Goal: Task Accomplishment & Management: Manage account settings

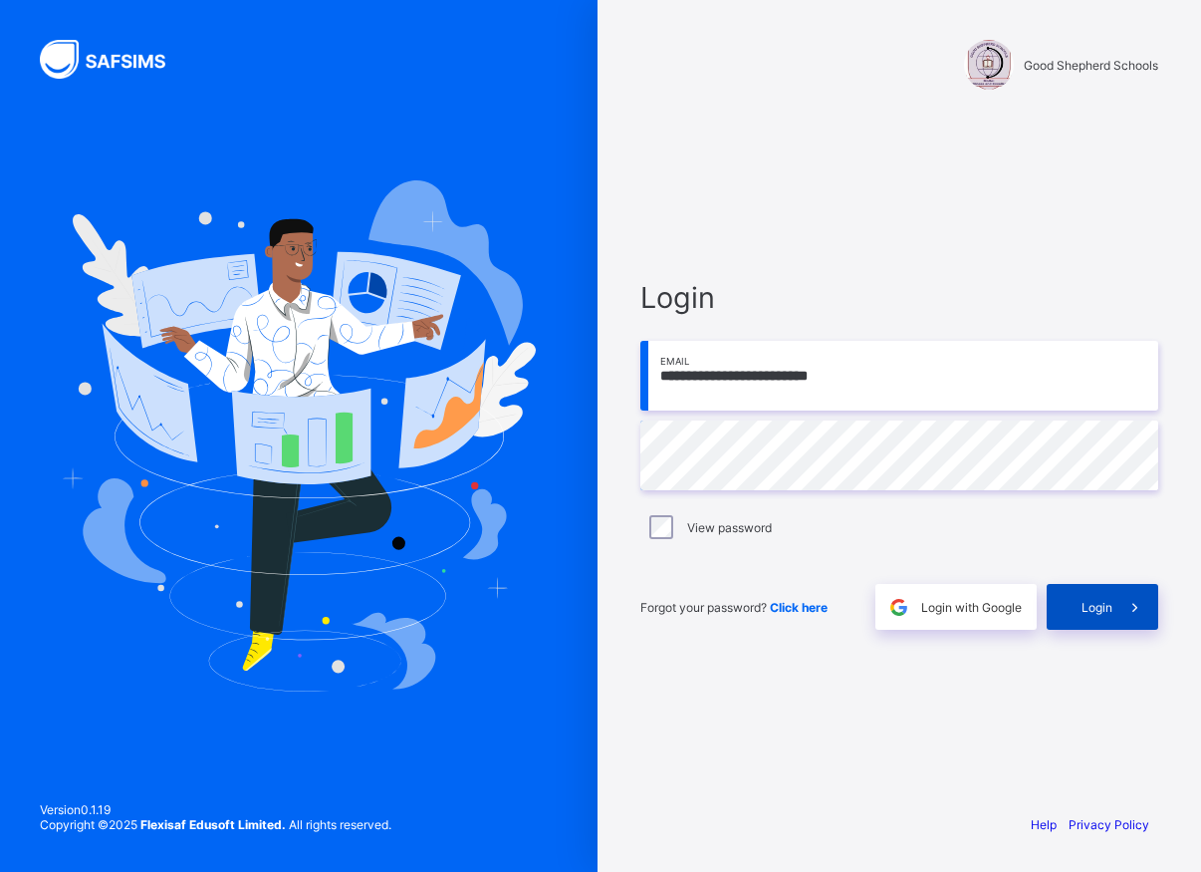
click at [1101, 604] on span "Login" at bounding box center [1097, 607] width 31 height 15
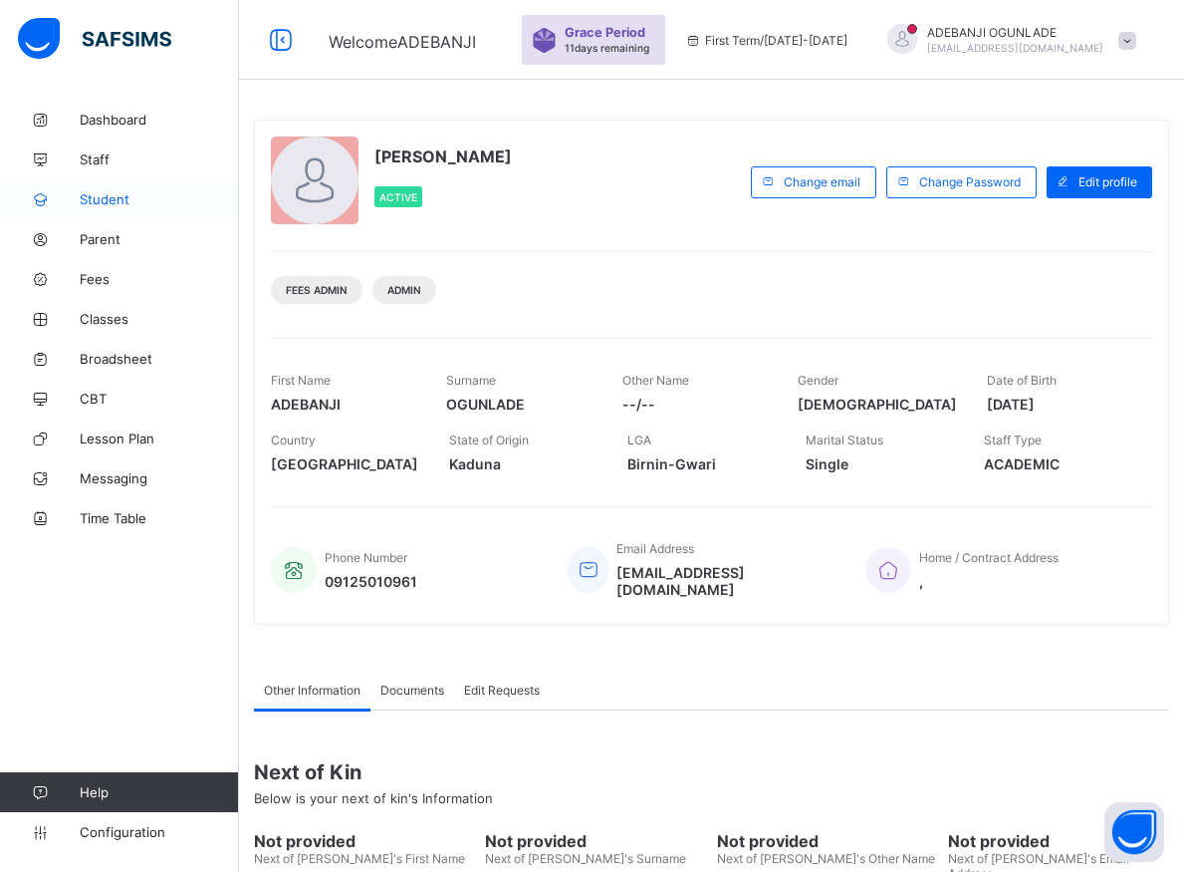
click at [106, 199] on span "Student" at bounding box center [159, 199] width 159 height 16
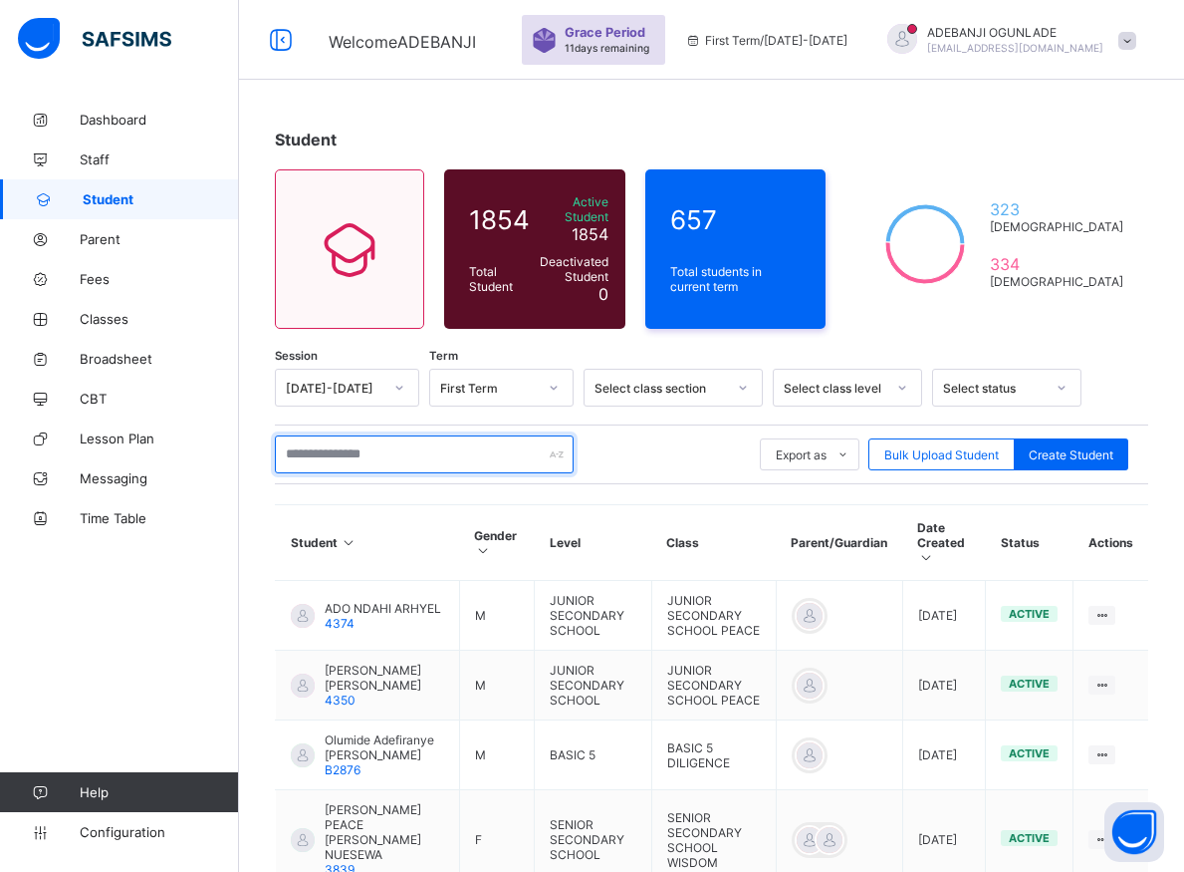
click at [358, 443] on input "text" at bounding box center [424, 454] width 299 height 38
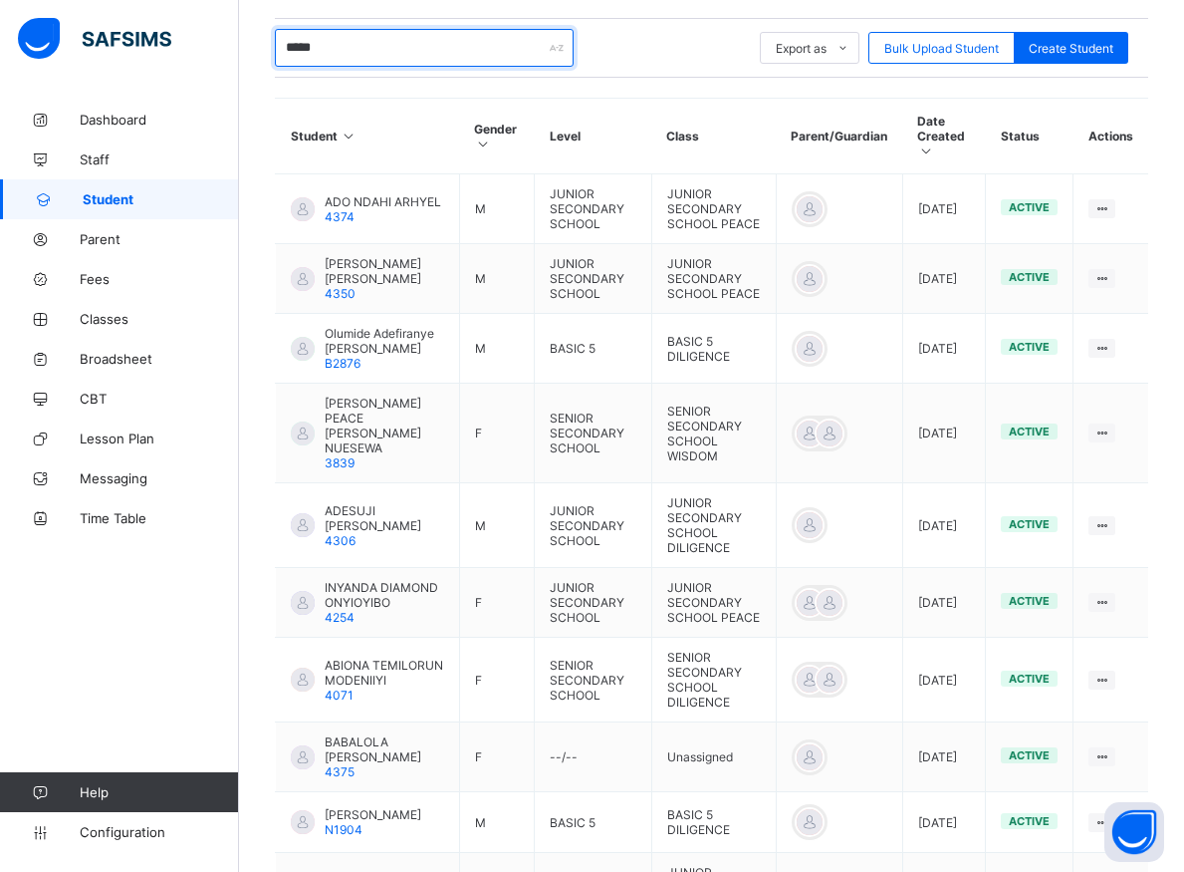
scroll to position [636, 0]
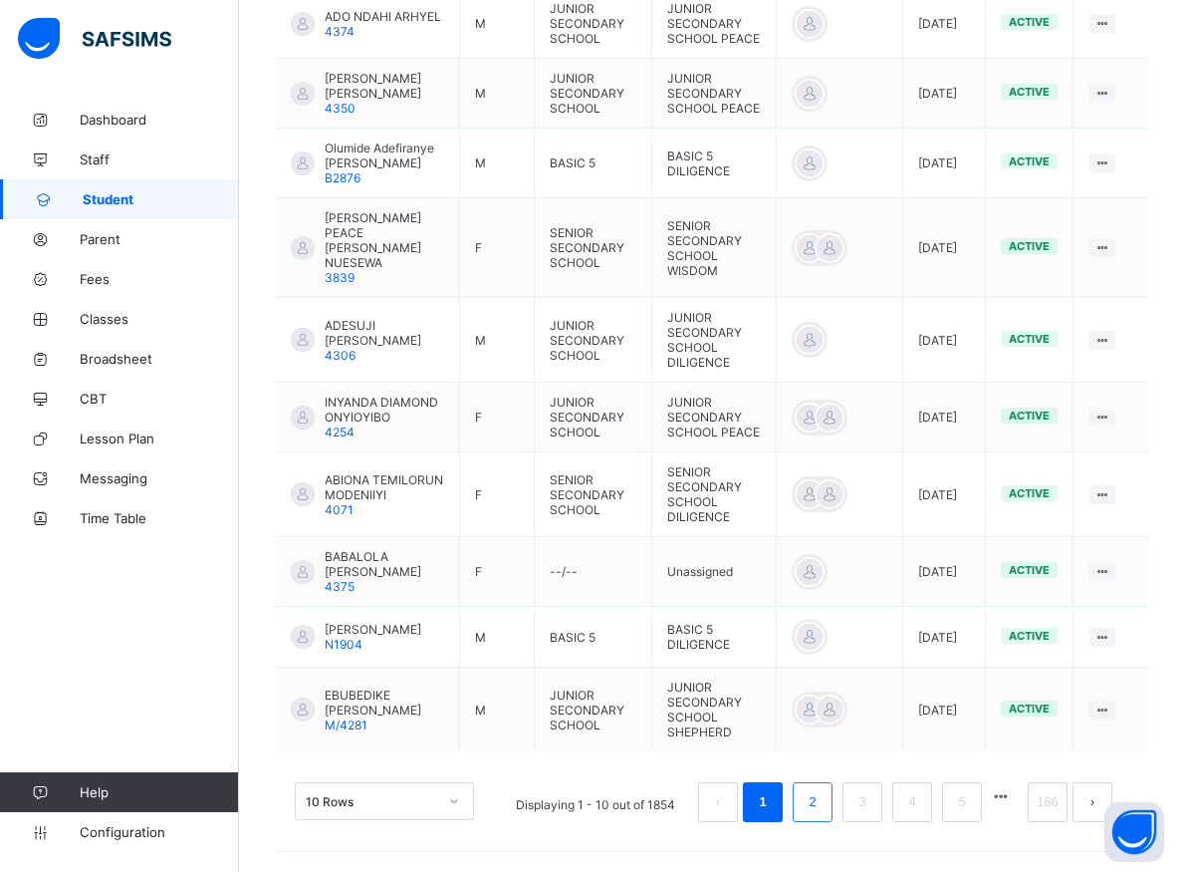
click at [822, 807] on link "2" at bounding box center [812, 802] width 19 height 26
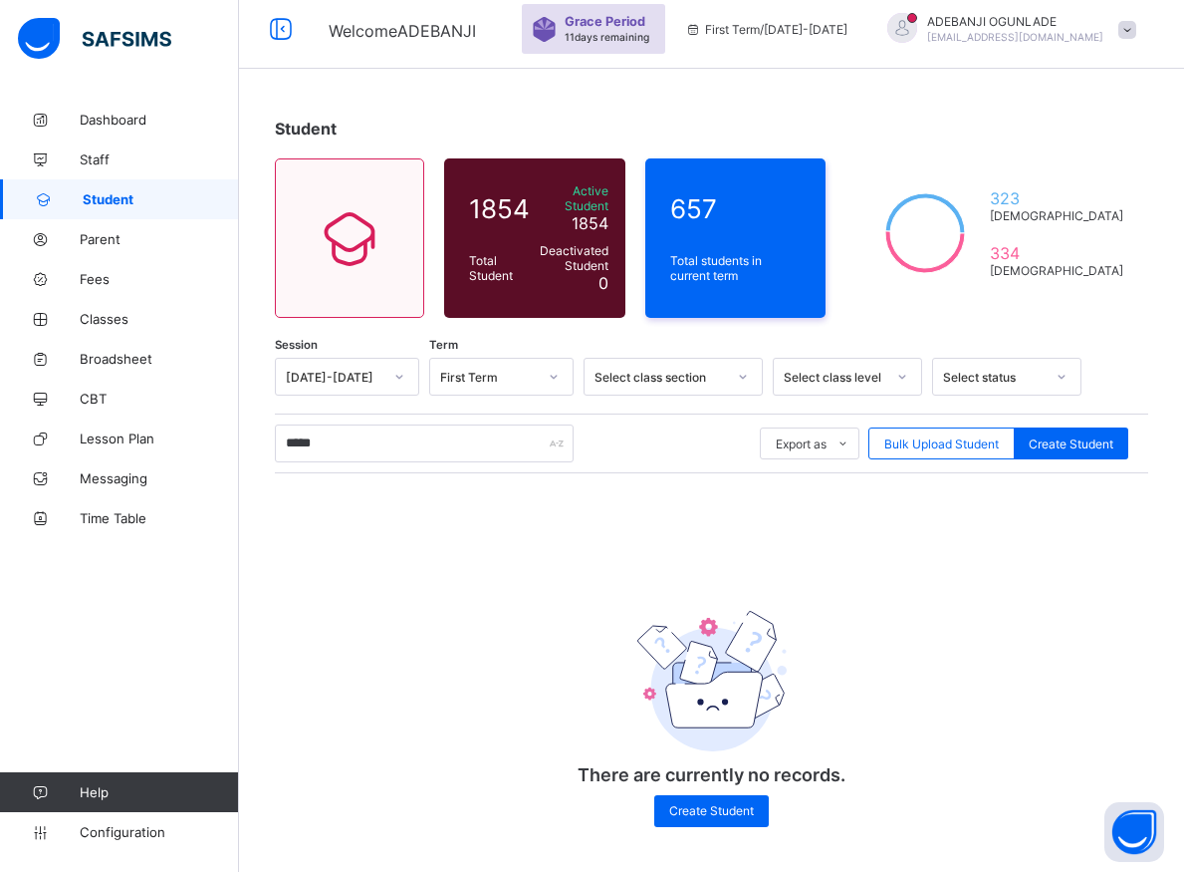
scroll to position [8, 0]
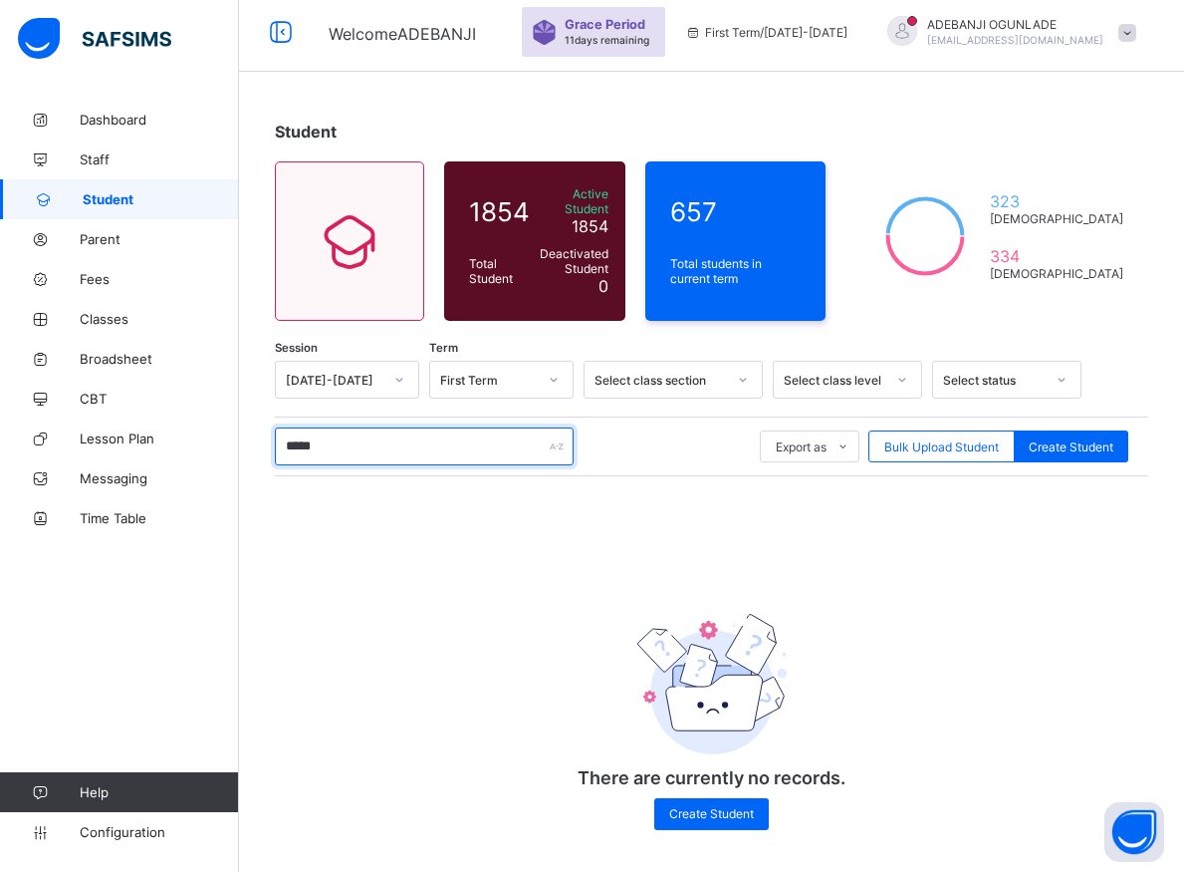
click at [363, 444] on input "*****" at bounding box center [424, 446] width 299 height 38
type input "*"
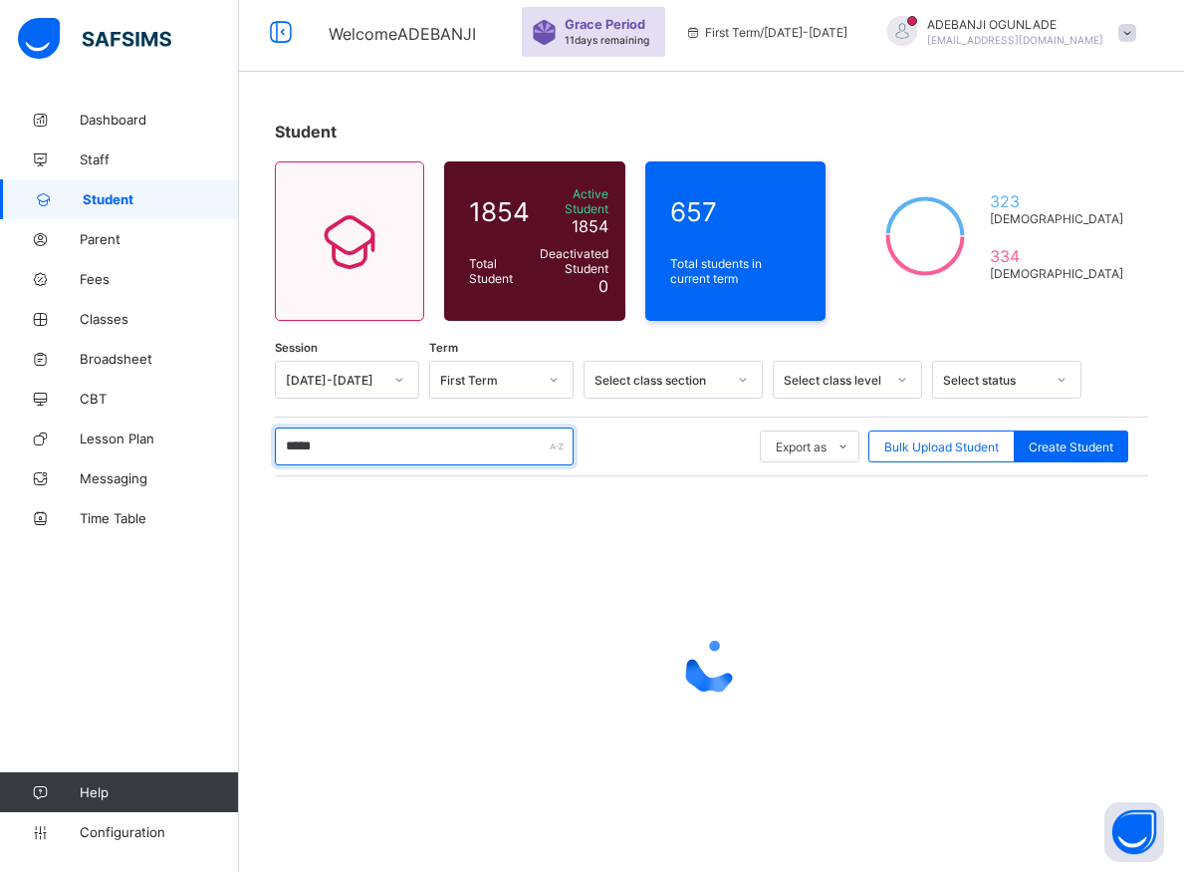
type input "******"
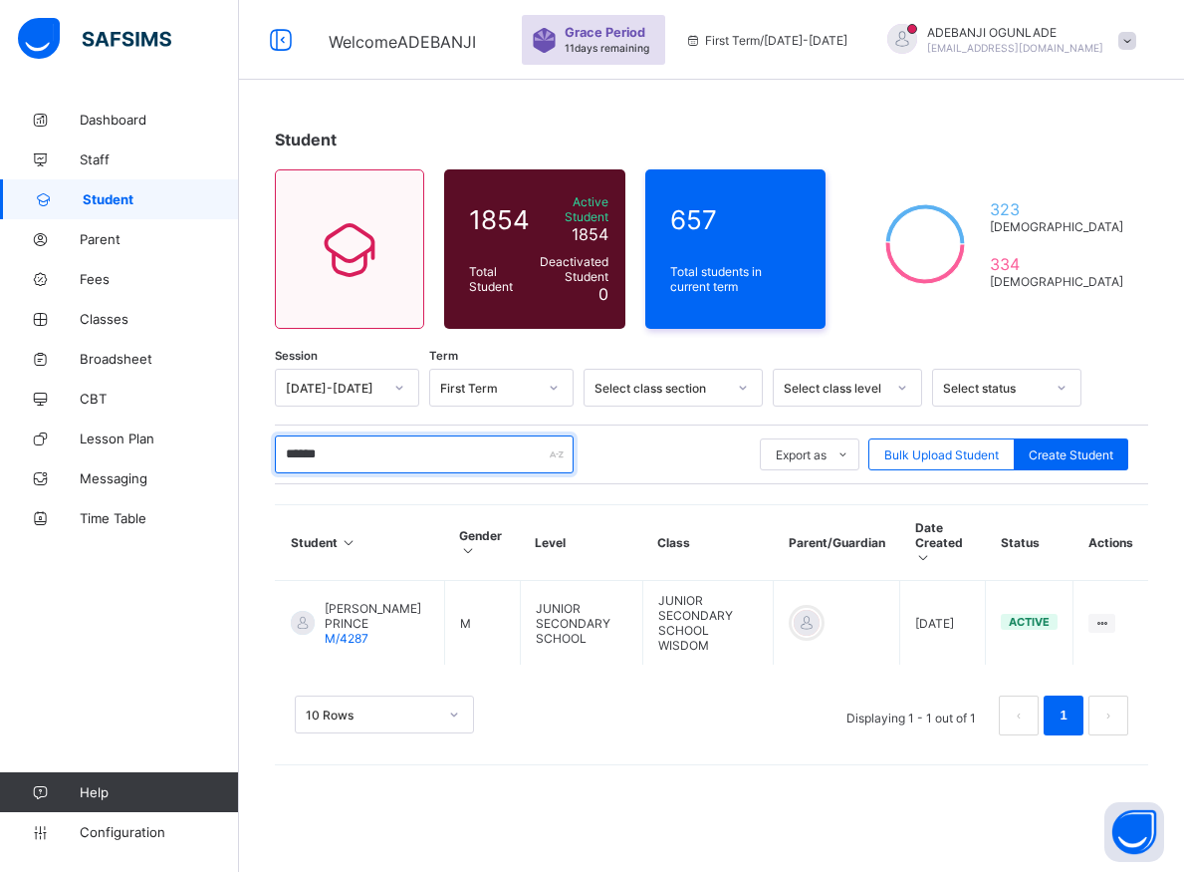
scroll to position [0, 0]
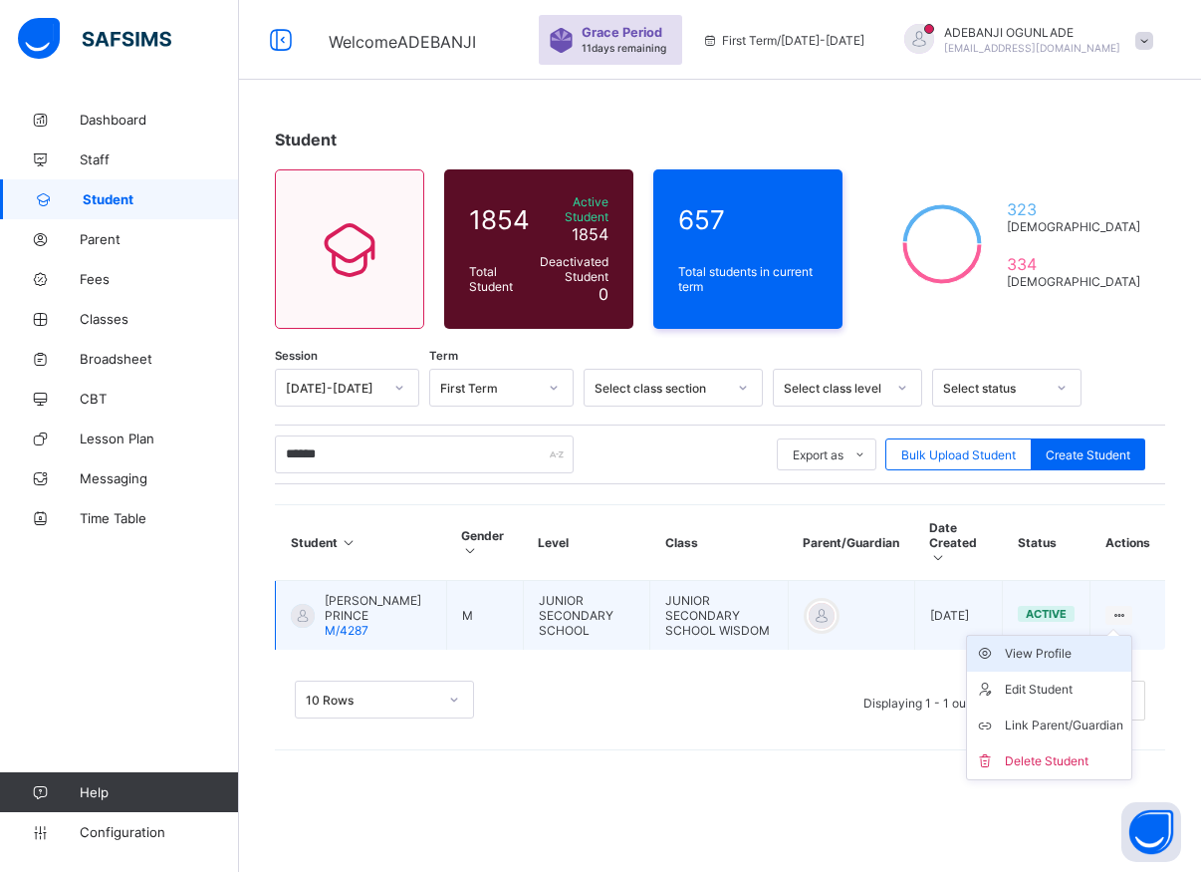
click at [1053, 644] on div "View Profile" at bounding box center [1064, 654] width 119 height 20
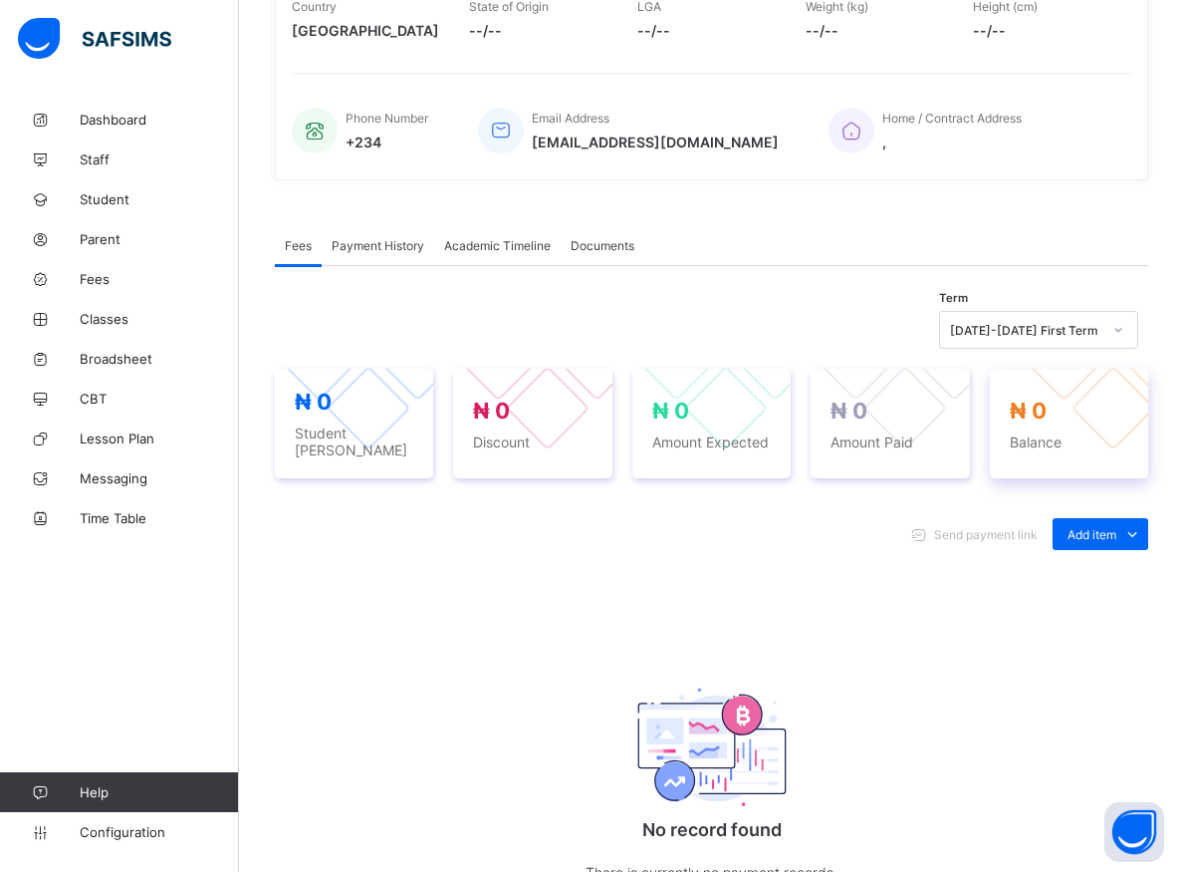
scroll to position [203, 0]
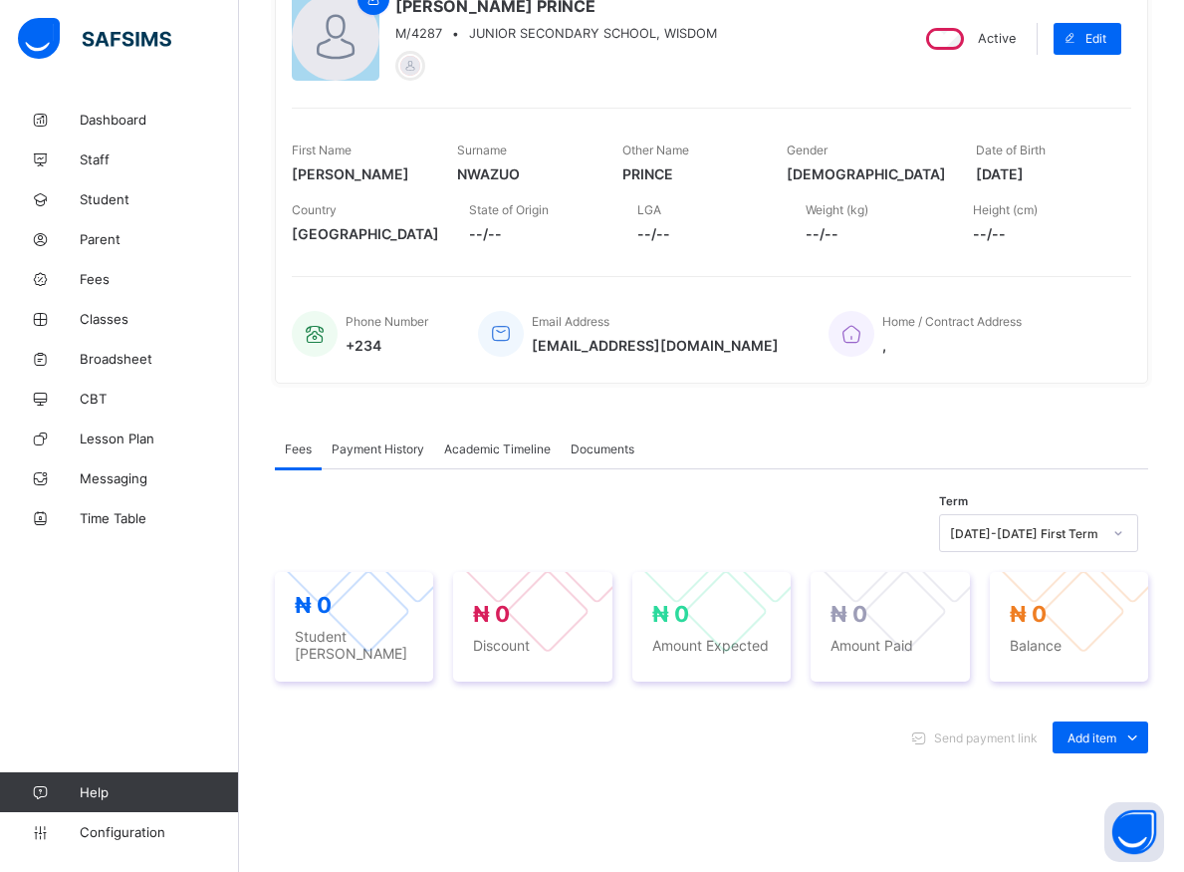
click at [1125, 535] on icon at bounding box center [1119, 533] width 12 height 20
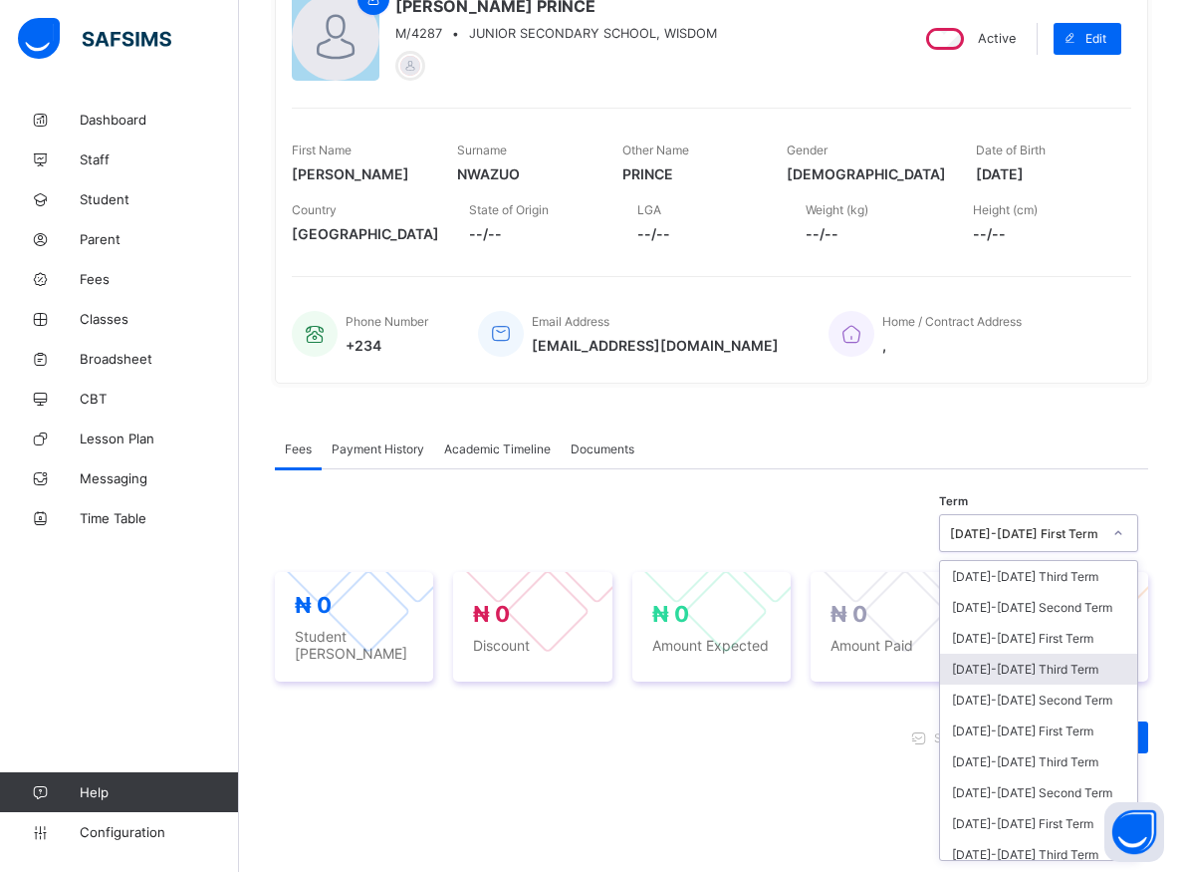
click at [1015, 665] on div "[DATE]-[DATE] Third Term" at bounding box center [1038, 669] width 197 height 31
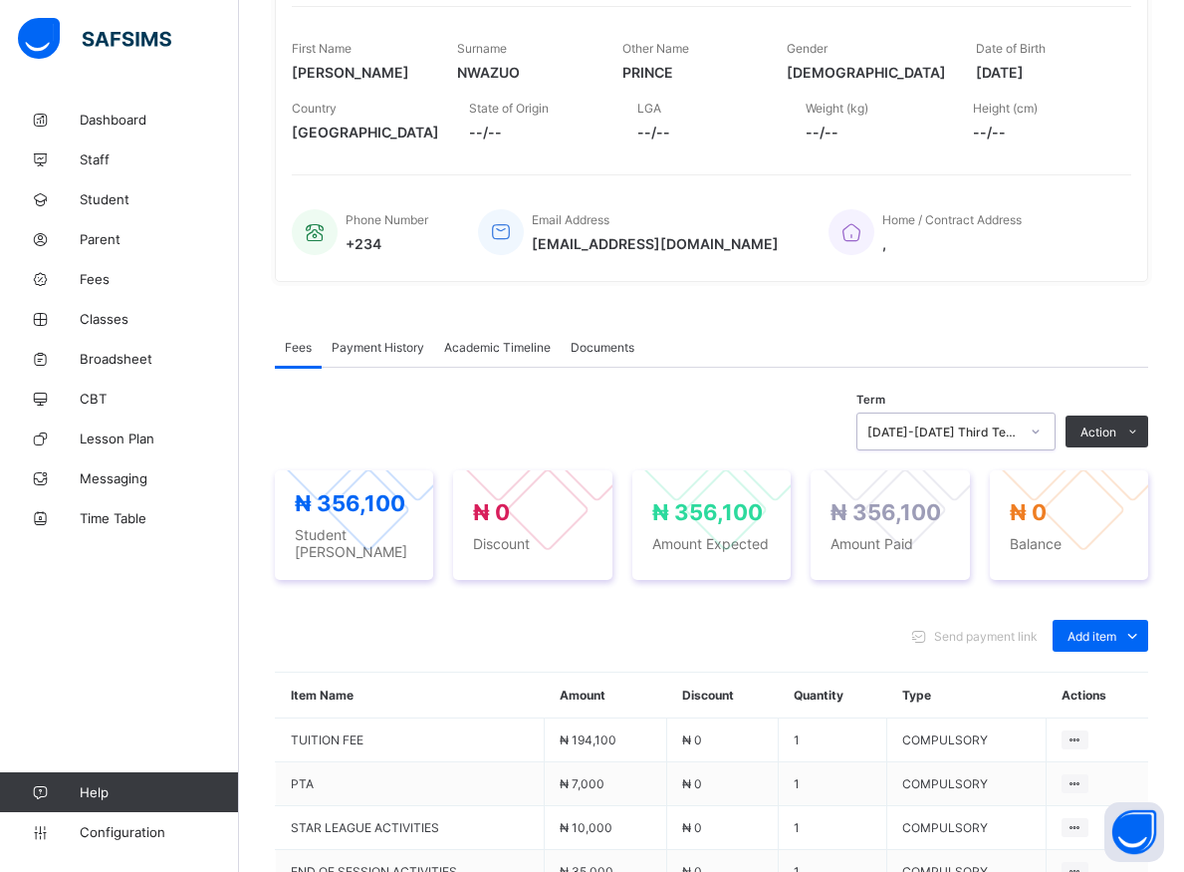
scroll to position [508, 0]
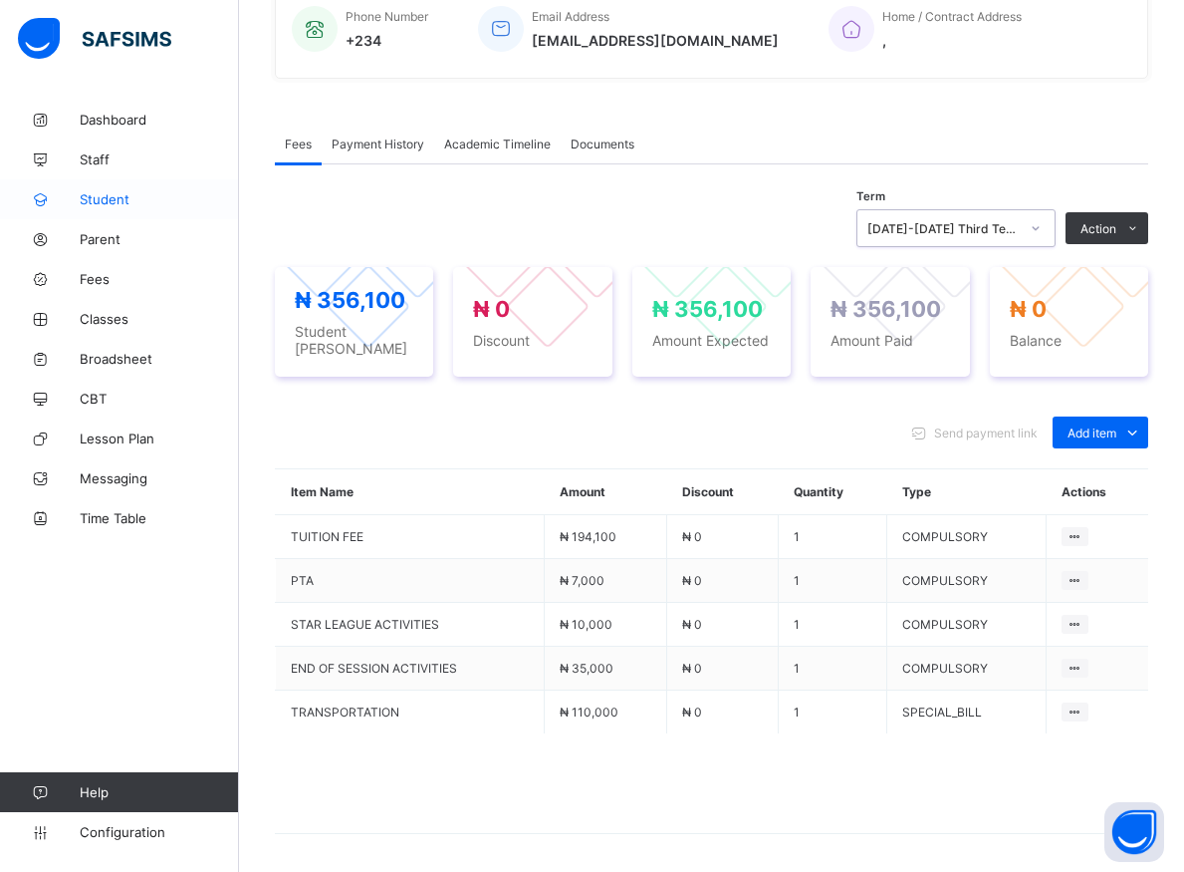
click at [102, 196] on span "Student" at bounding box center [159, 199] width 159 height 16
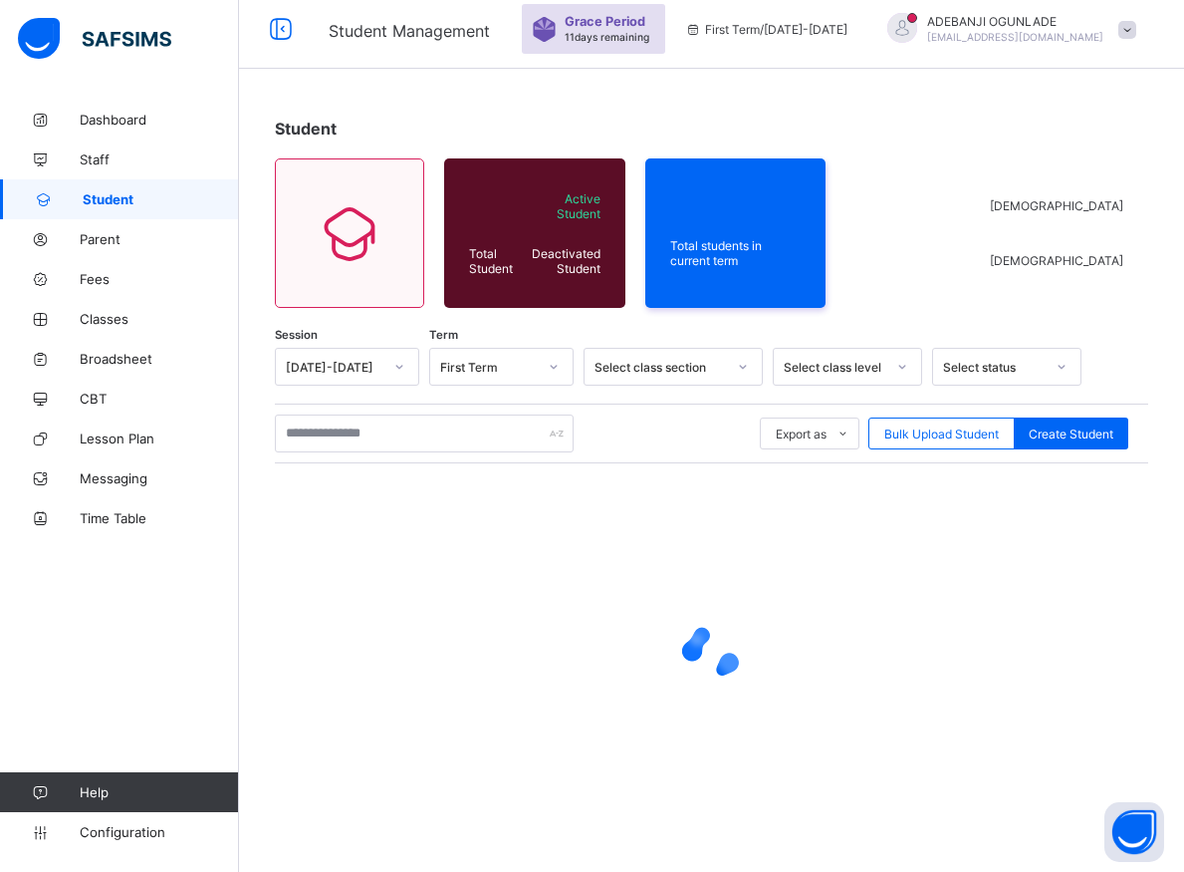
scroll to position [11, 0]
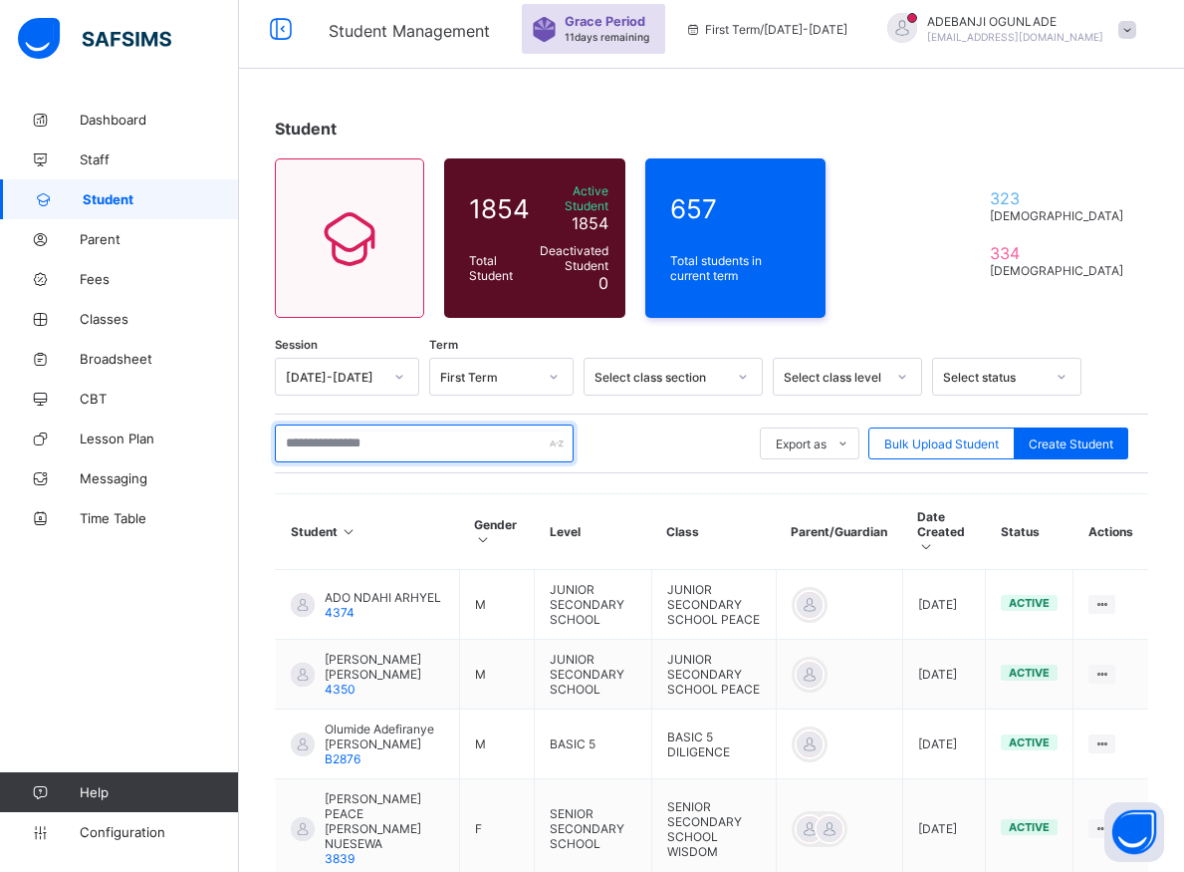
click at [347, 437] on input "text" at bounding box center [424, 443] width 299 height 38
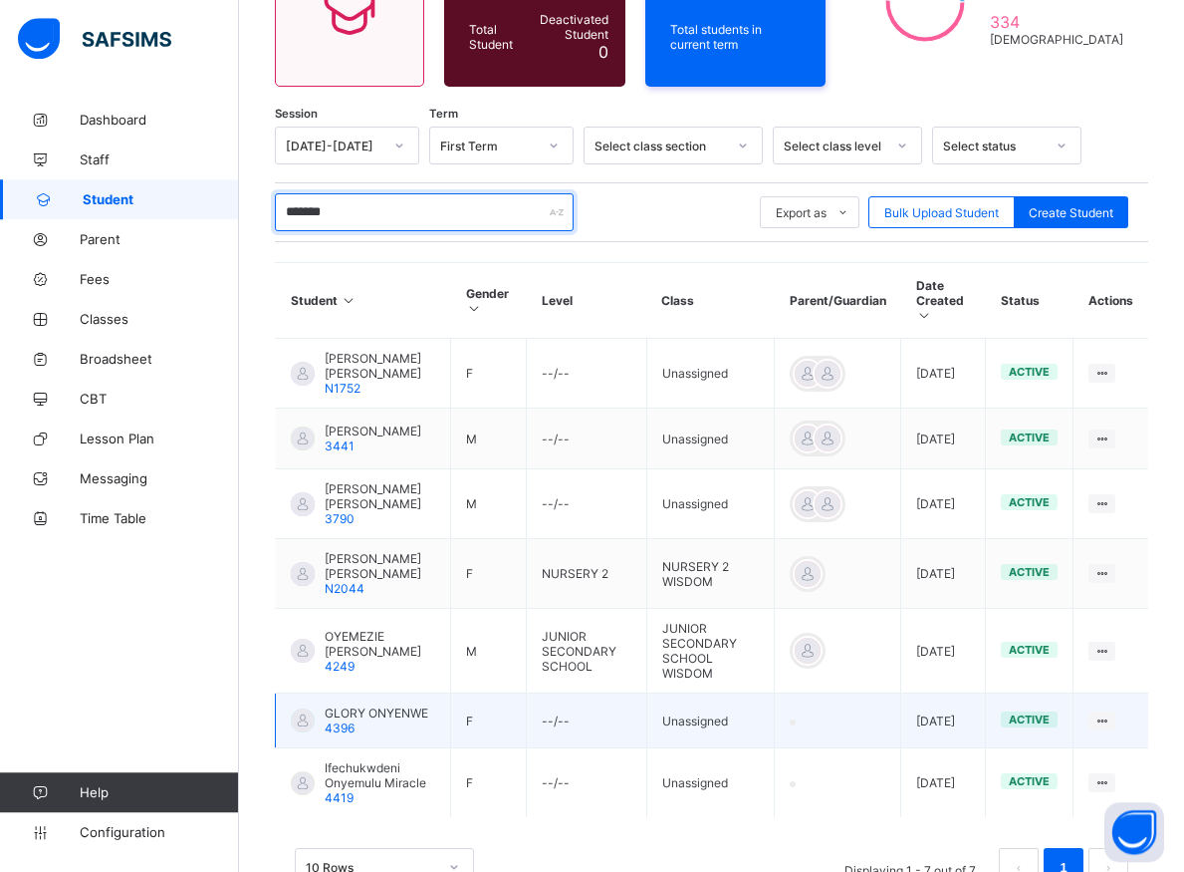
scroll to position [292, 0]
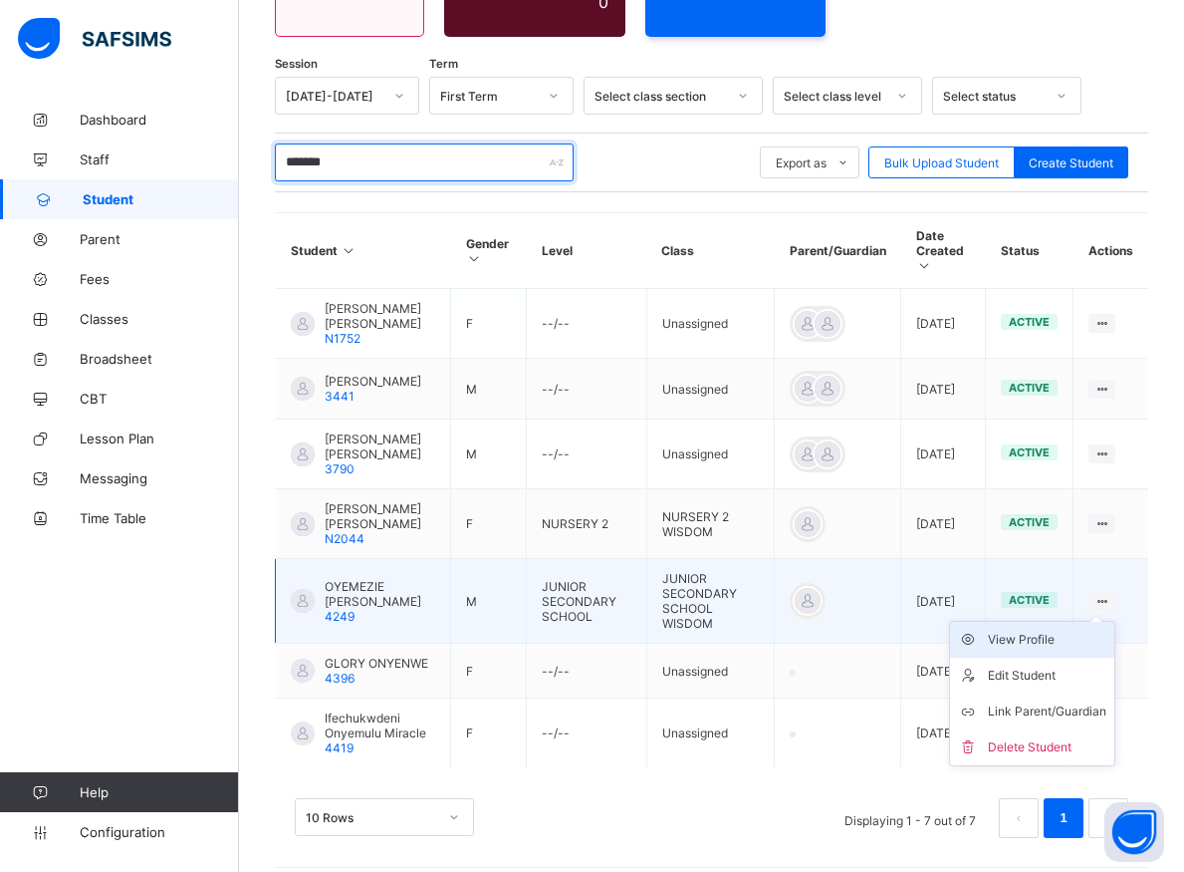
type input "*******"
click at [1066, 630] on div "View Profile" at bounding box center [1047, 640] width 119 height 20
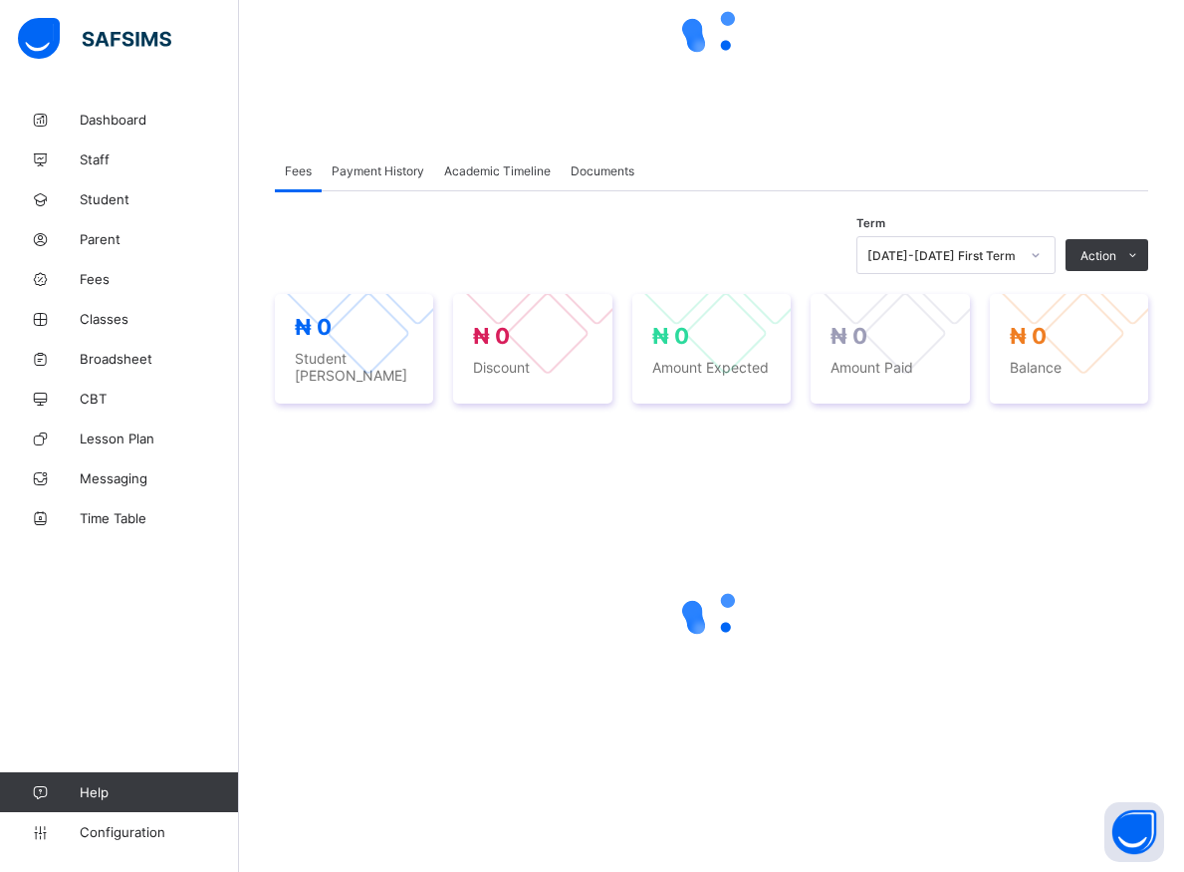
scroll to position [213, 0]
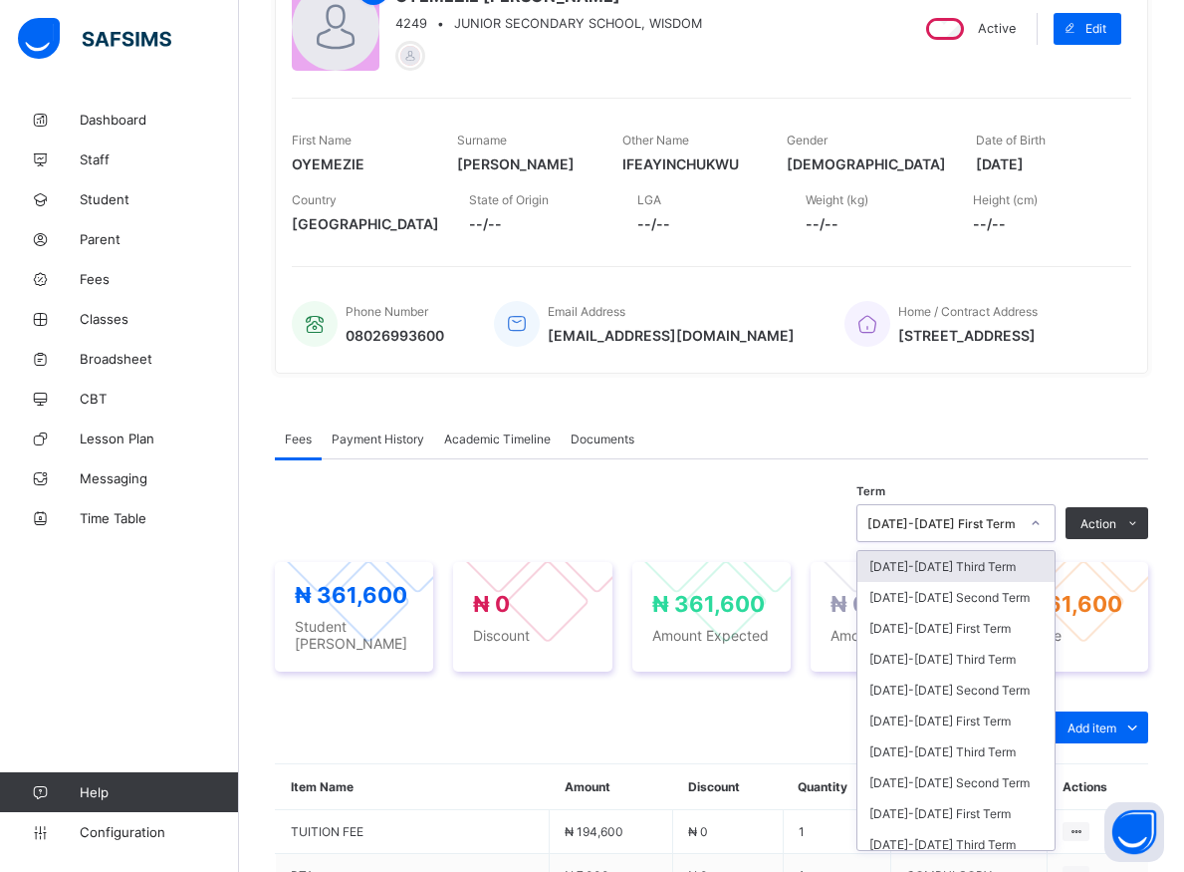
click at [1040, 524] on icon at bounding box center [1036, 523] width 7 height 4
drag, startPoint x: 943, startPoint y: 660, endPoint x: 931, endPoint y: 655, distance: 13.0
click at [943, 659] on div "[DATE]-[DATE] Third Term" at bounding box center [956, 659] width 197 height 31
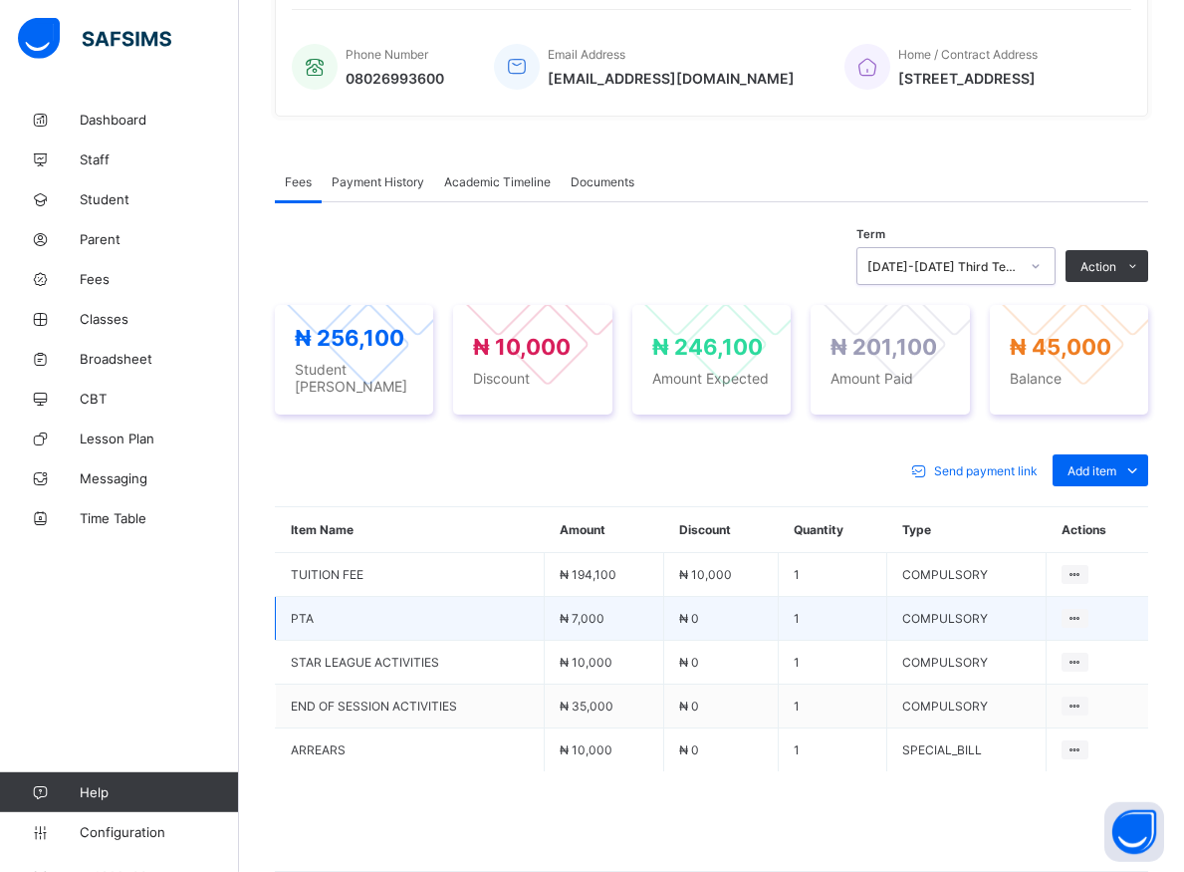
scroll to position [518, 0]
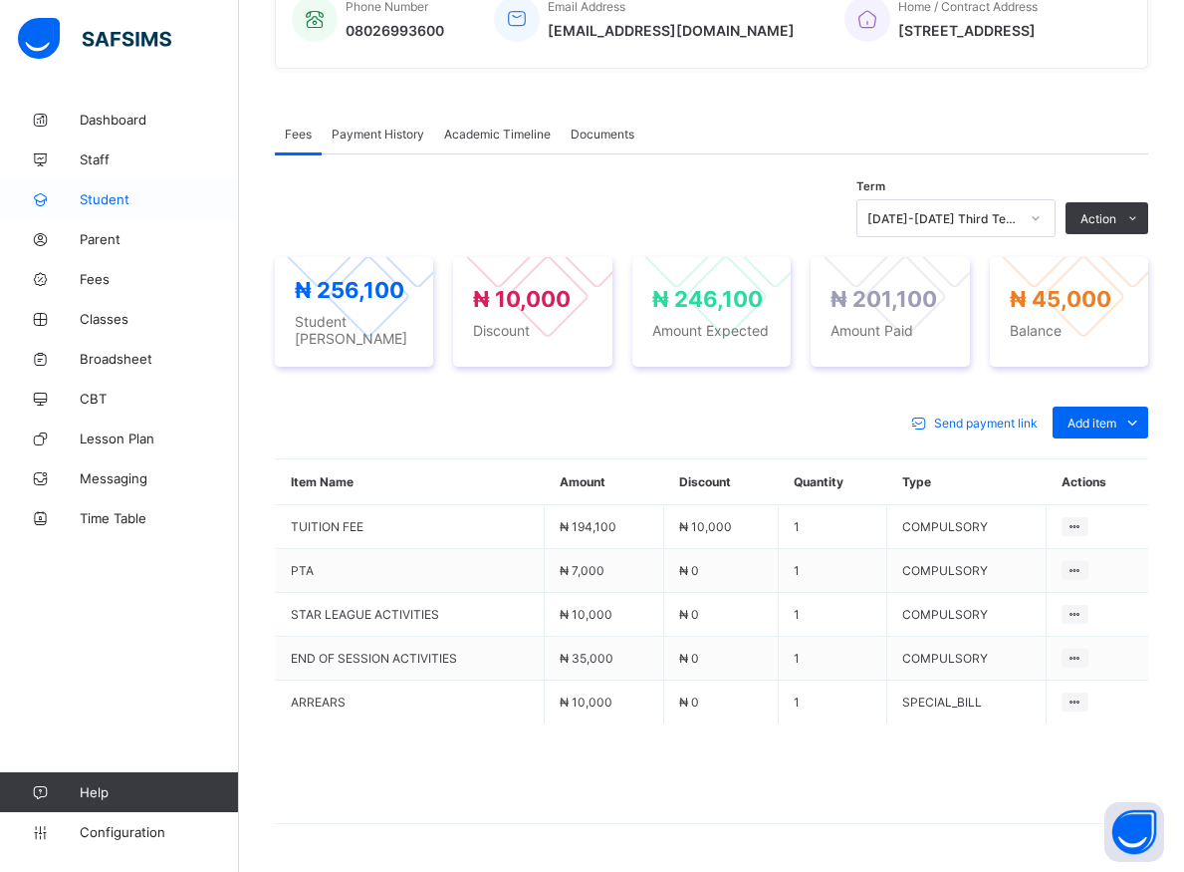
click at [97, 200] on span "Student" at bounding box center [159, 199] width 159 height 16
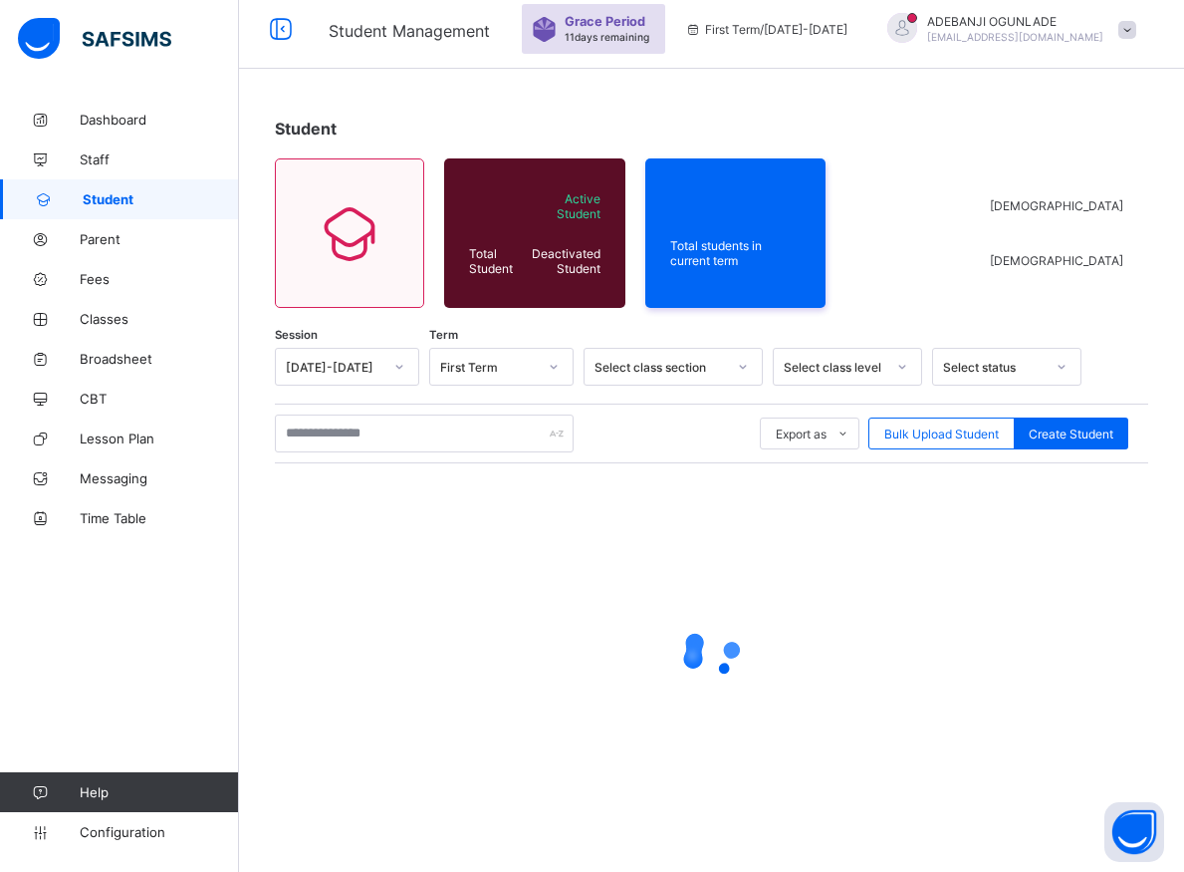
scroll to position [11, 0]
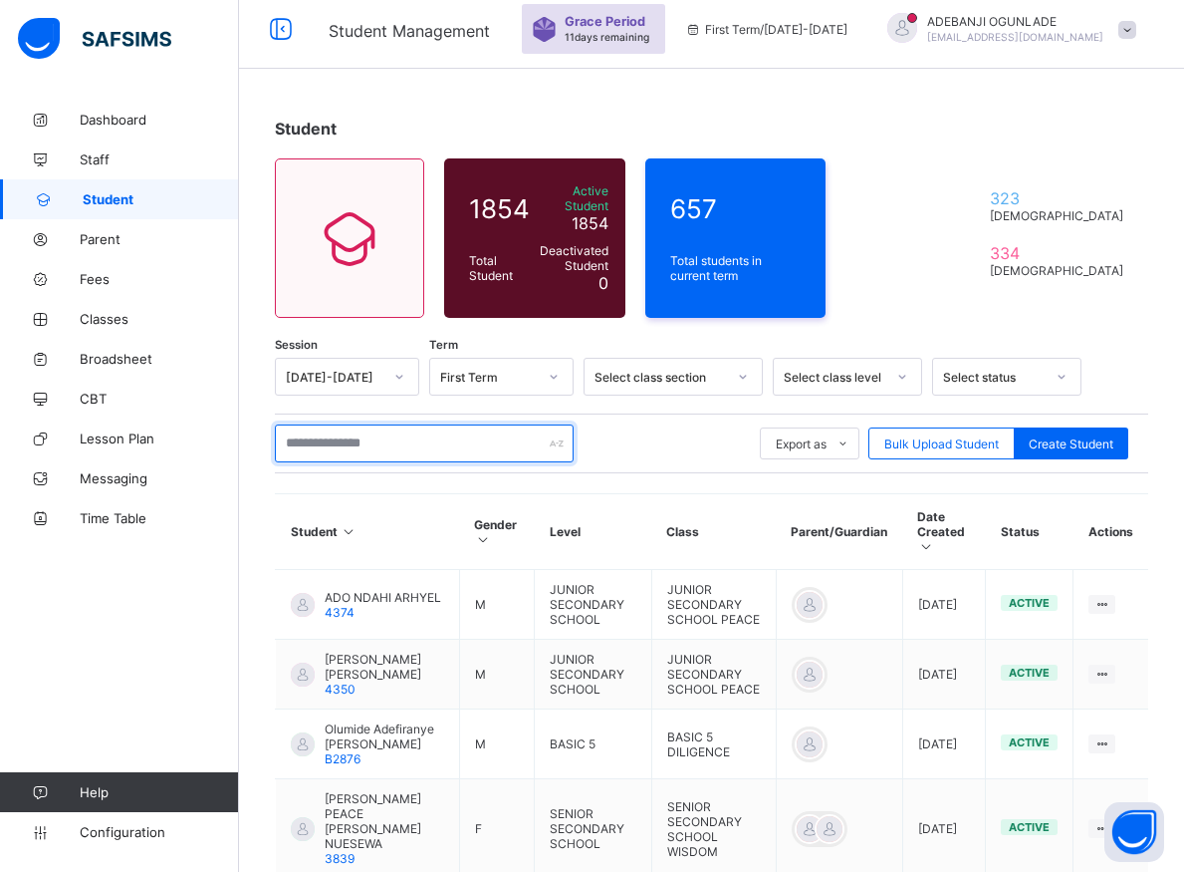
click at [341, 435] on input "text" at bounding box center [424, 443] width 299 height 38
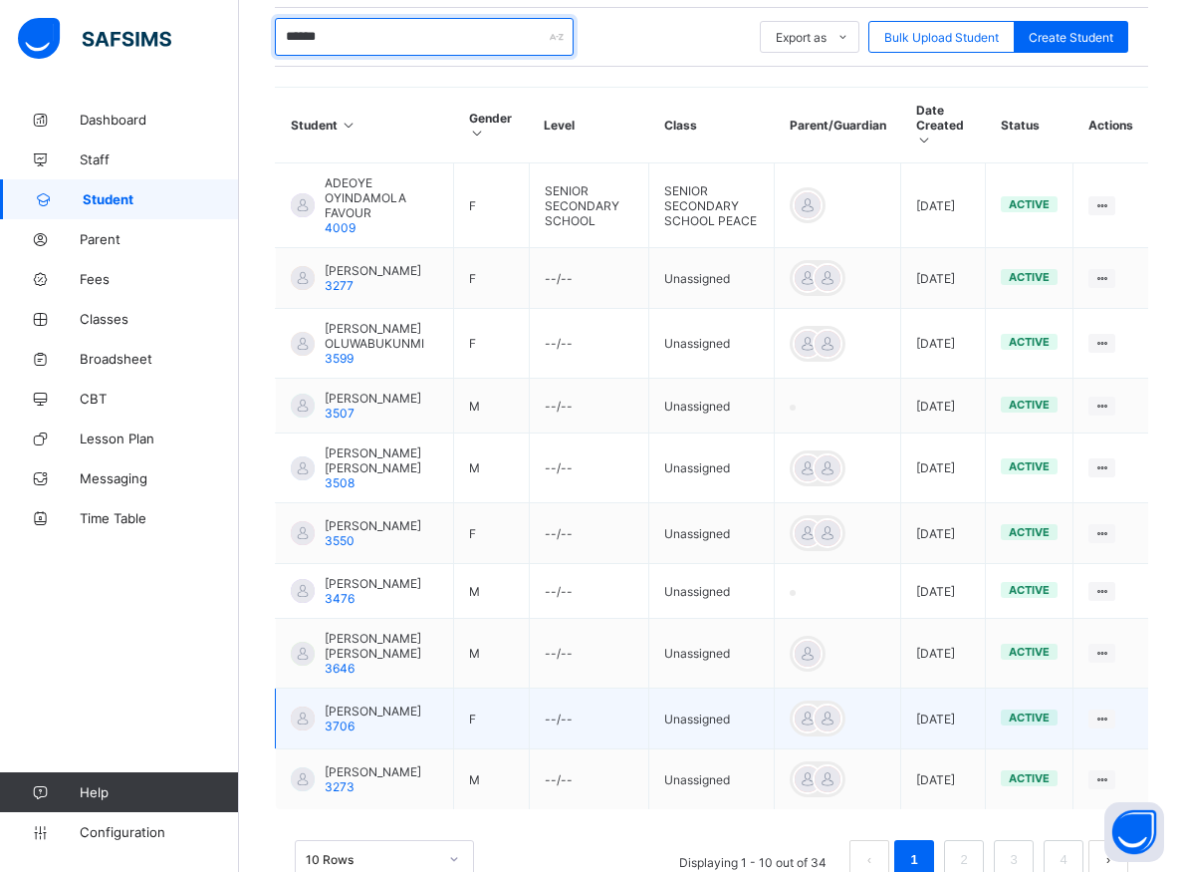
scroll to position [501, 0]
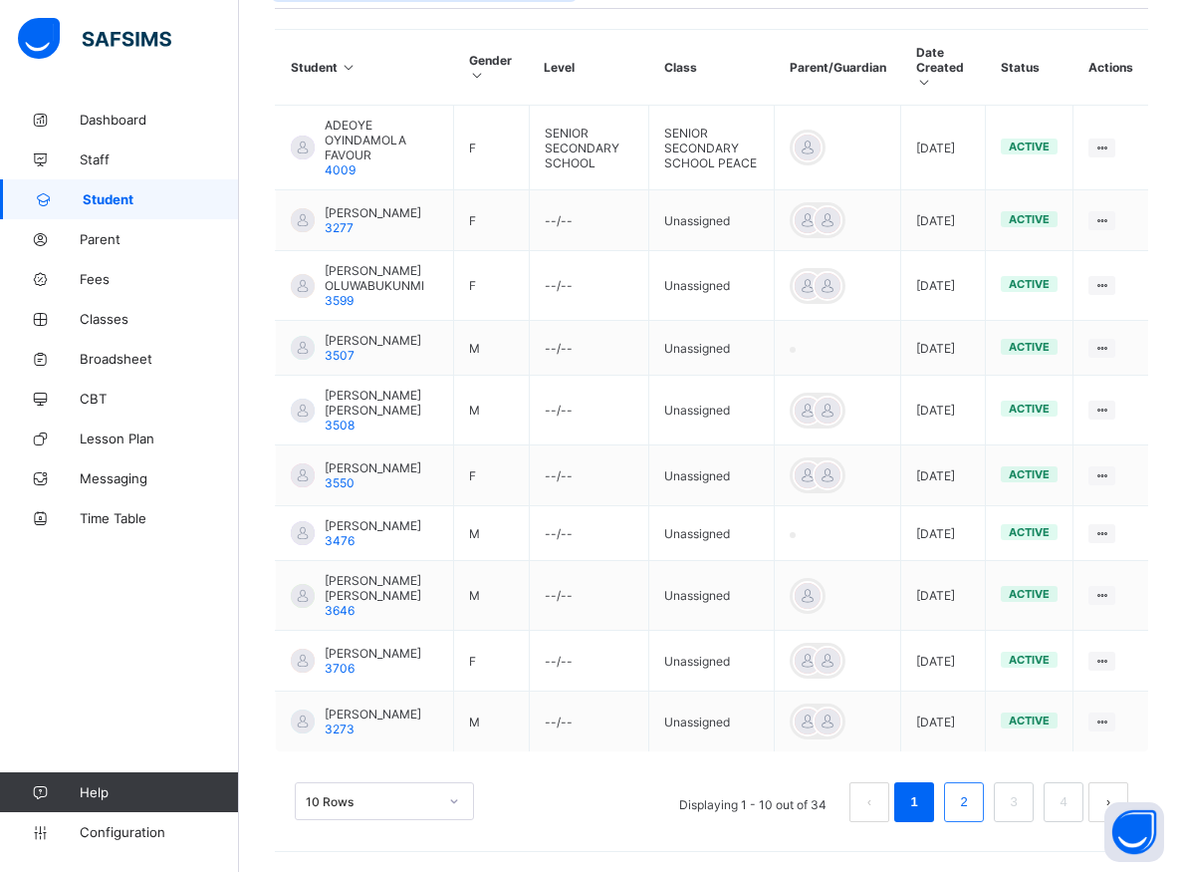
type input "******"
click at [973, 805] on link "2" at bounding box center [963, 802] width 19 height 26
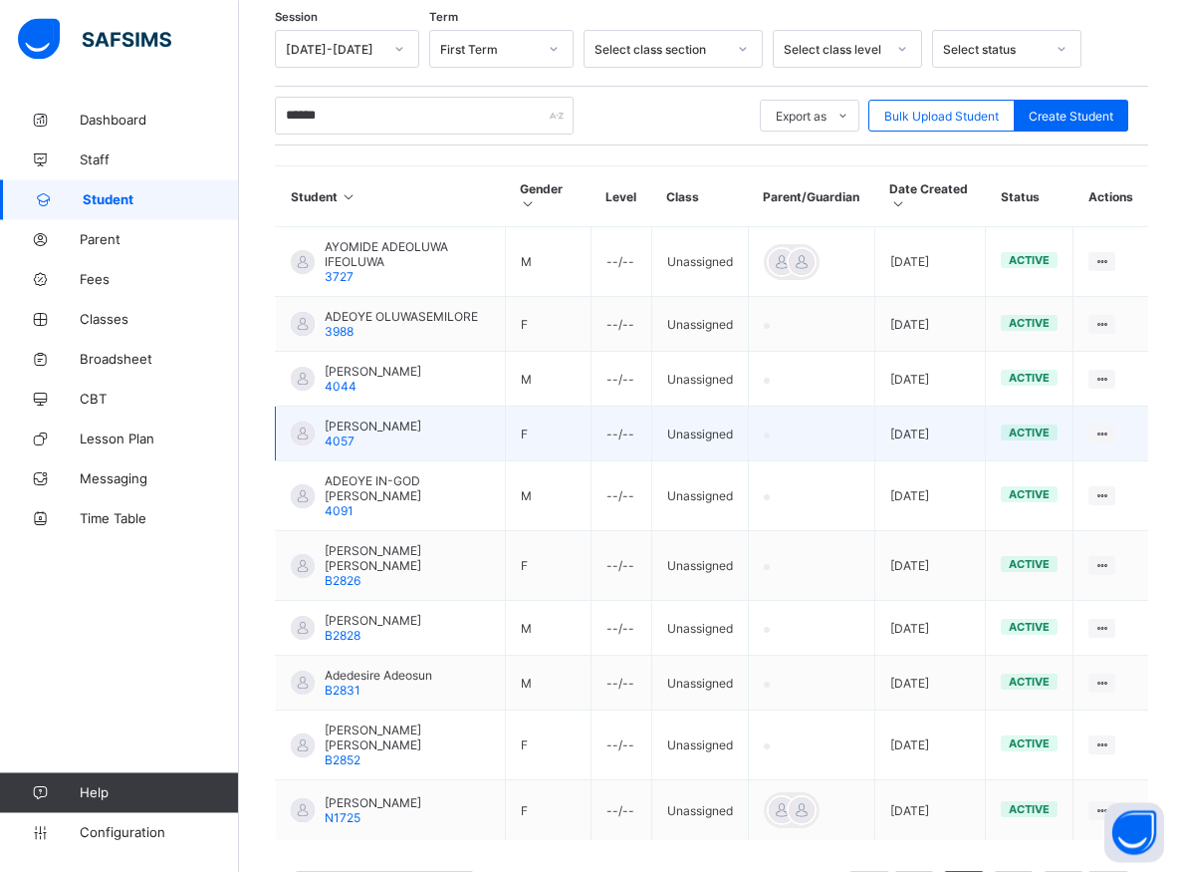
scroll to position [402, 0]
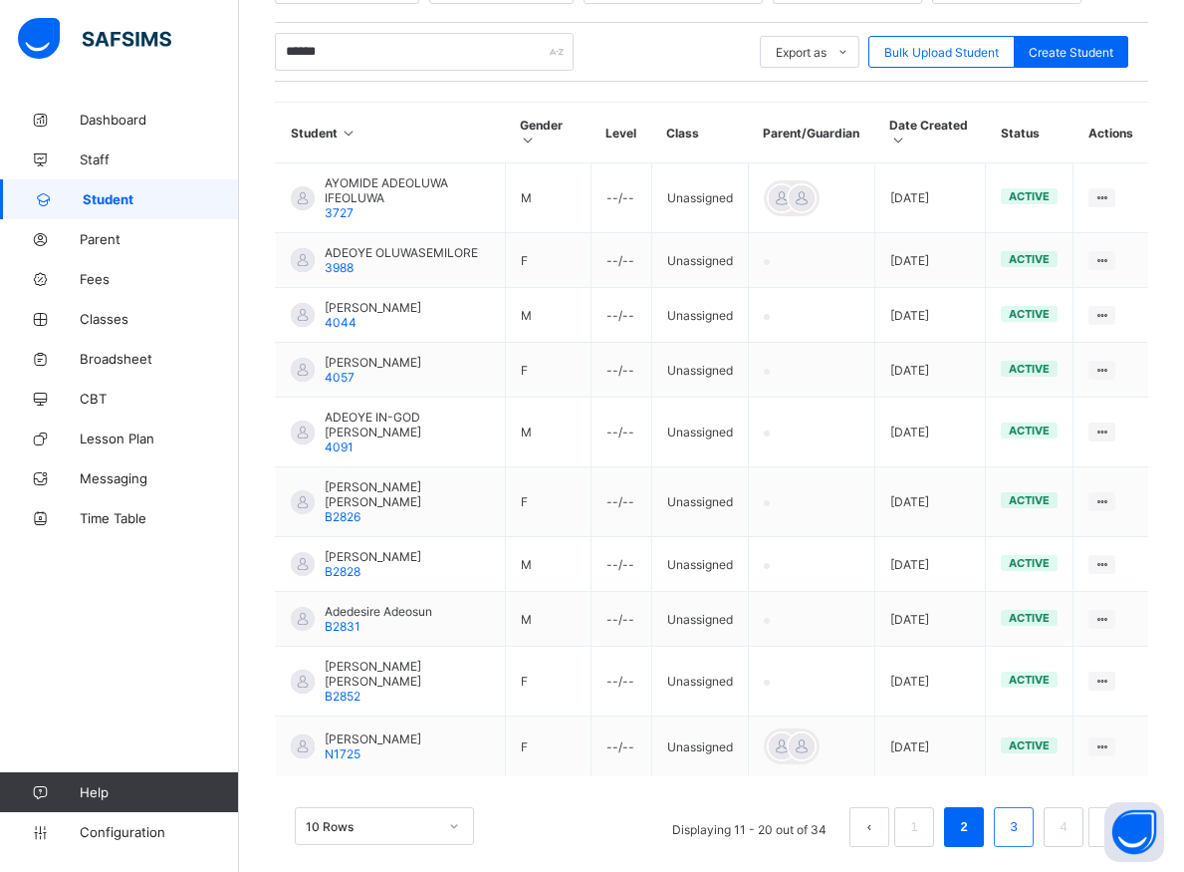
click at [1023, 814] on link "3" at bounding box center [1013, 827] width 19 height 26
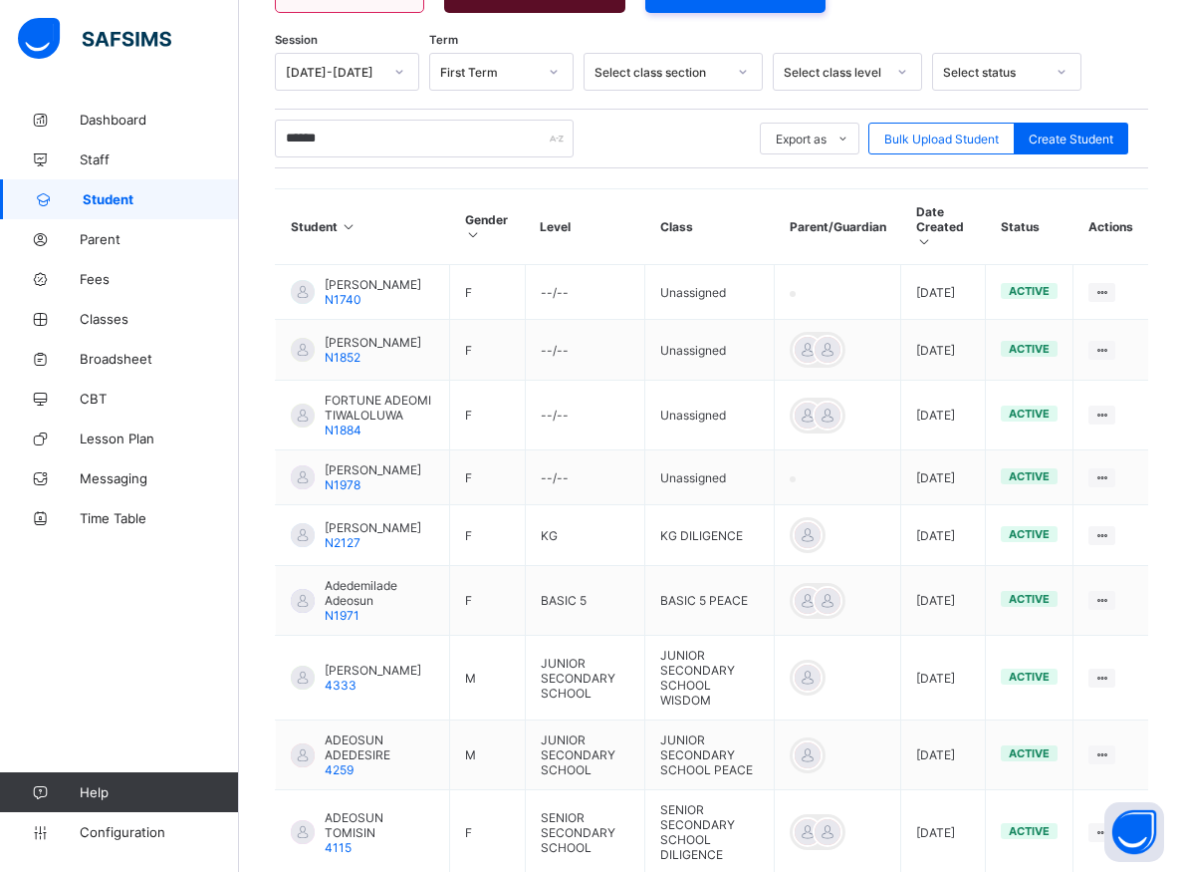
scroll to position [519, 0]
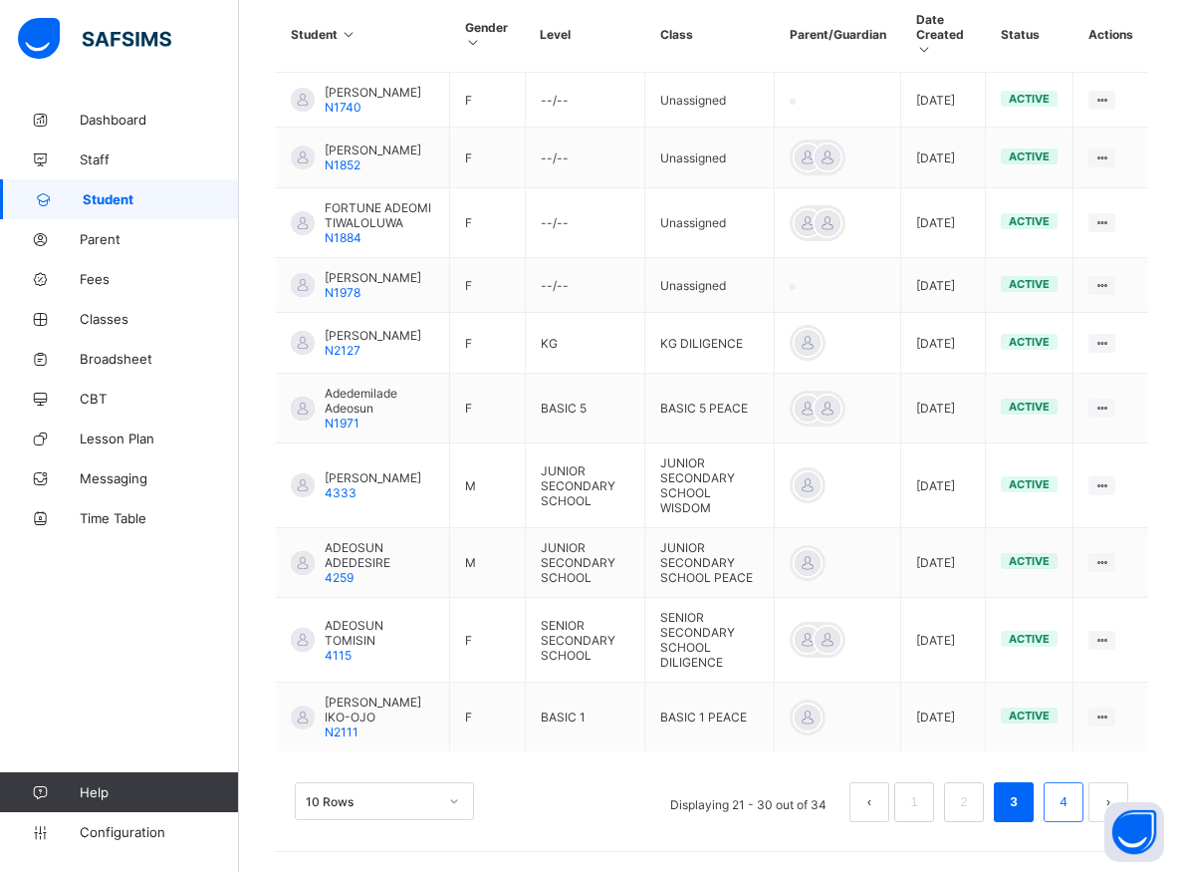
click at [1073, 811] on link "4" at bounding box center [1063, 802] width 19 height 26
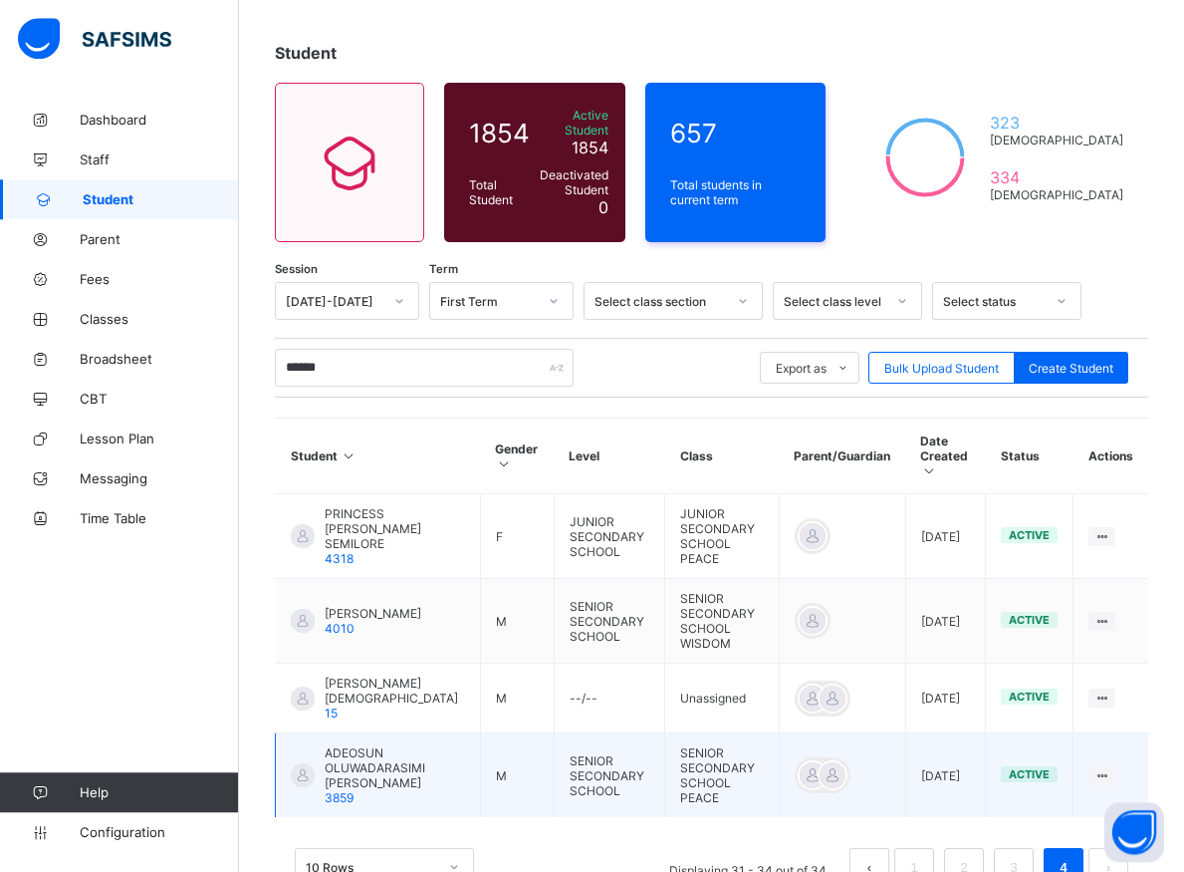
scroll to position [113, 0]
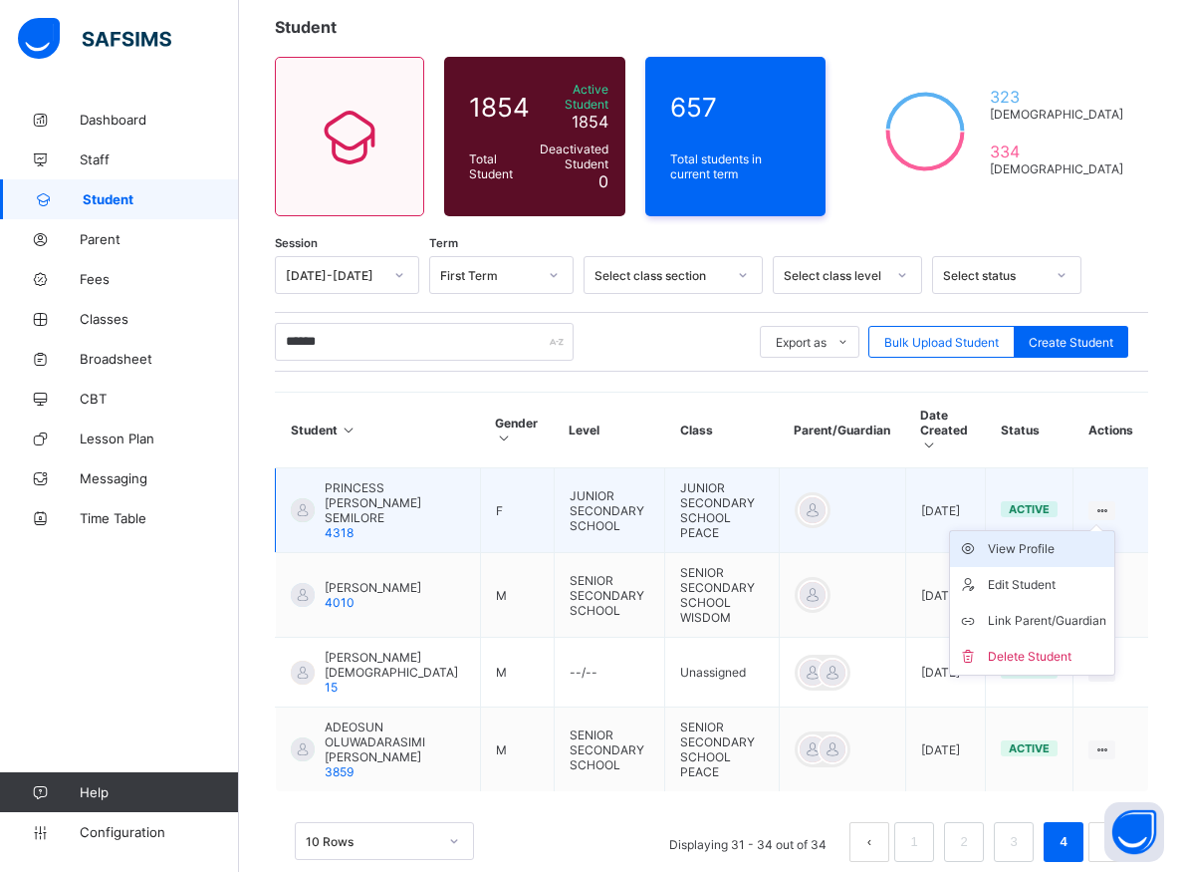
click at [1062, 539] on div "View Profile" at bounding box center [1047, 549] width 119 height 20
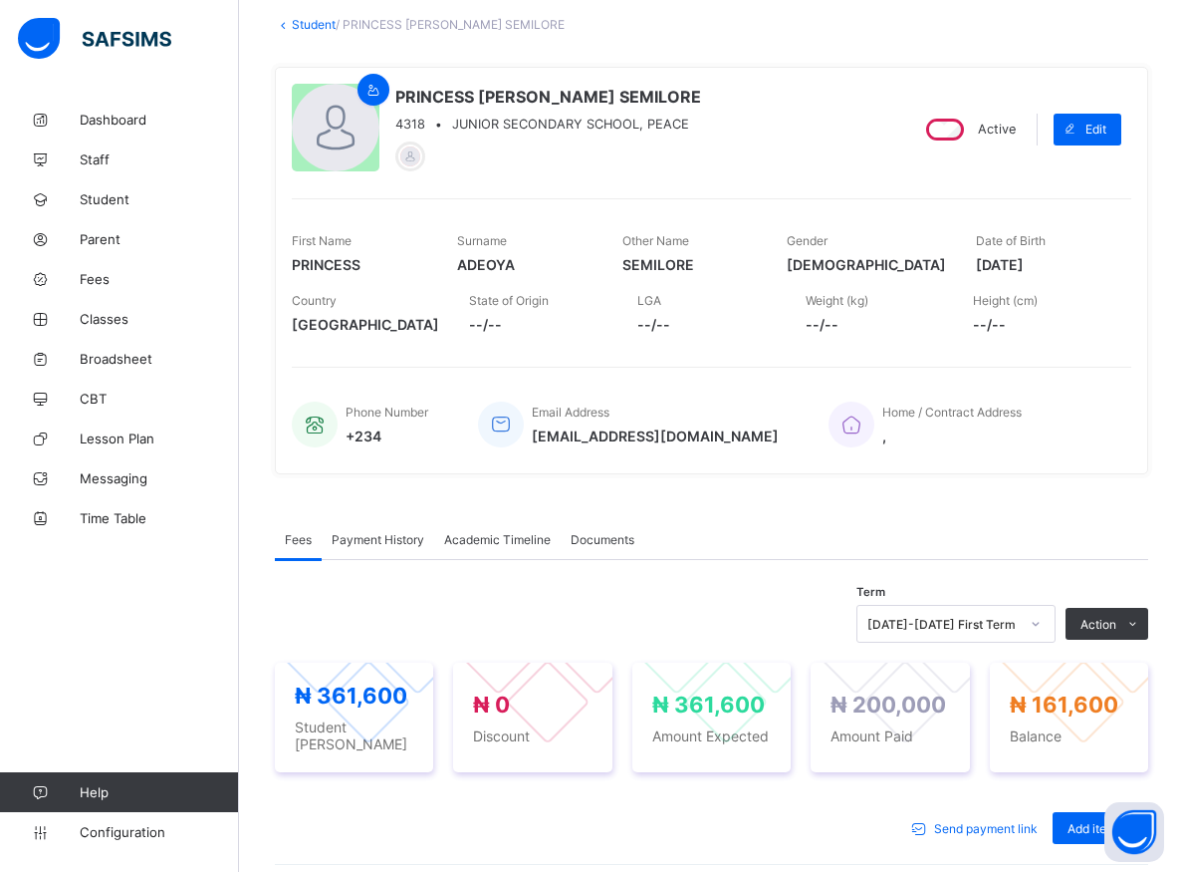
click at [1048, 630] on div "[DATE]-[DATE] First Term" at bounding box center [956, 624] width 199 height 38
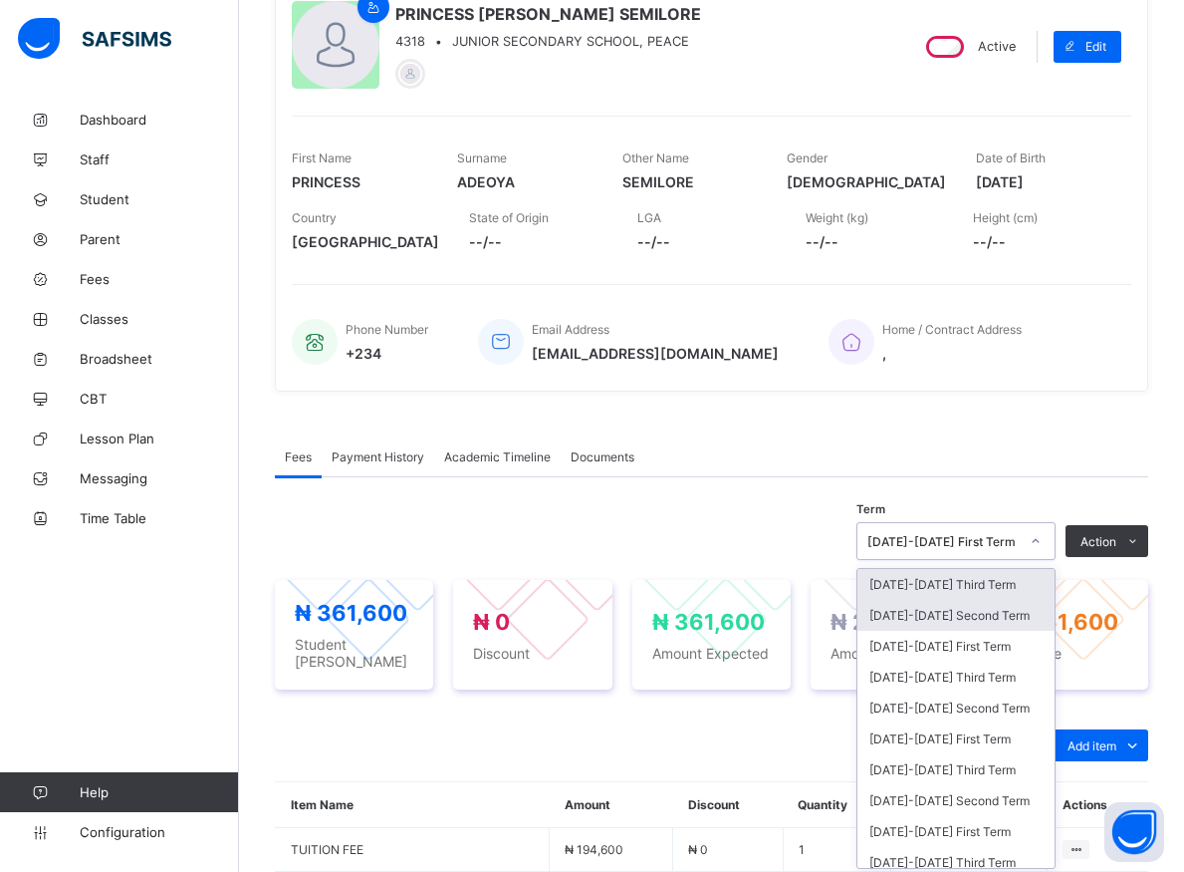
scroll to position [200, 0]
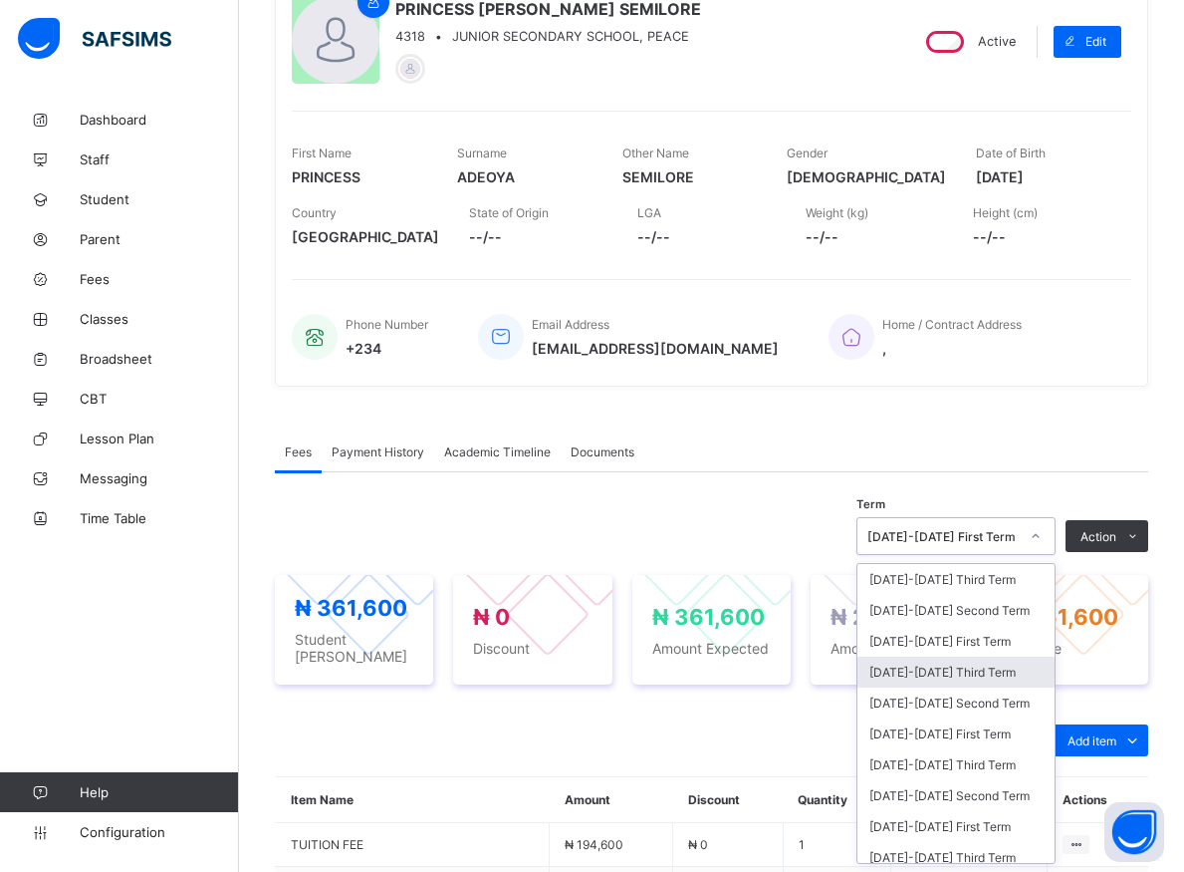
click at [929, 671] on div "[DATE]-[DATE] Third Term" at bounding box center [956, 671] width 197 height 31
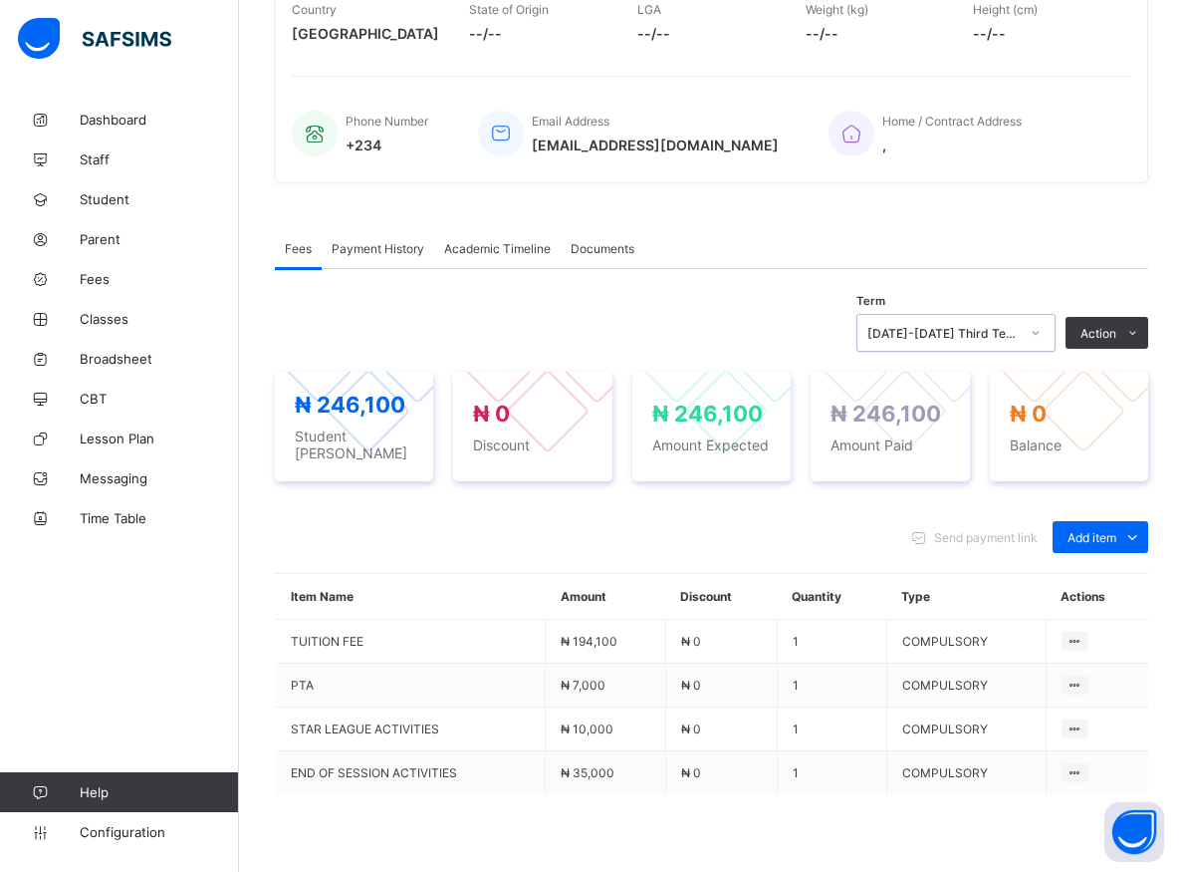
scroll to position [99, 0]
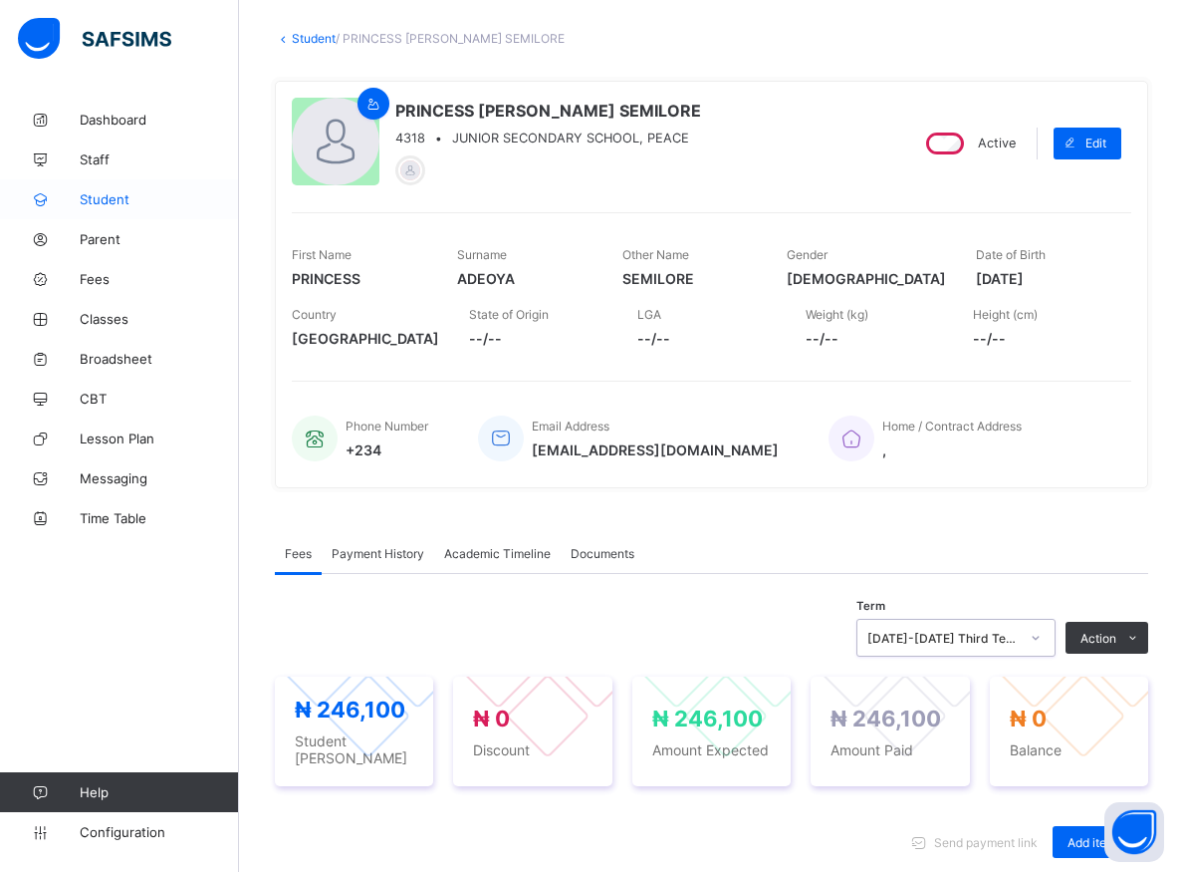
click at [107, 202] on span "Student" at bounding box center [159, 199] width 159 height 16
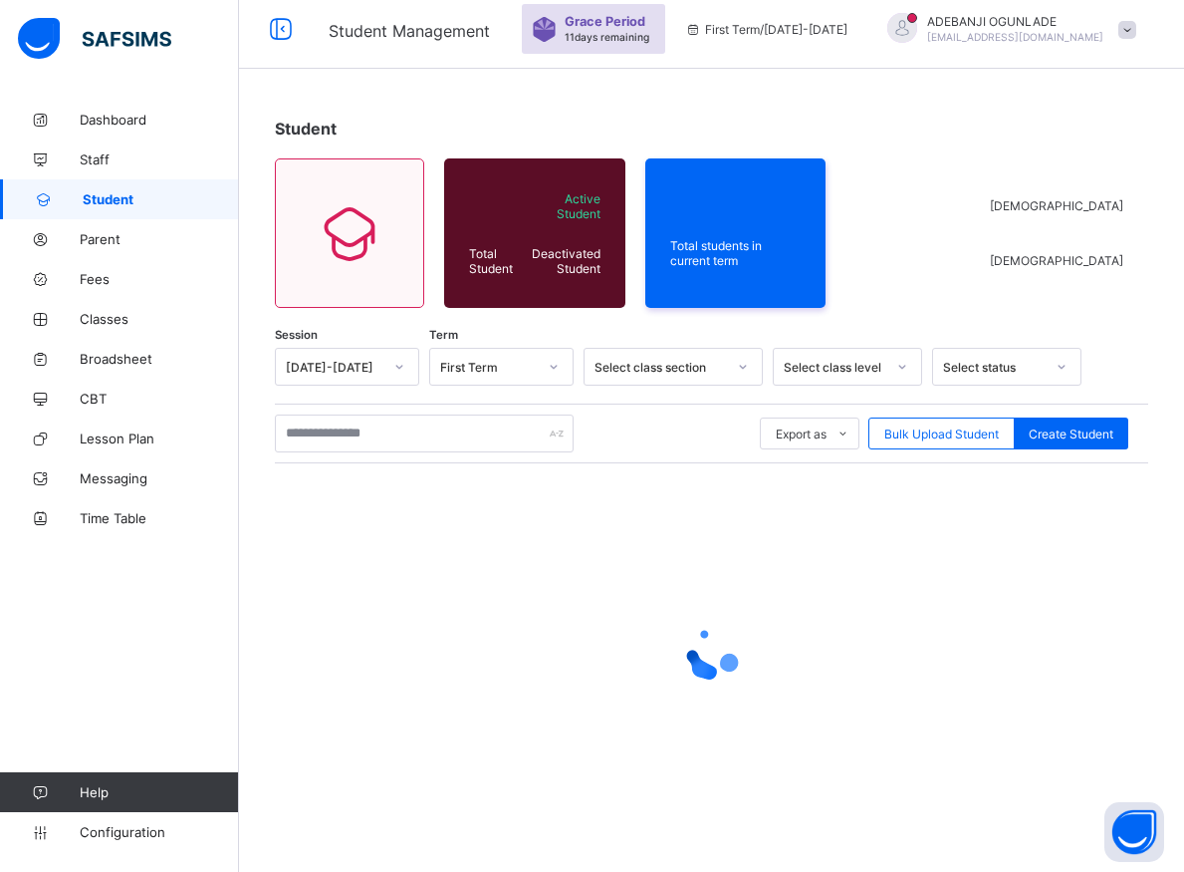
scroll to position [11, 0]
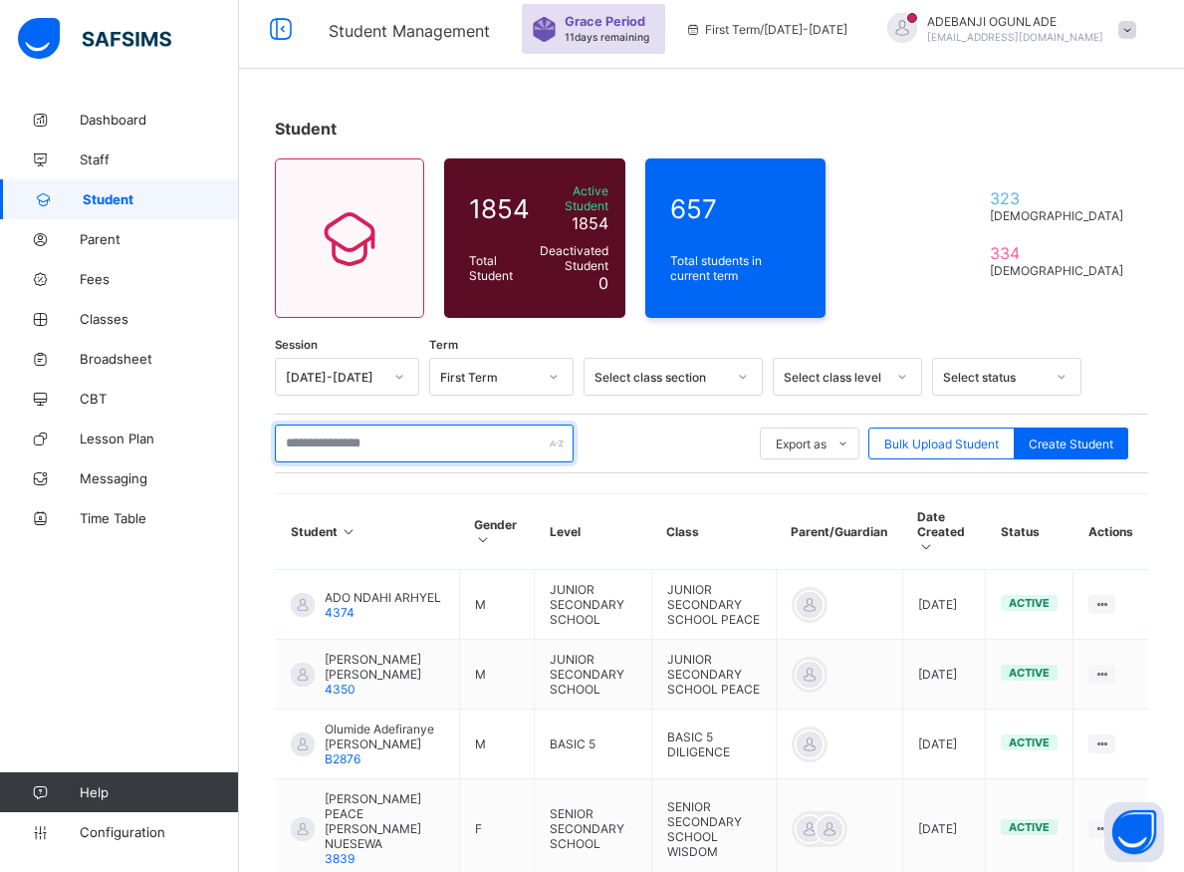
click at [325, 433] on input "text" at bounding box center [424, 443] width 299 height 38
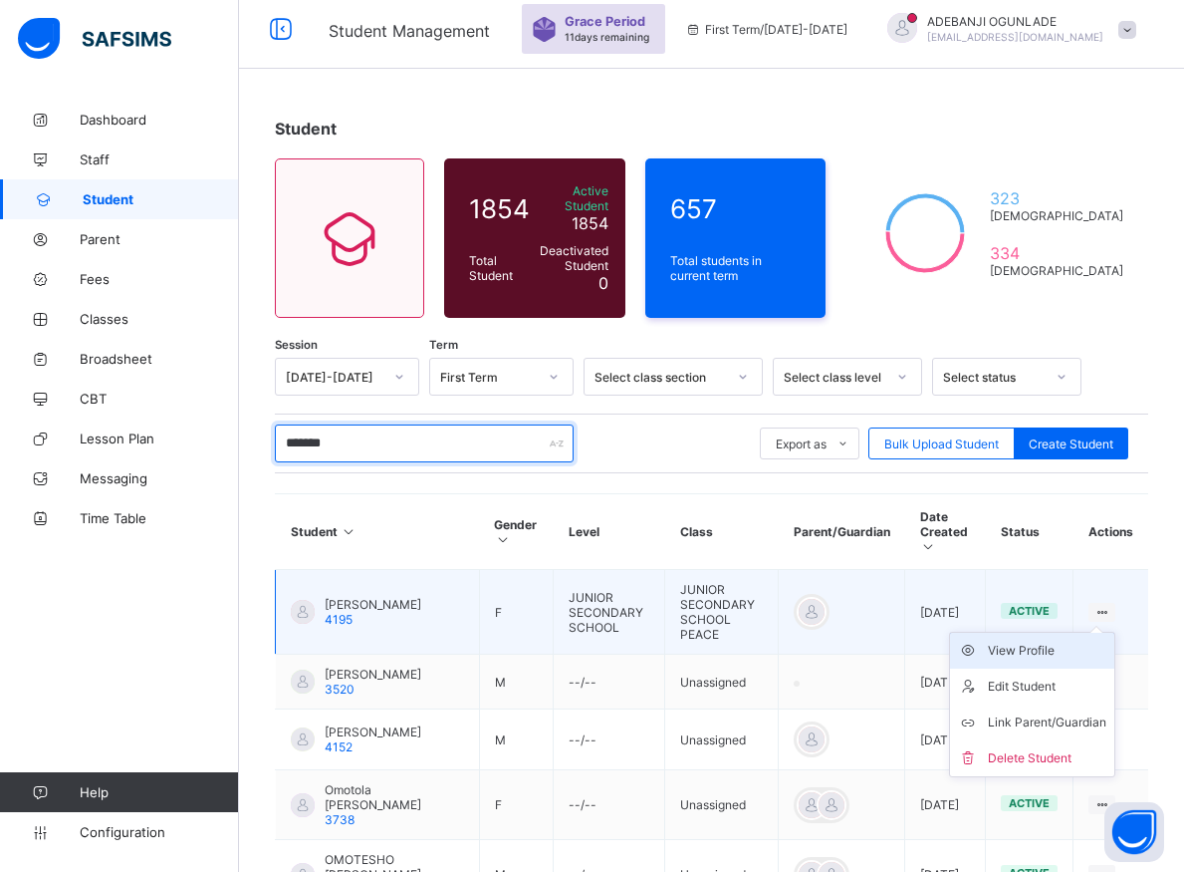
type input "*******"
click at [1072, 641] on div "View Profile" at bounding box center [1047, 651] width 119 height 20
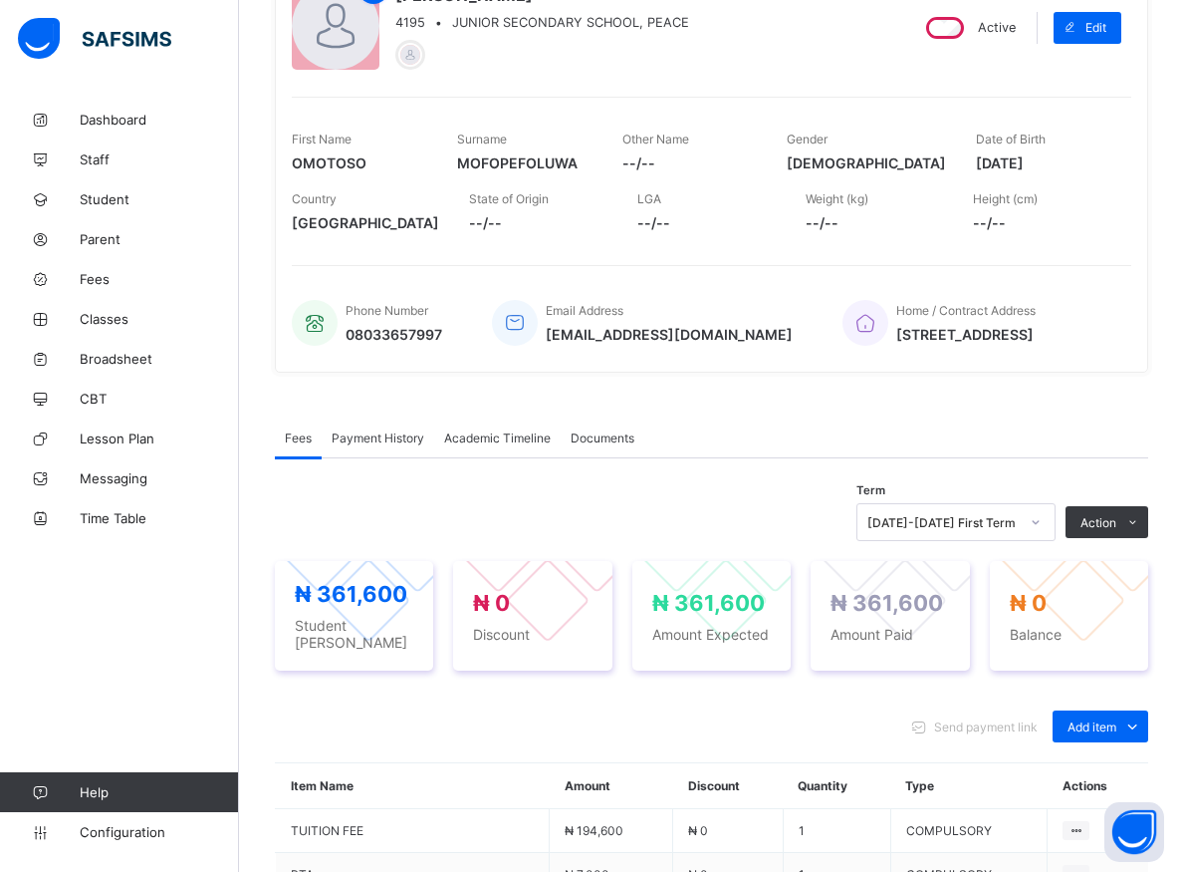
scroll to position [316, 0]
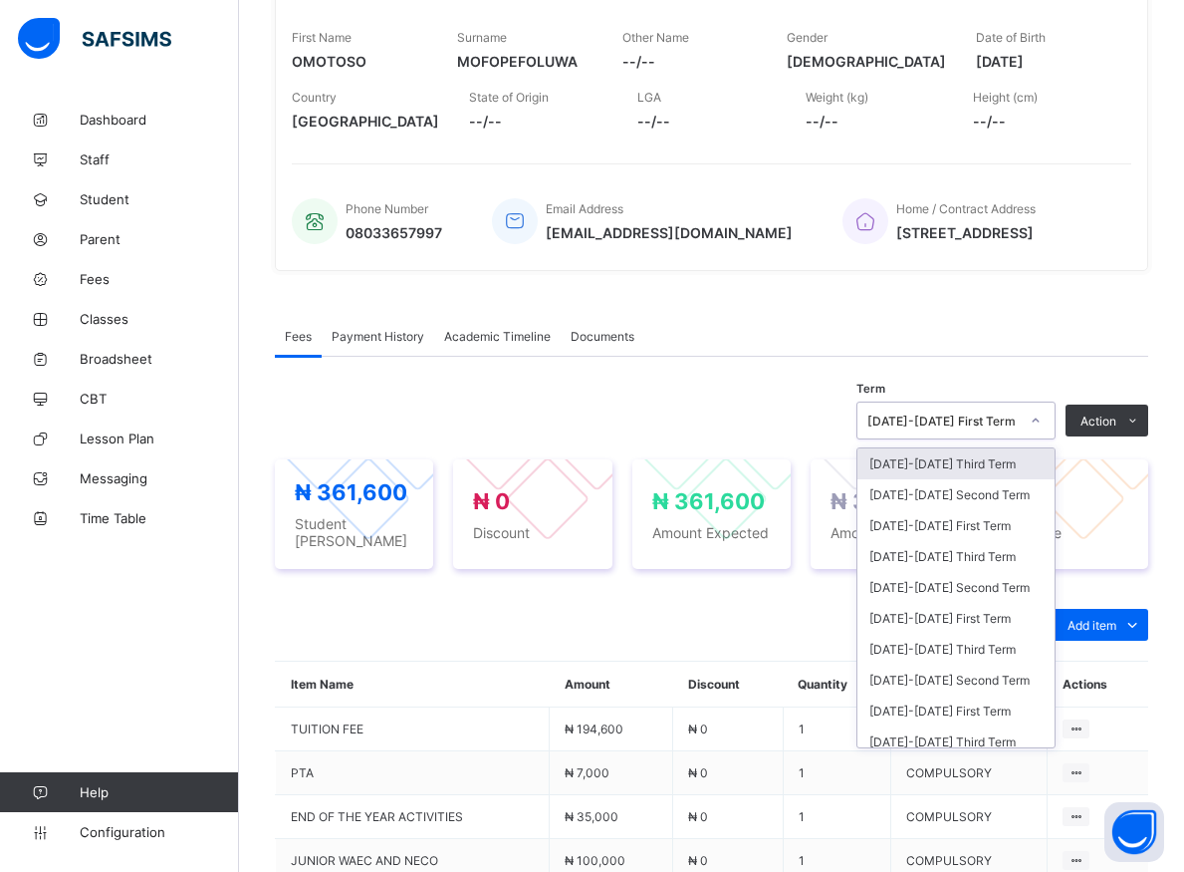
click at [1042, 430] on icon at bounding box center [1036, 420] width 12 height 20
click at [951, 567] on div "[DATE]-[DATE] Third Term" at bounding box center [956, 556] width 197 height 31
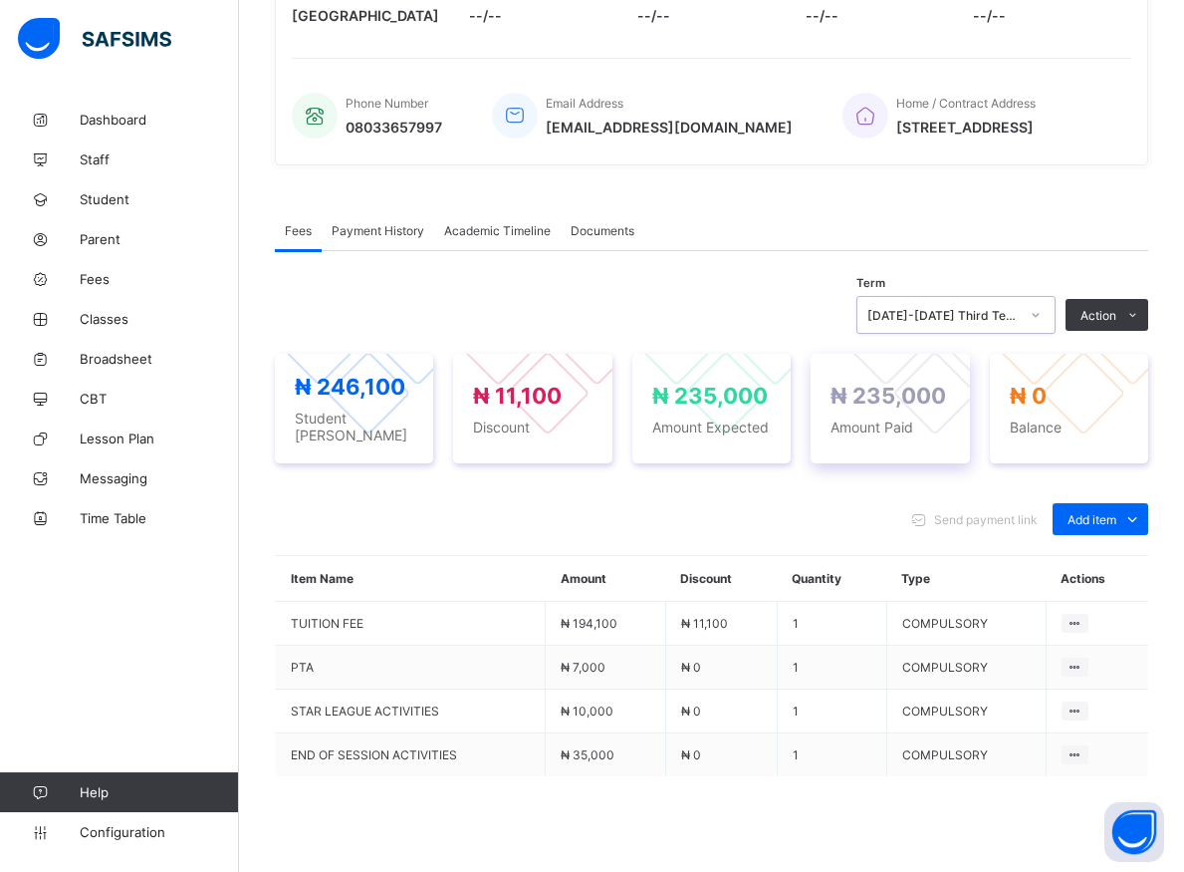
scroll to position [417, 0]
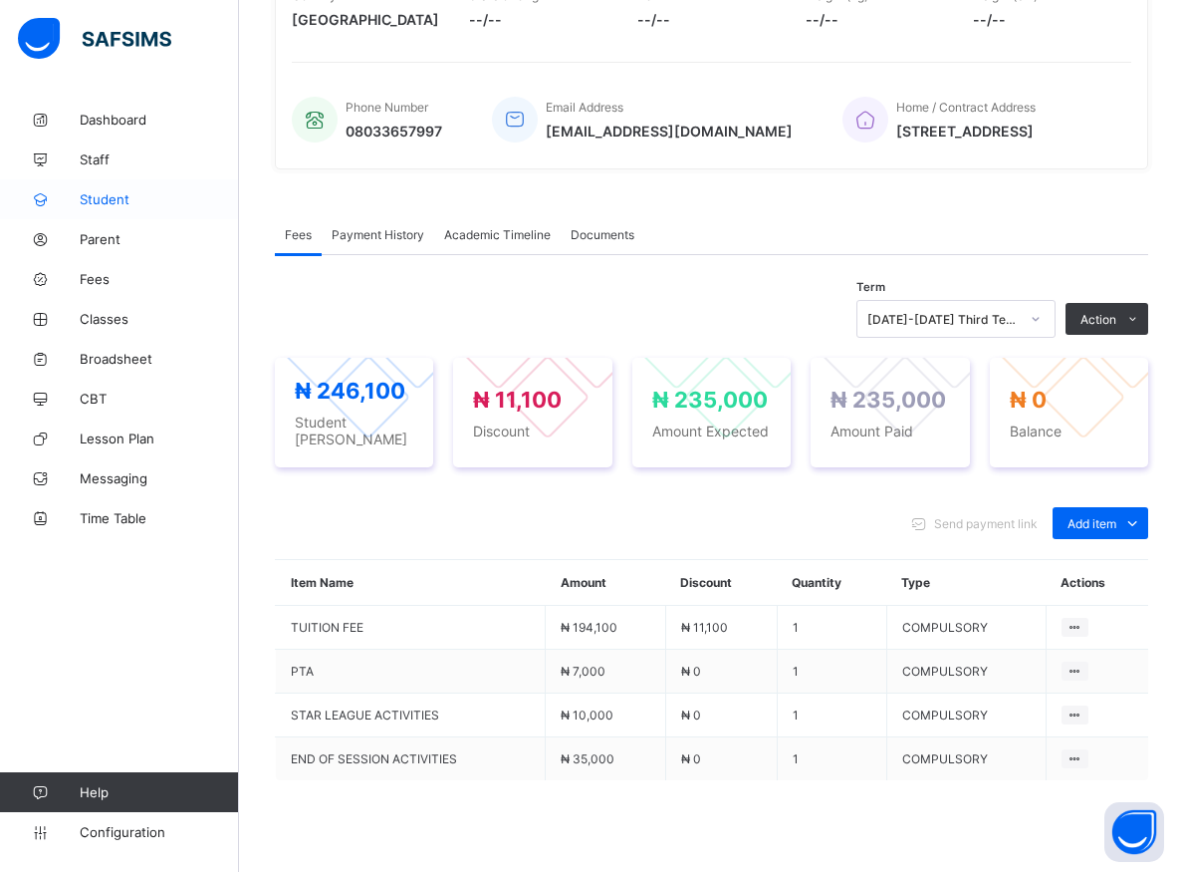
click at [103, 195] on span "Student" at bounding box center [159, 199] width 159 height 16
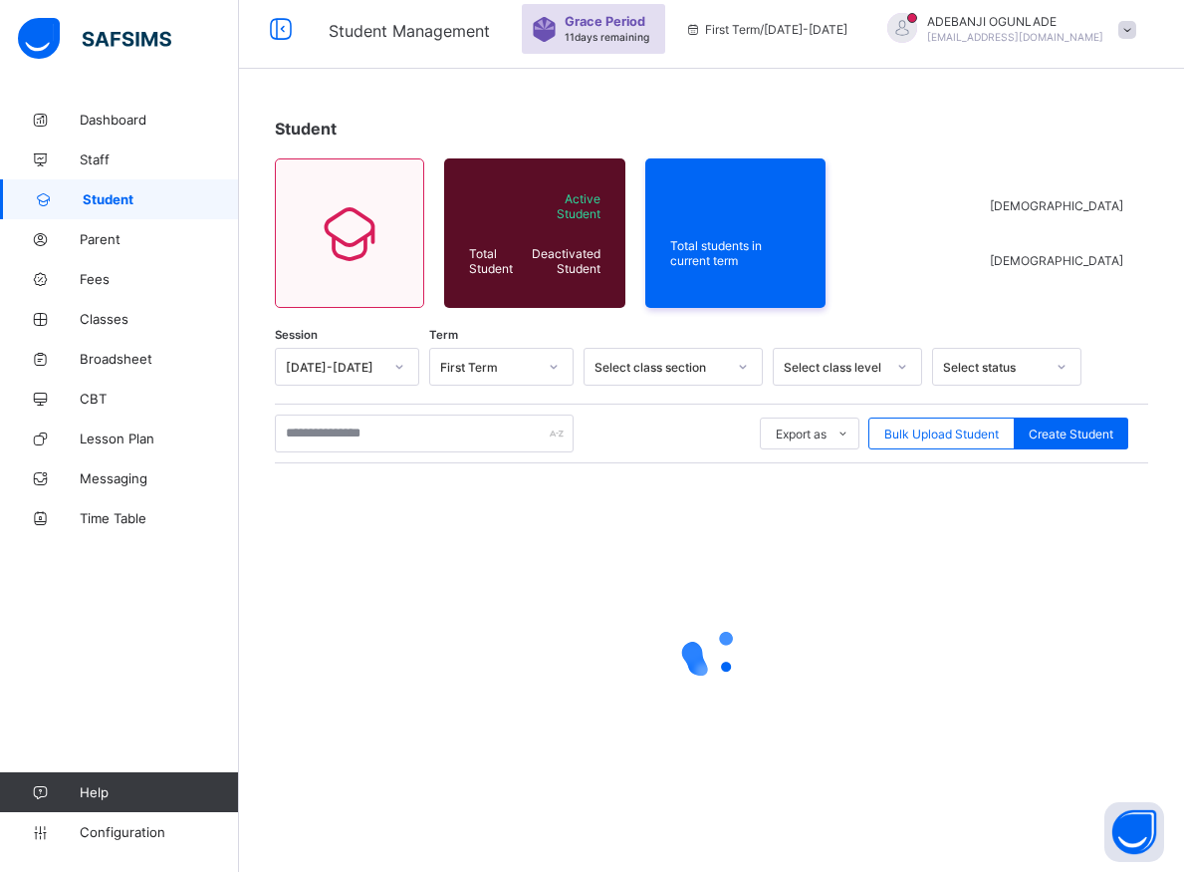
scroll to position [11, 0]
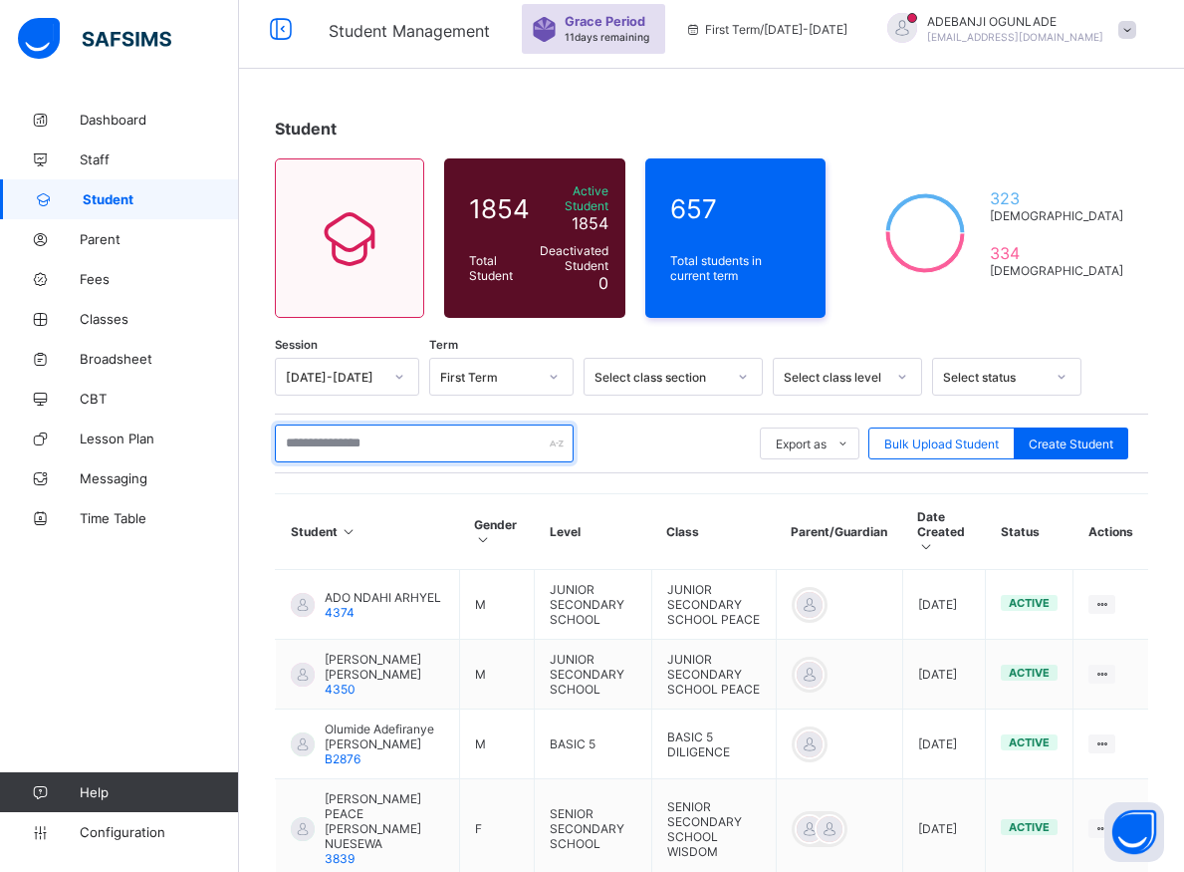
drag, startPoint x: 333, startPoint y: 438, endPoint x: 319, endPoint y: 432, distance: 15.2
click at [333, 437] on input "text" at bounding box center [424, 443] width 299 height 38
click at [302, 442] on input "text" at bounding box center [424, 443] width 299 height 38
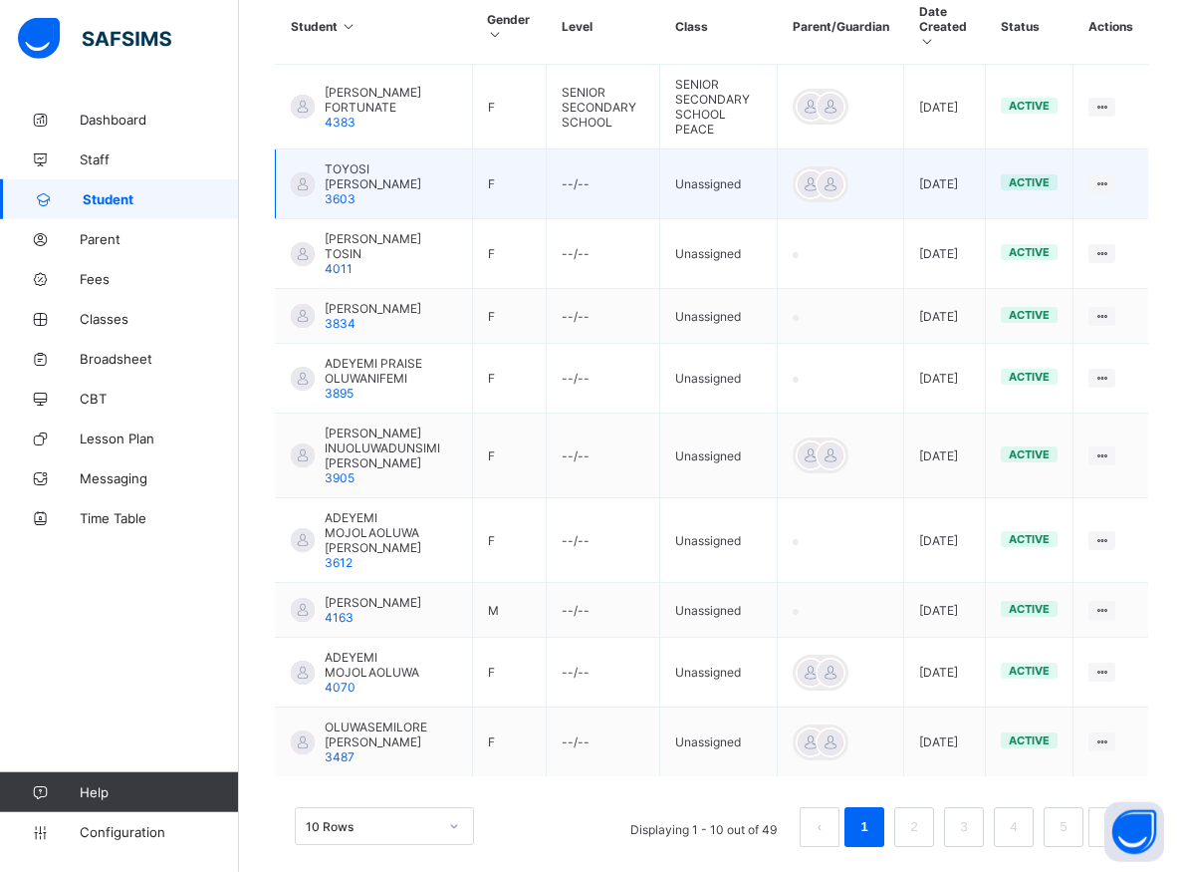
scroll to position [531, 0]
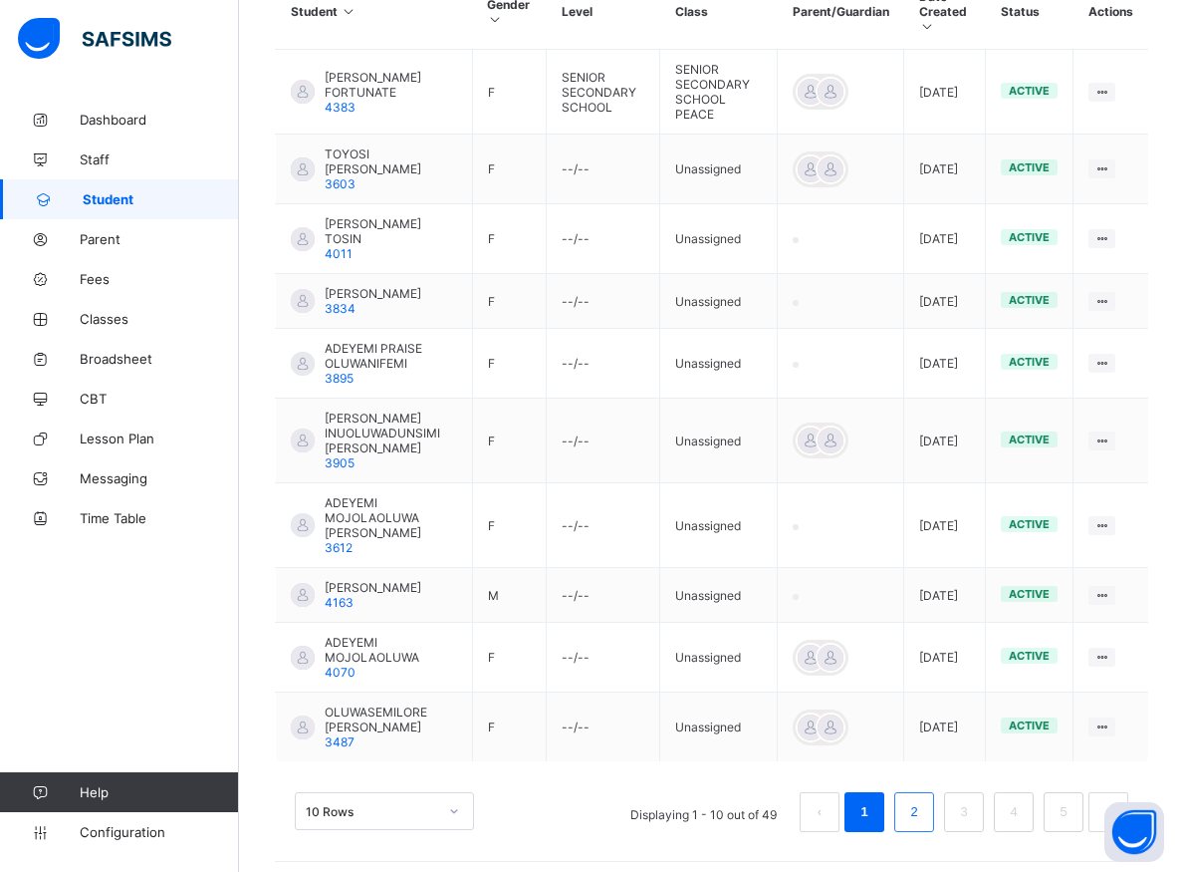
type input "*******"
click at [923, 809] on link "2" at bounding box center [914, 812] width 19 height 26
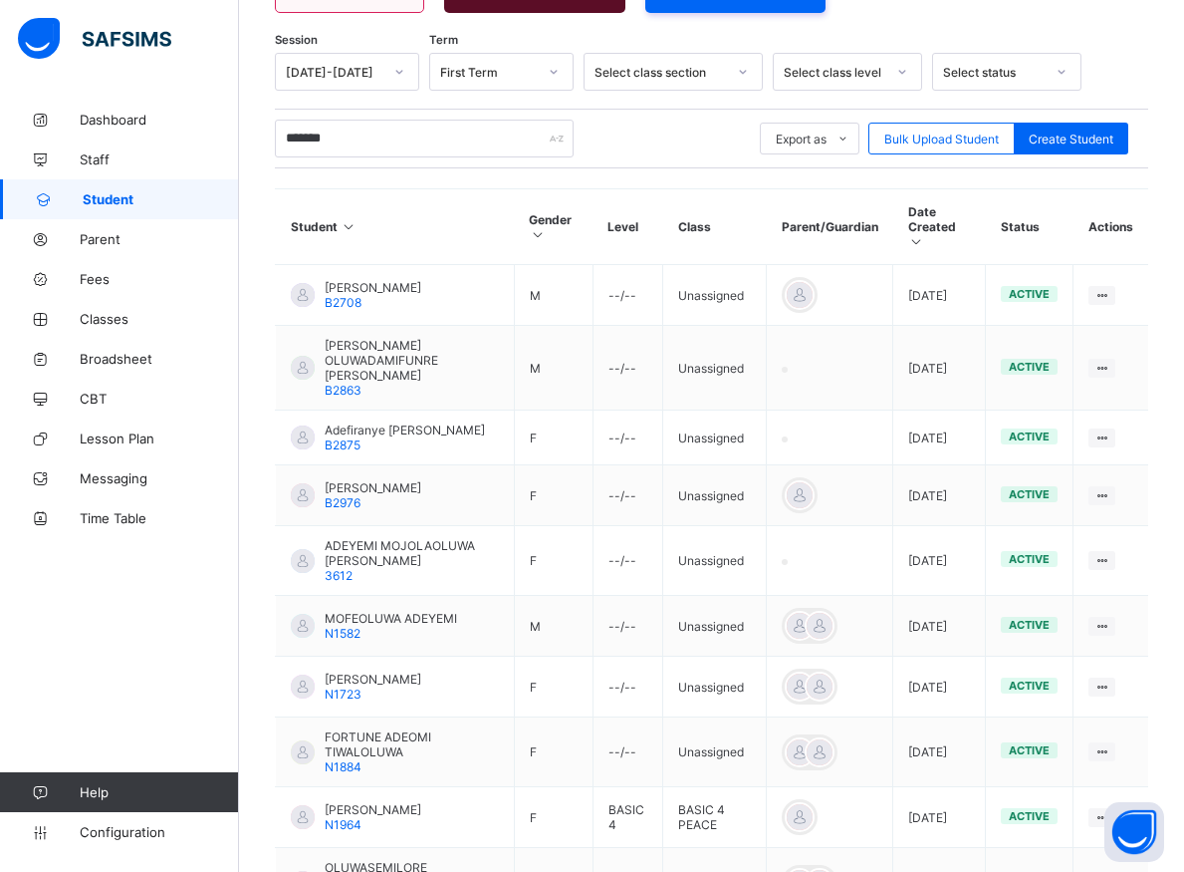
scroll to position [456, 0]
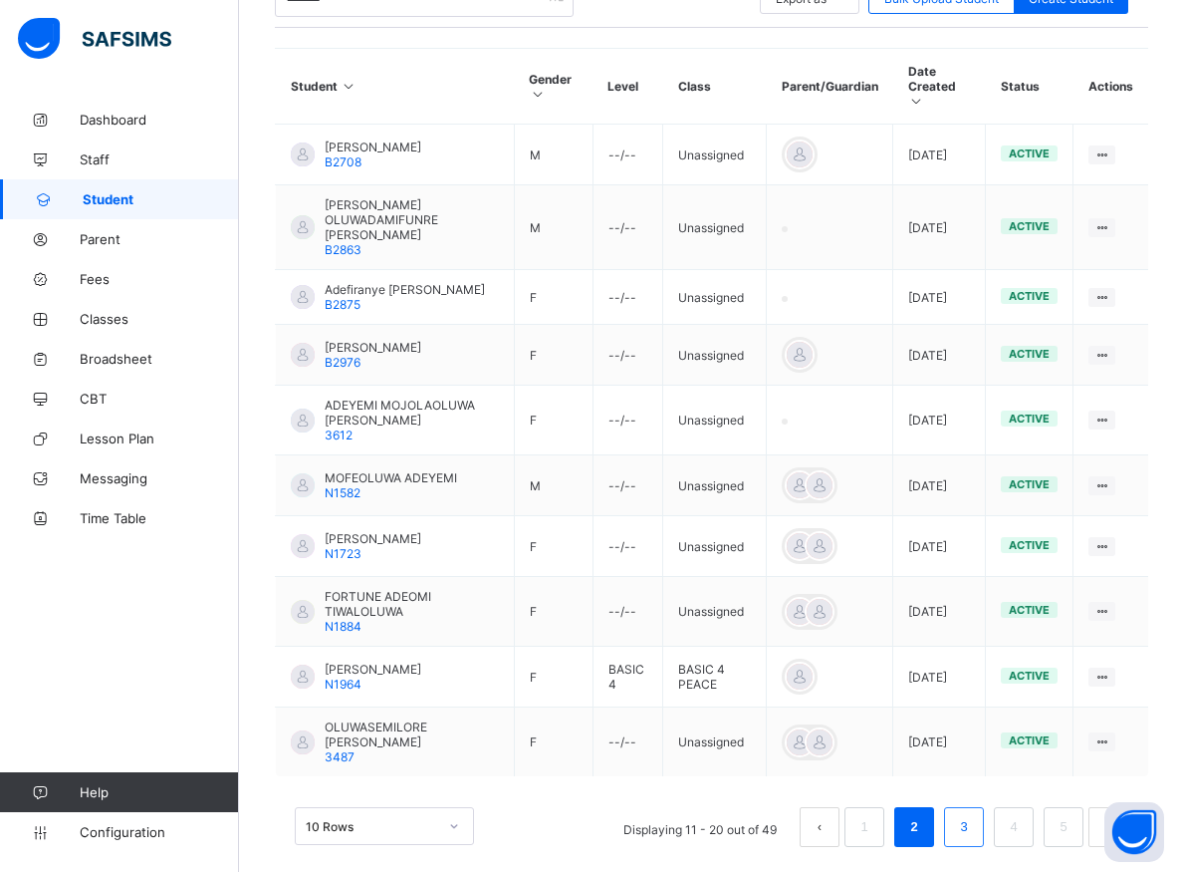
click at [973, 814] on link "3" at bounding box center [963, 827] width 19 height 26
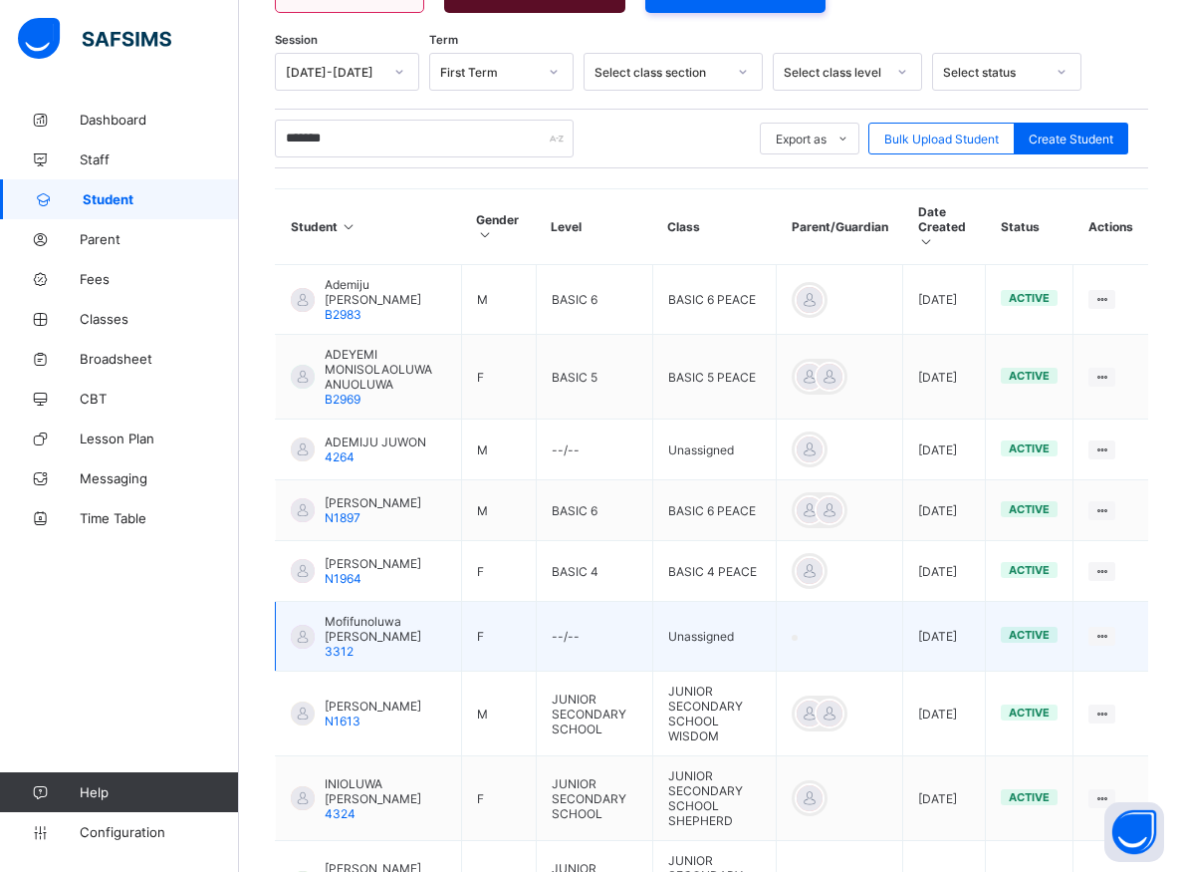
scroll to position [519, 0]
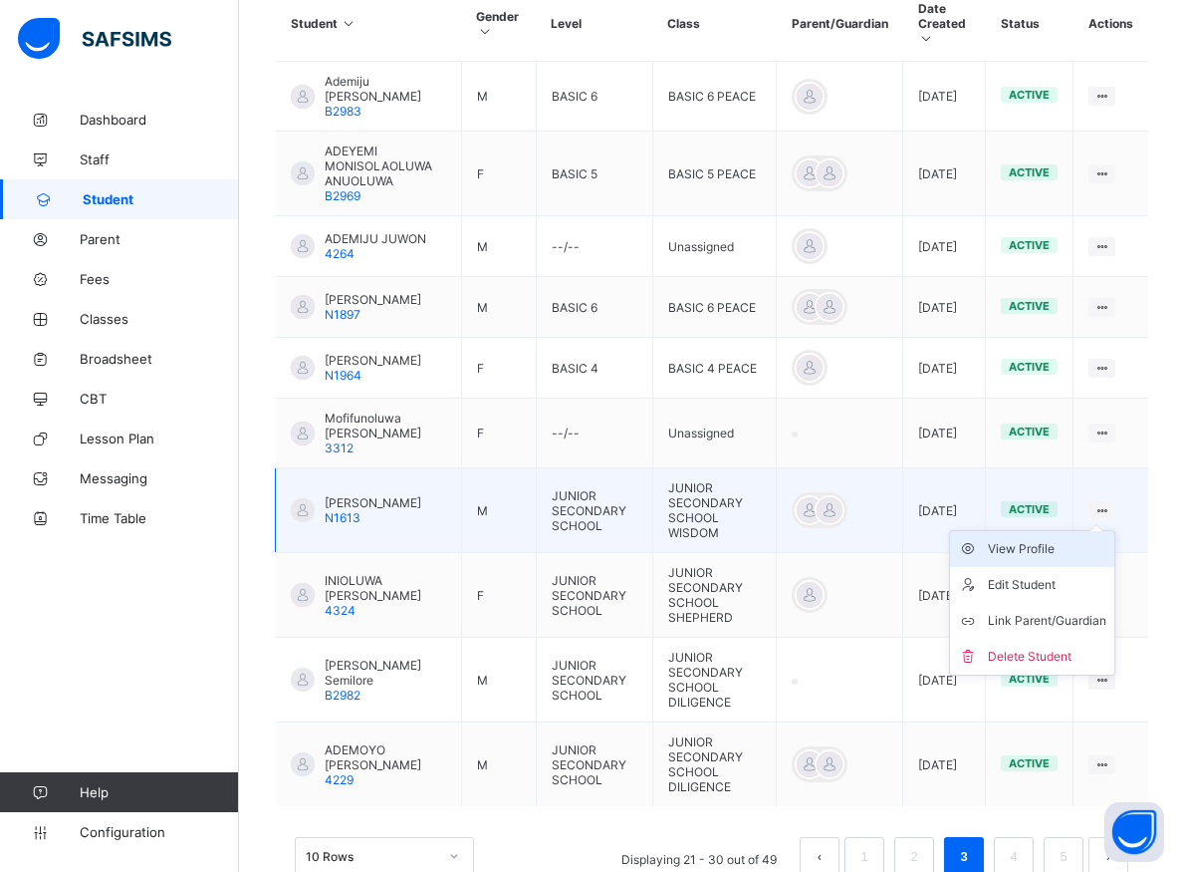
click at [1036, 542] on div "View Profile" at bounding box center [1047, 549] width 119 height 20
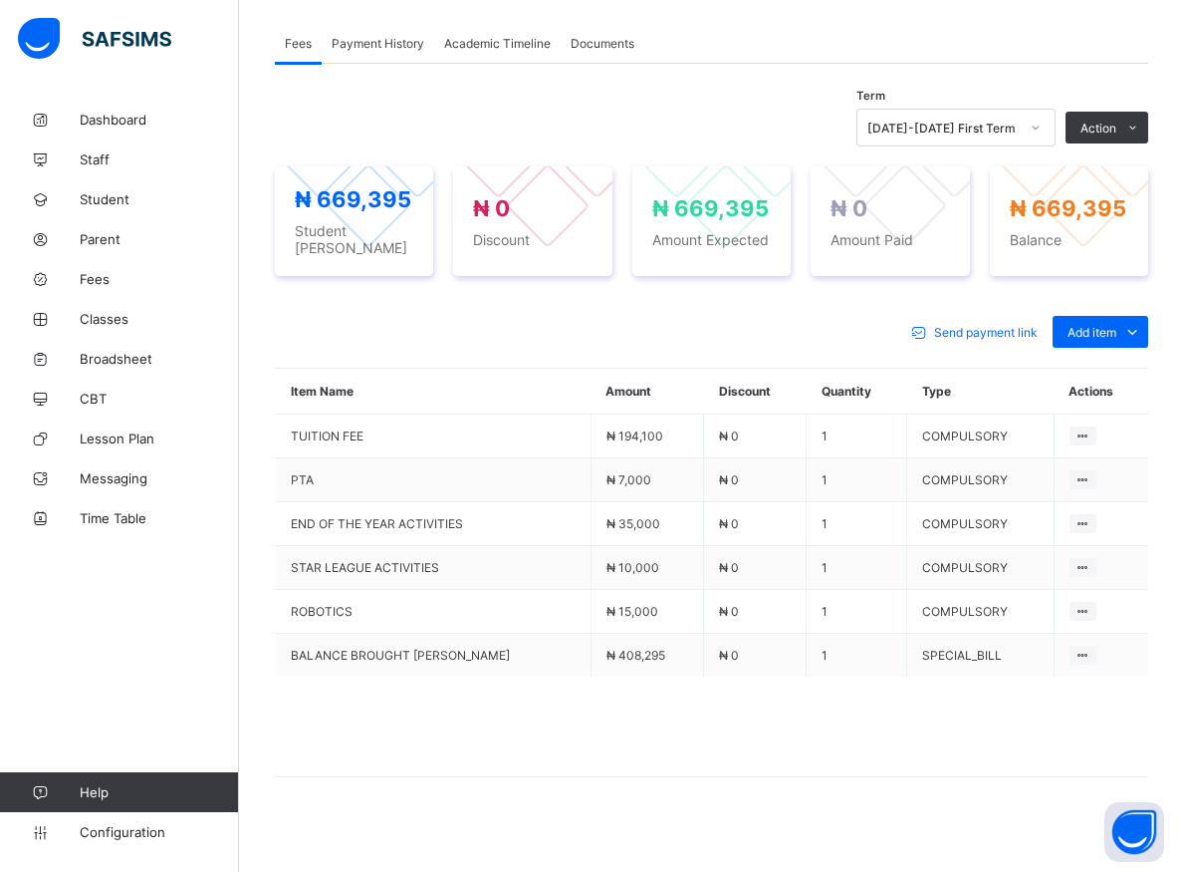
scroll to position [518, 0]
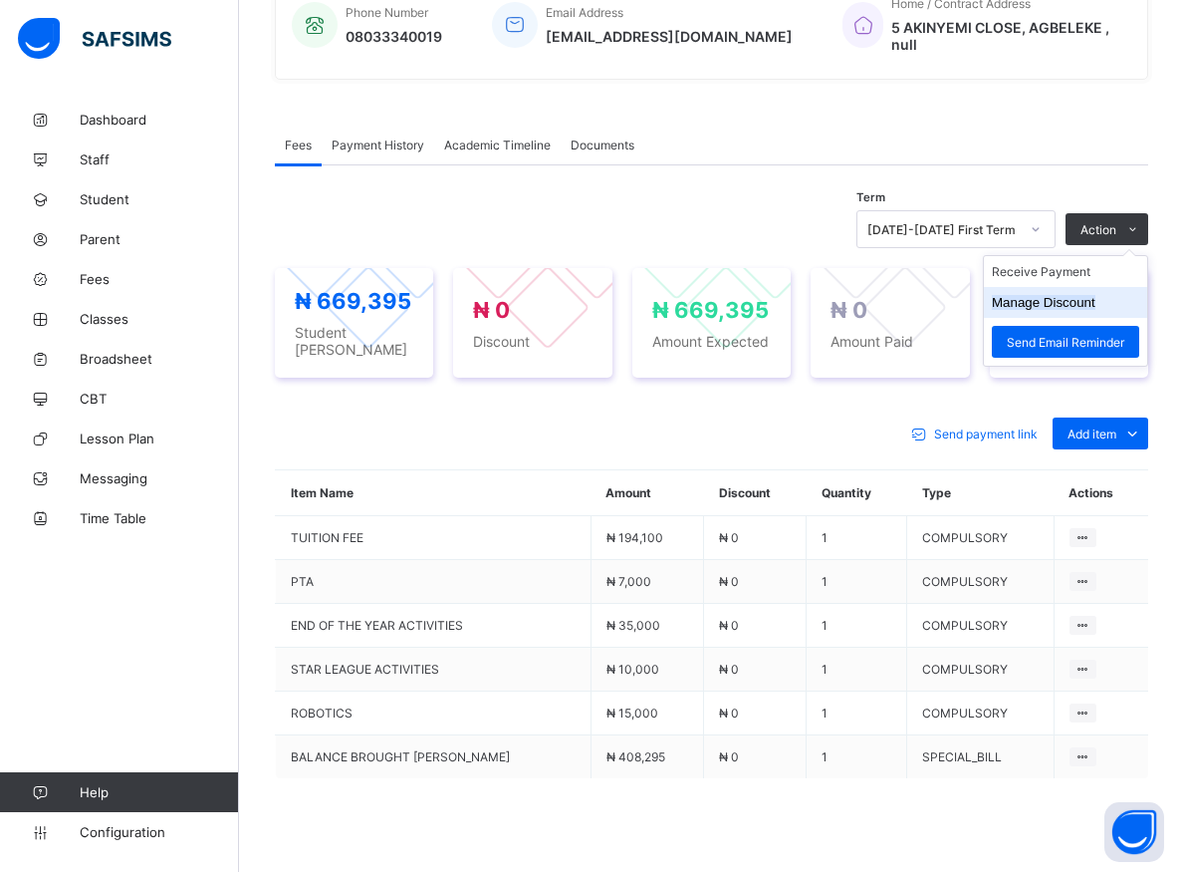
click at [1055, 304] on button "Manage Discount" at bounding box center [1044, 302] width 104 height 15
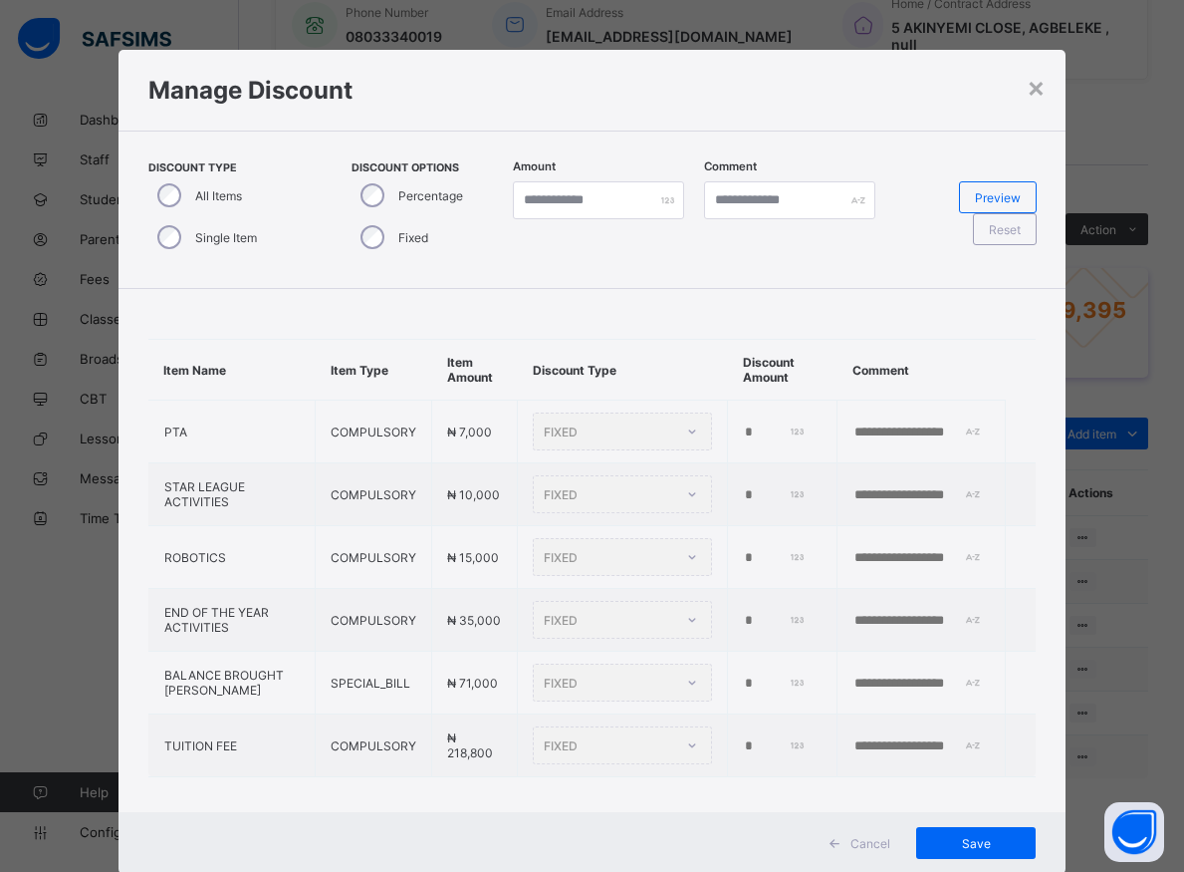
type input "*"
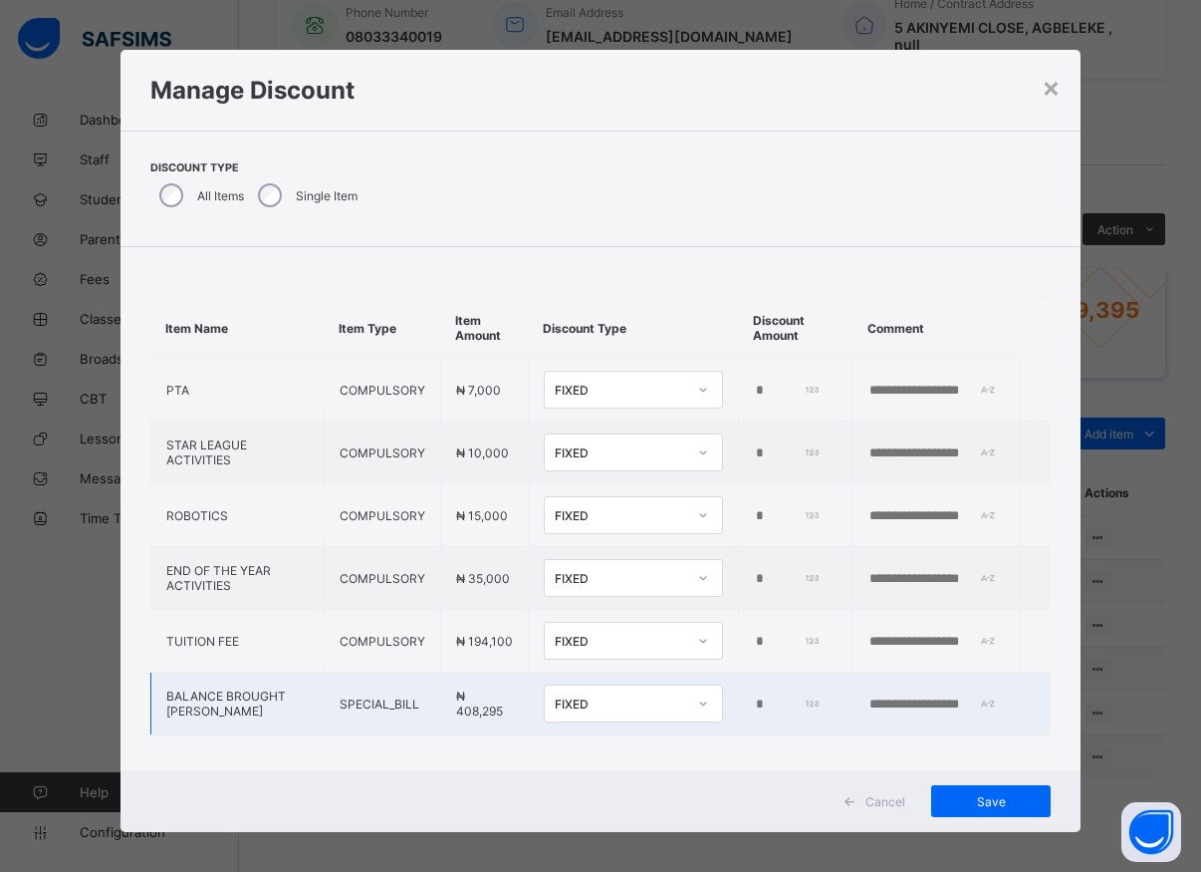
click at [754, 708] on input "*" at bounding box center [788, 704] width 68 height 16
type input "*****"
click at [968, 801] on span "Save" at bounding box center [991, 801] width 90 height 15
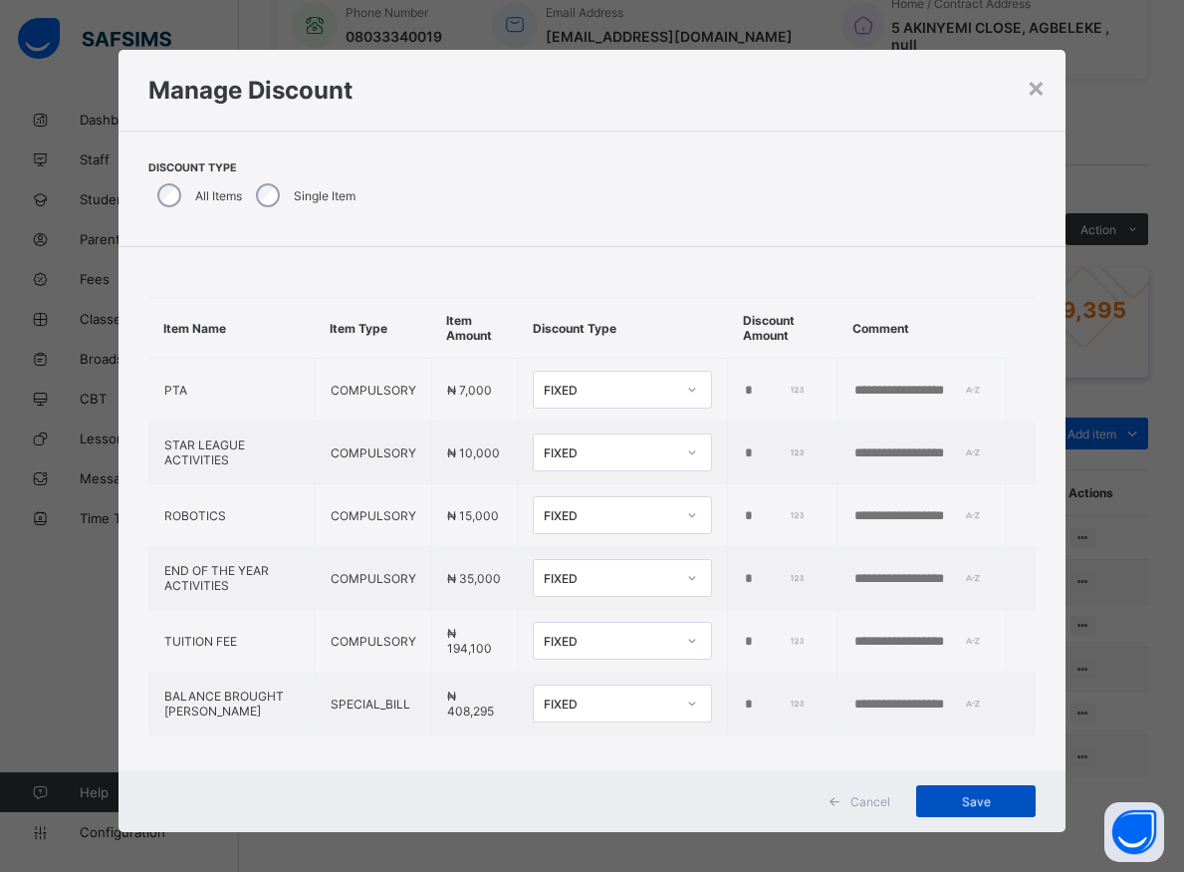
scroll to position [482, 0]
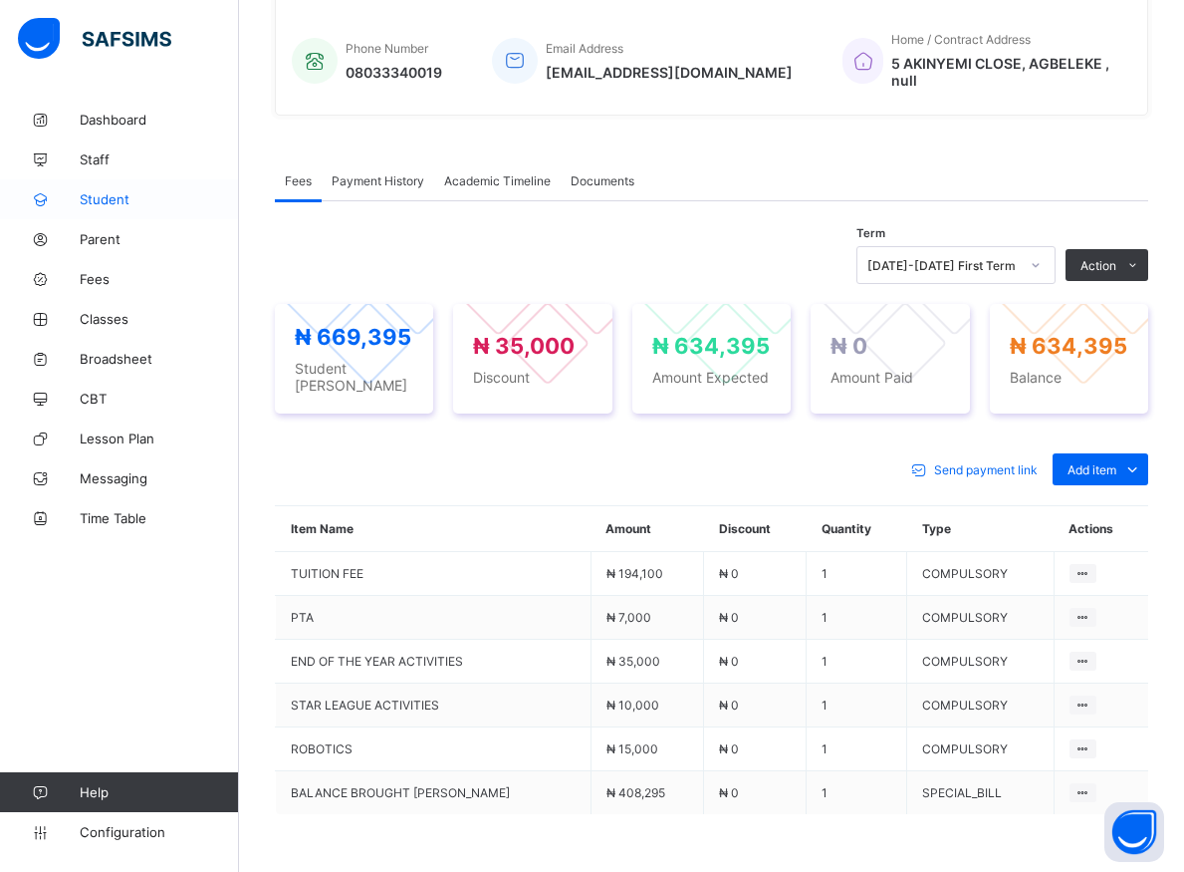
click at [103, 199] on span "Student" at bounding box center [159, 199] width 159 height 16
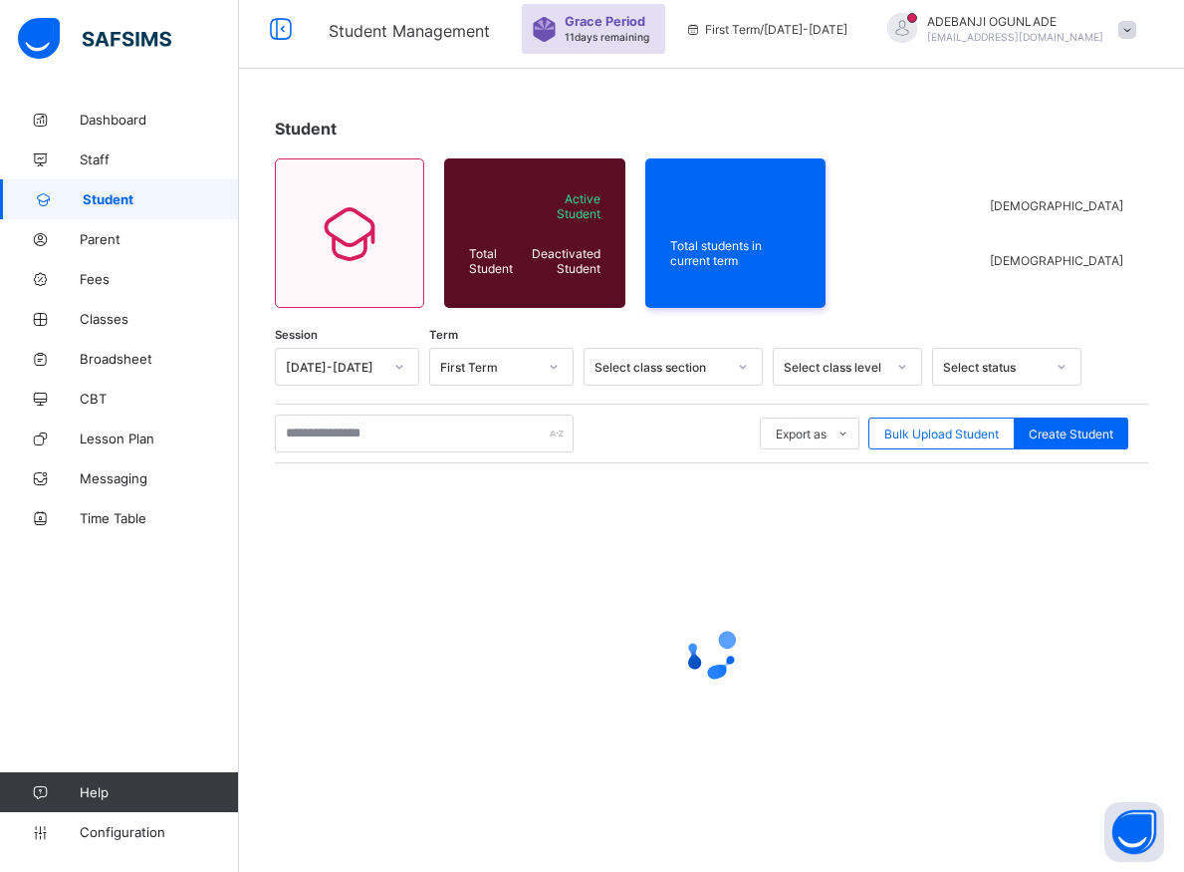
scroll to position [11, 0]
click at [332, 437] on input "text" at bounding box center [424, 433] width 299 height 38
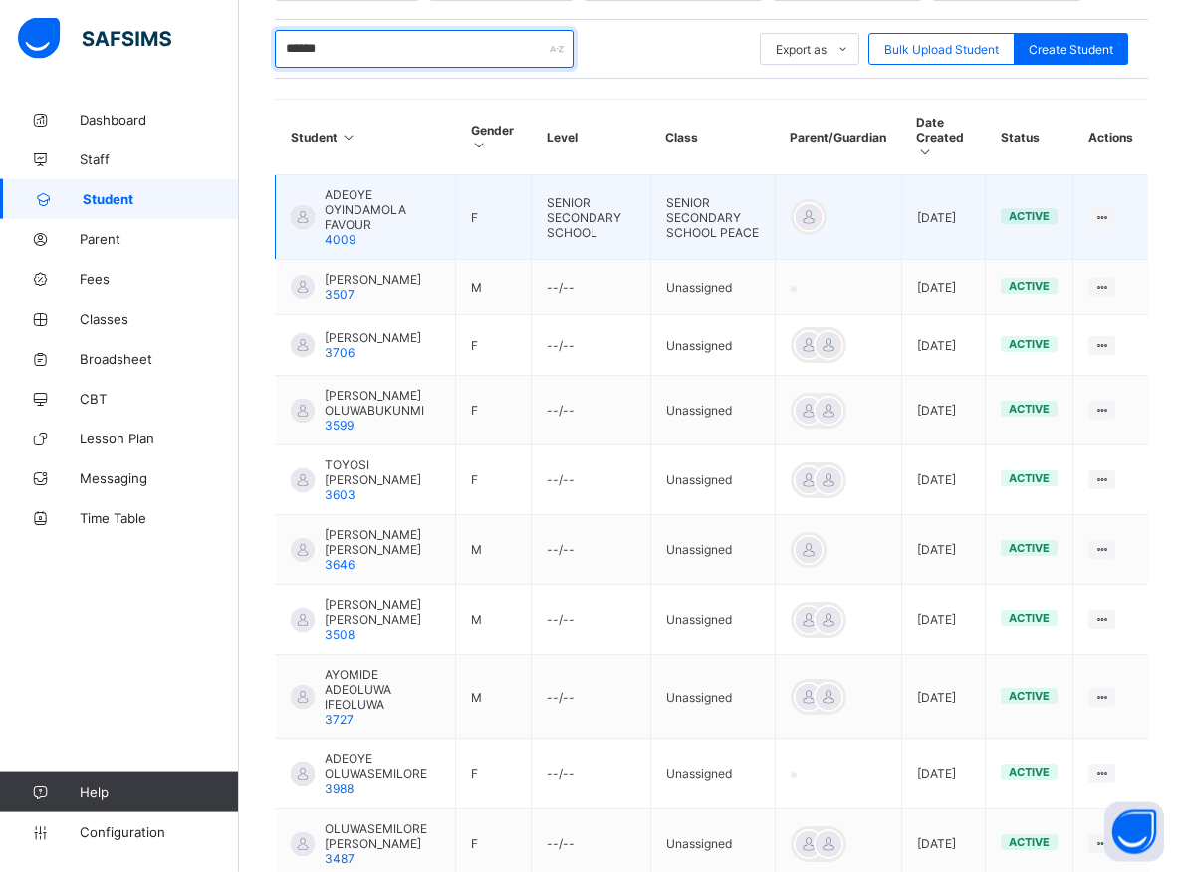
scroll to position [519, 0]
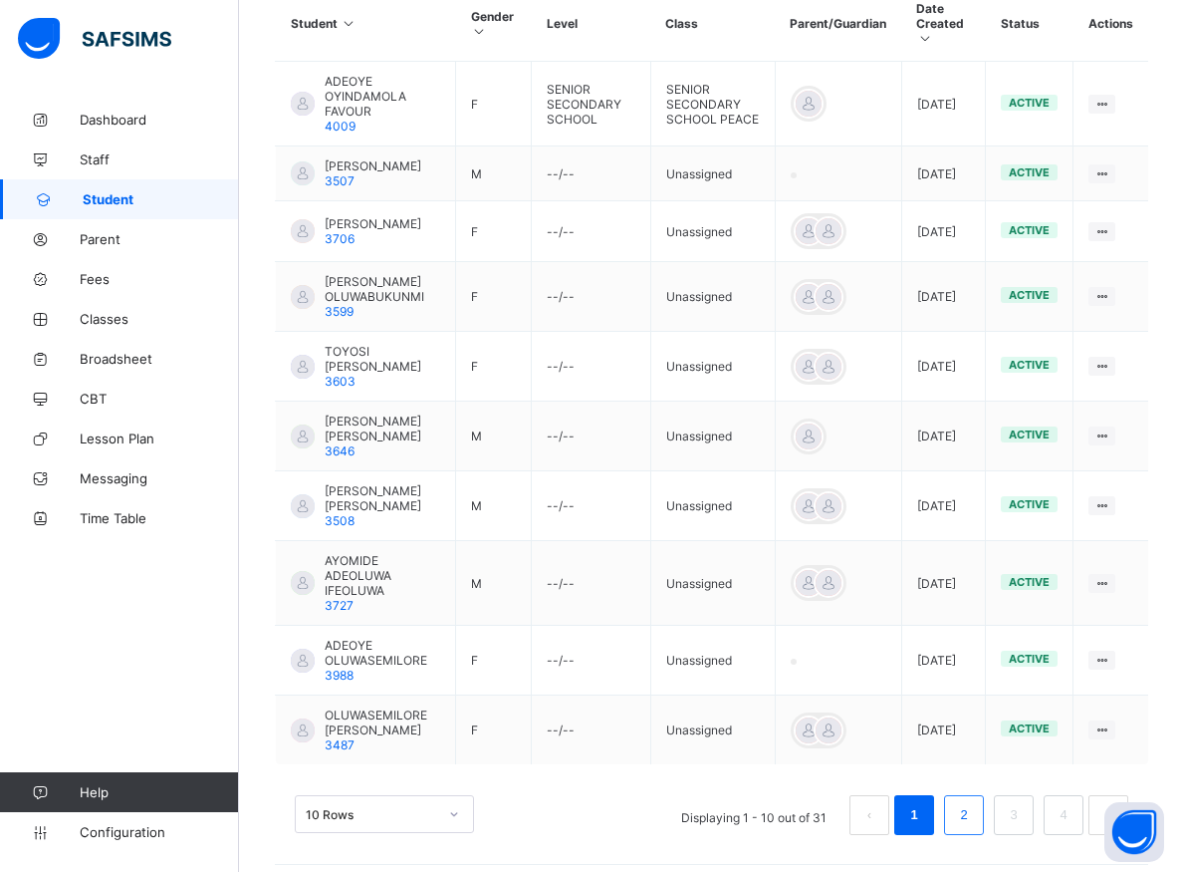
type input "******"
click at [970, 816] on li "2" at bounding box center [964, 815] width 40 height 40
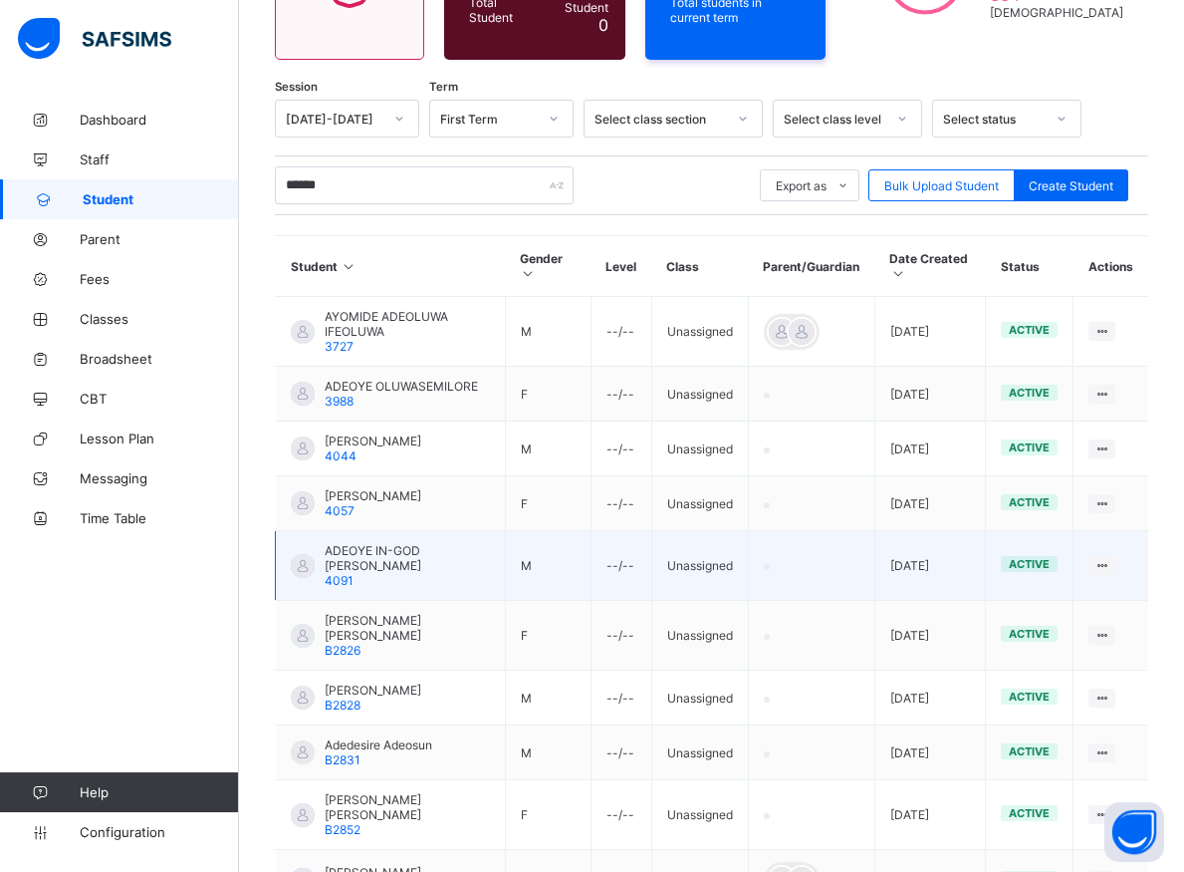
scroll to position [316, 0]
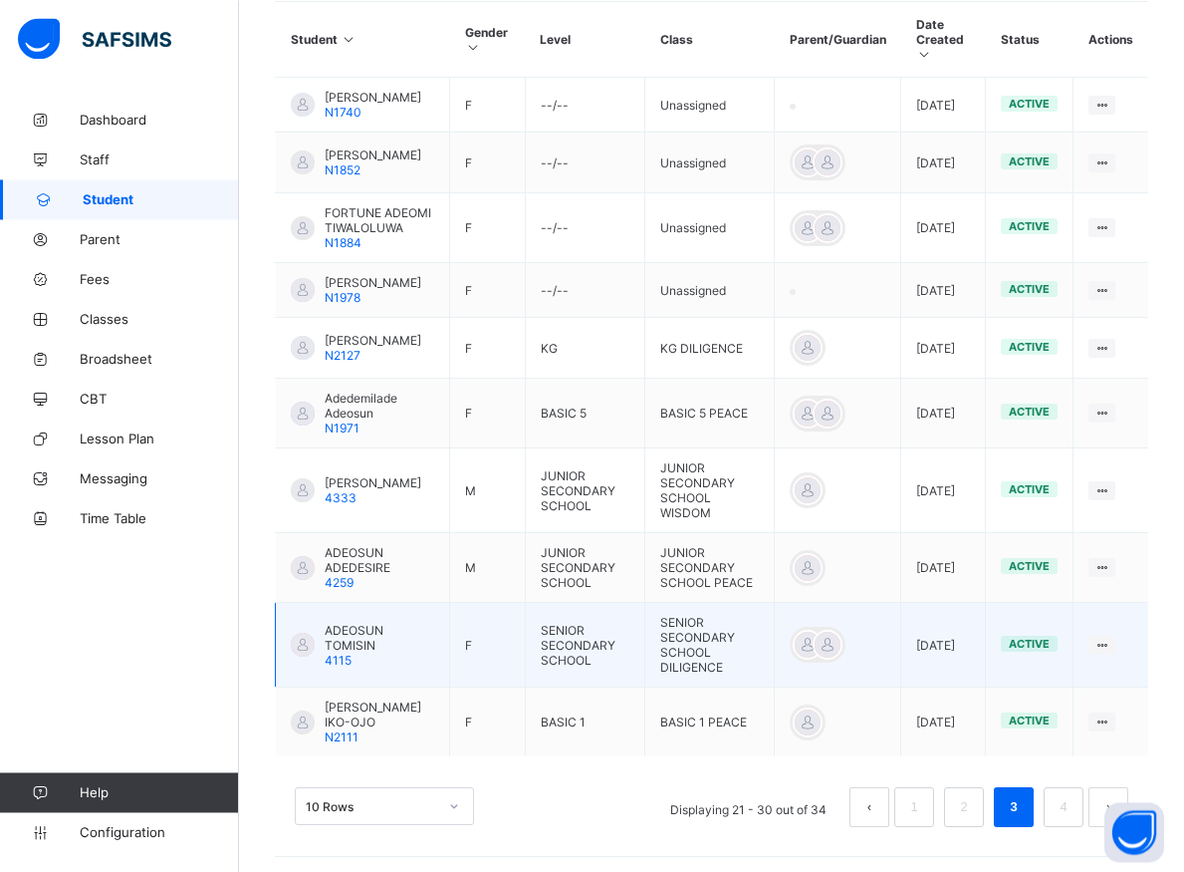
scroll to position [519, 0]
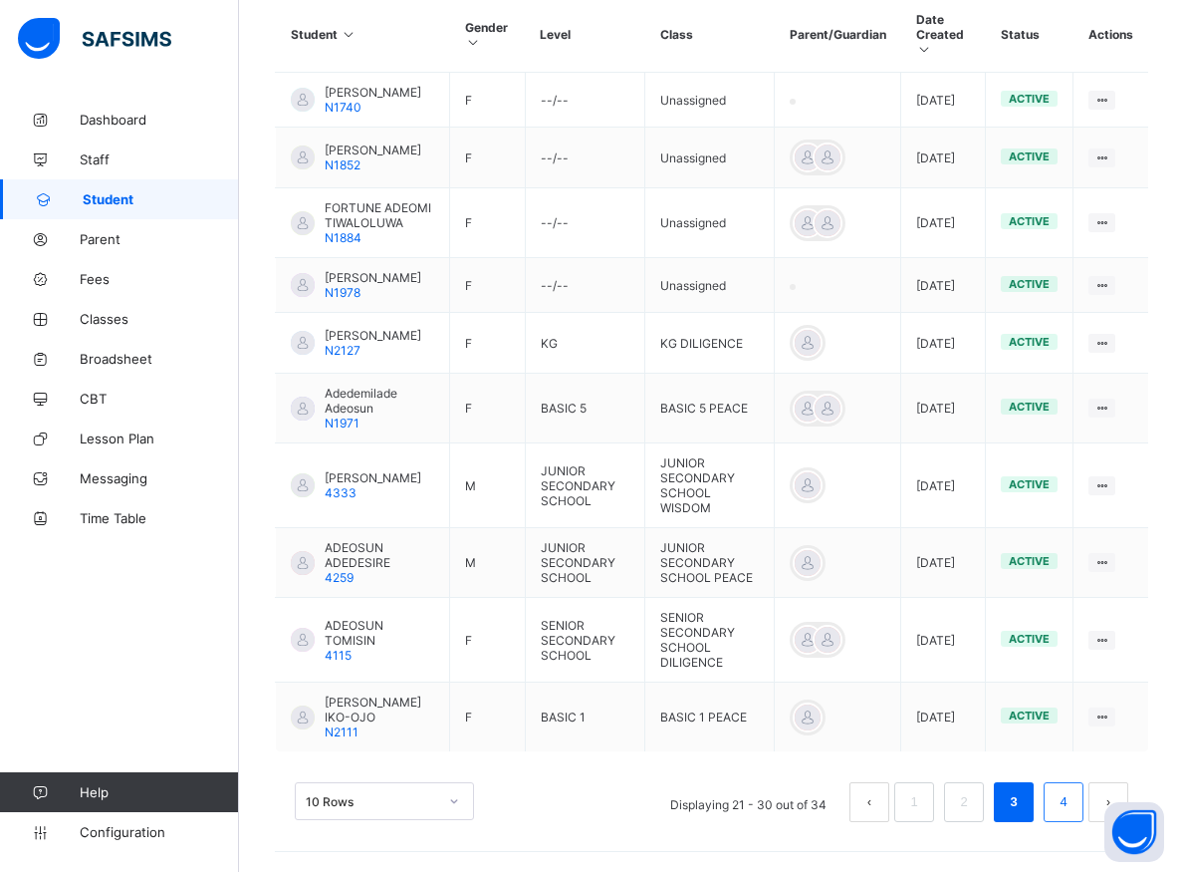
click at [1069, 816] on li "4" at bounding box center [1064, 802] width 40 height 40
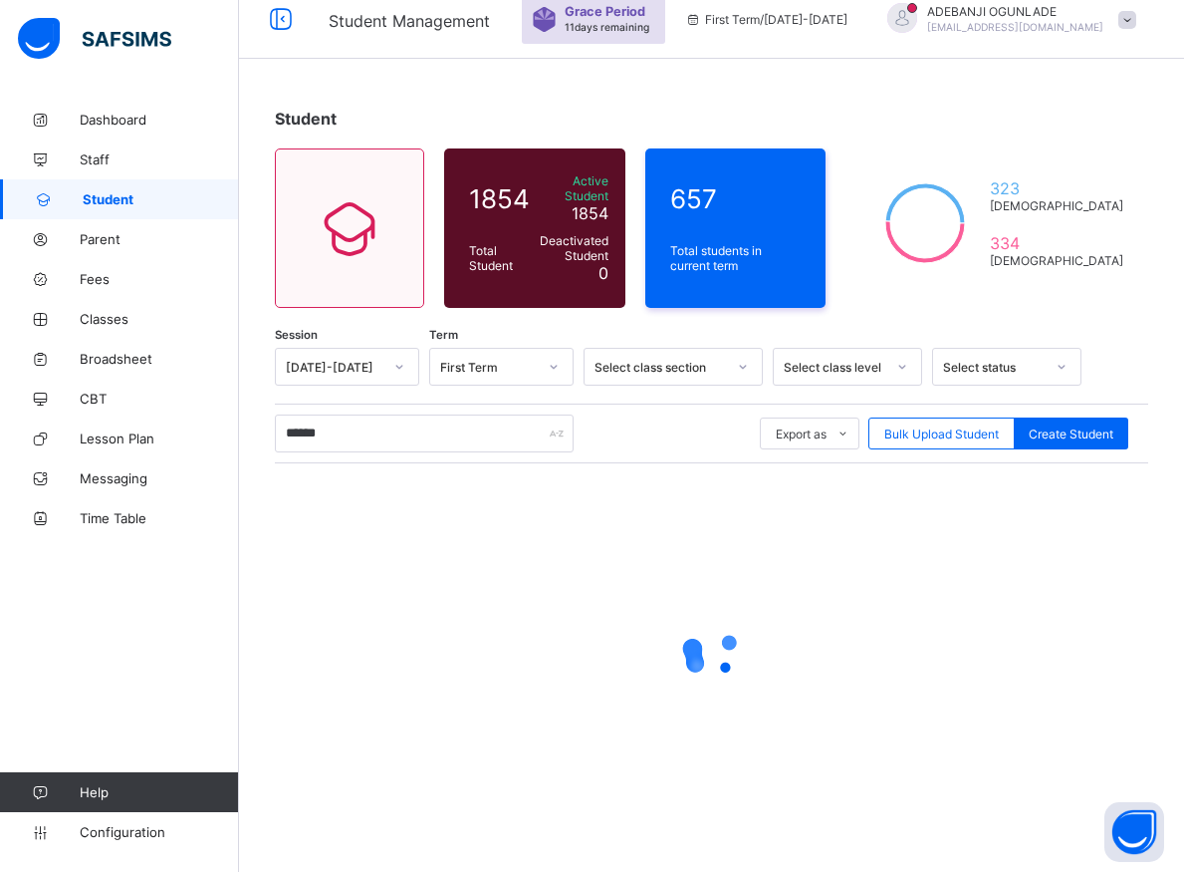
scroll to position [11, 0]
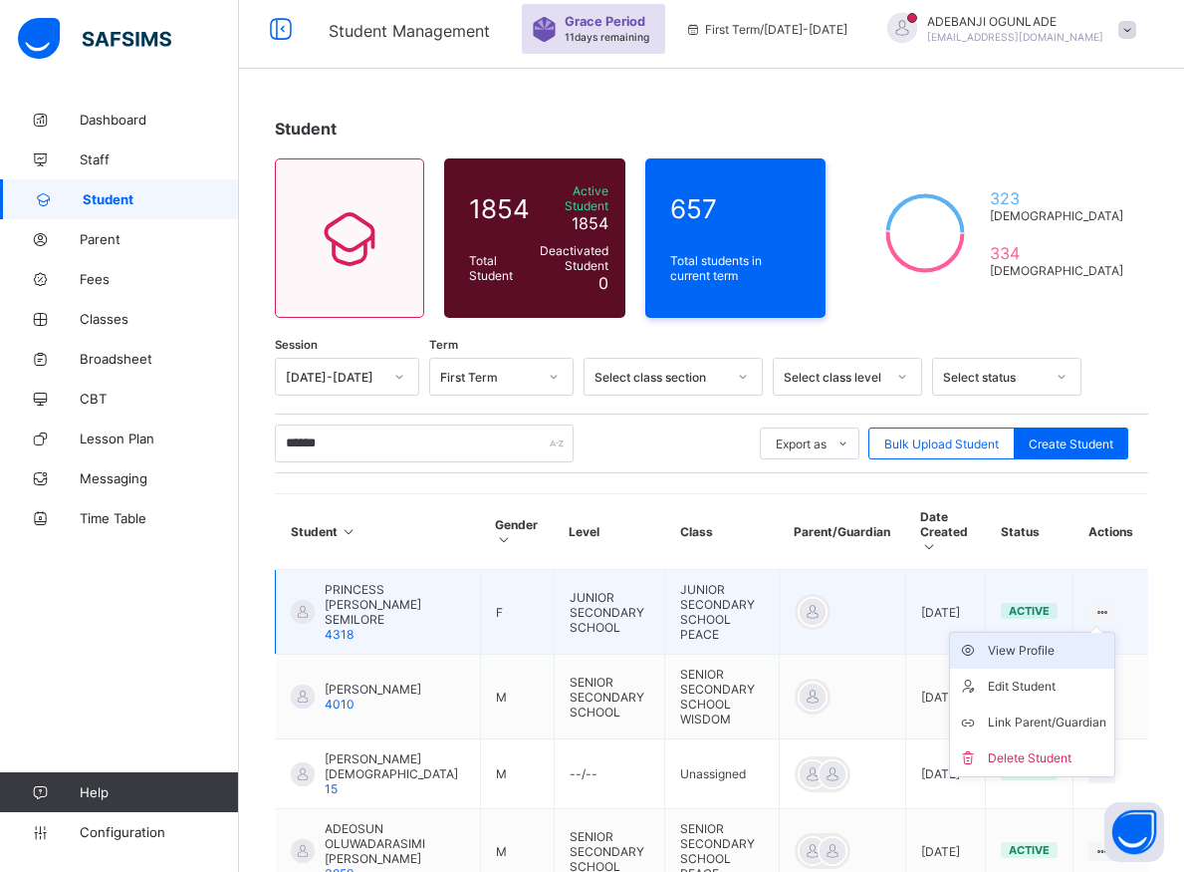
click at [1065, 641] on div "View Profile" at bounding box center [1047, 651] width 119 height 20
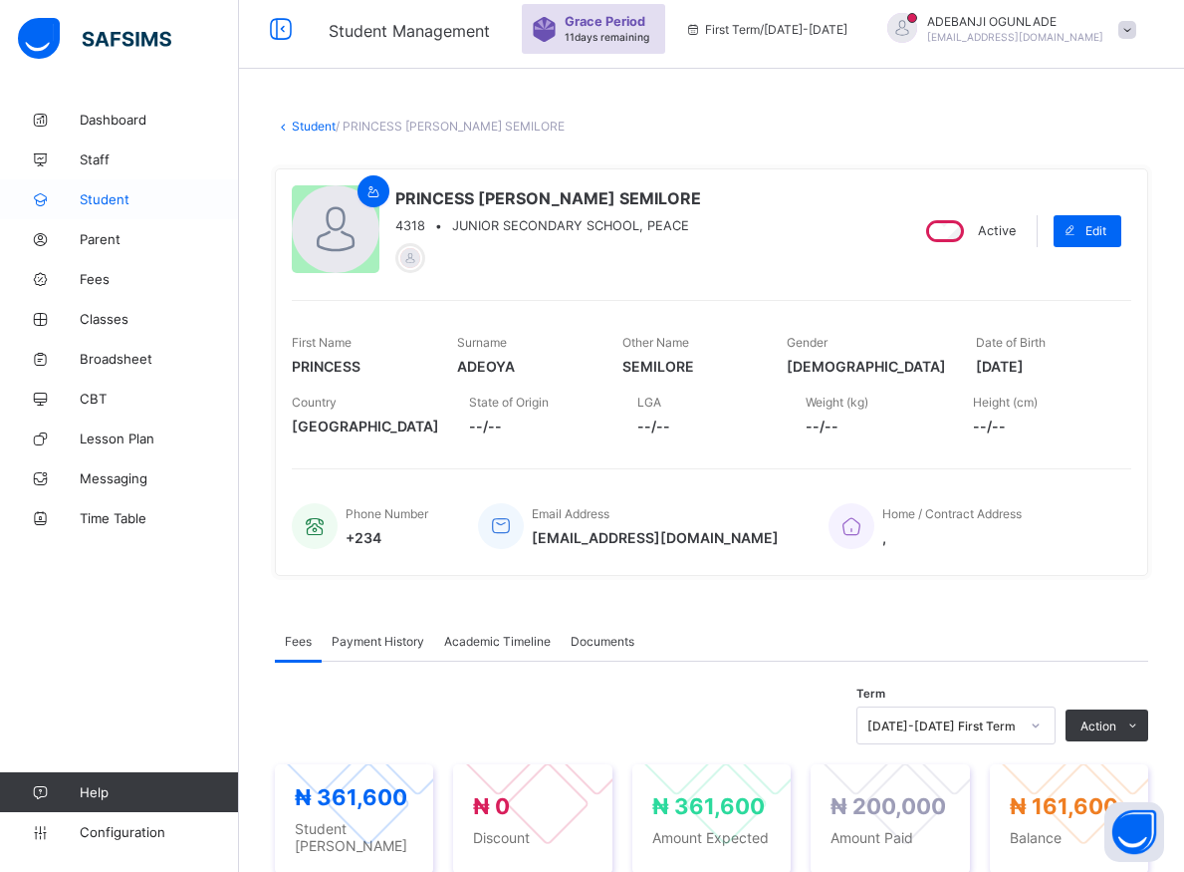
click at [103, 190] on link "Student" at bounding box center [119, 199] width 239 height 40
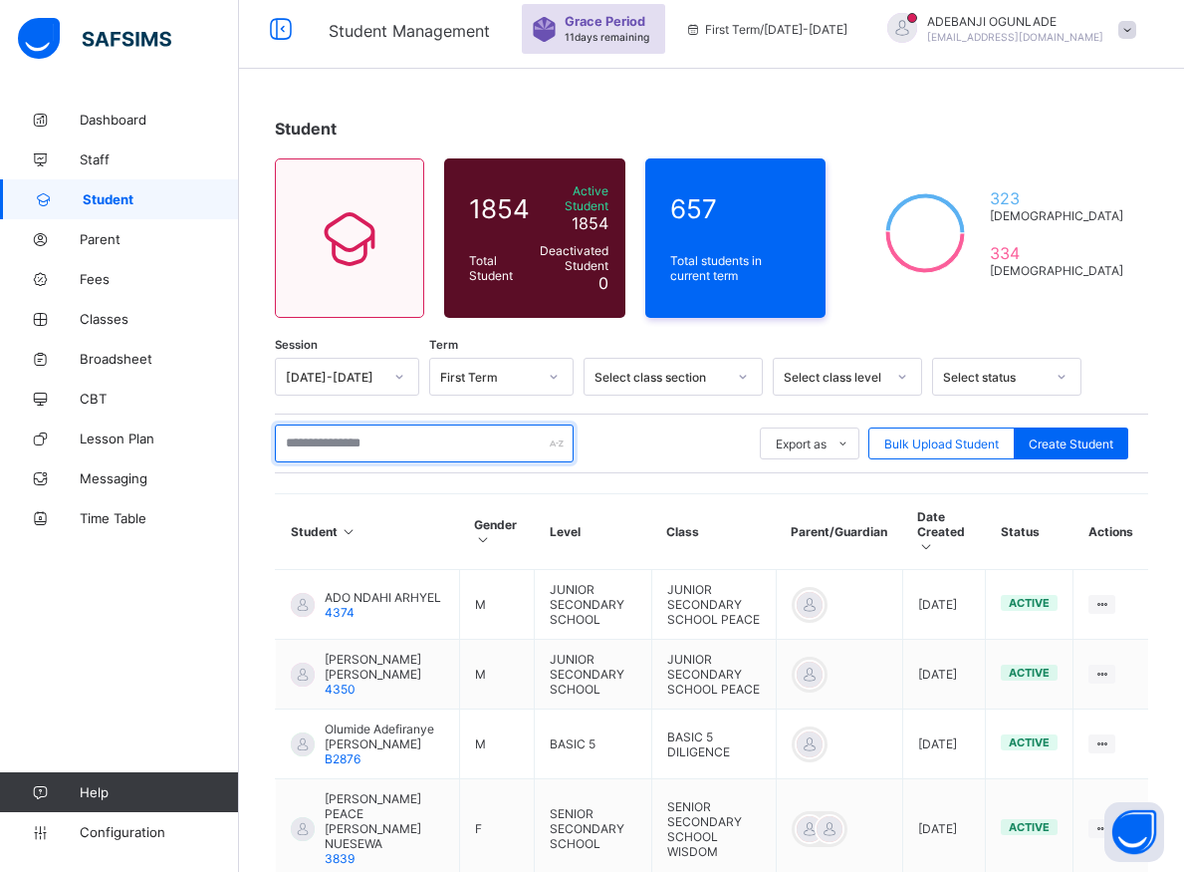
click at [343, 438] on input "text" at bounding box center [424, 443] width 299 height 38
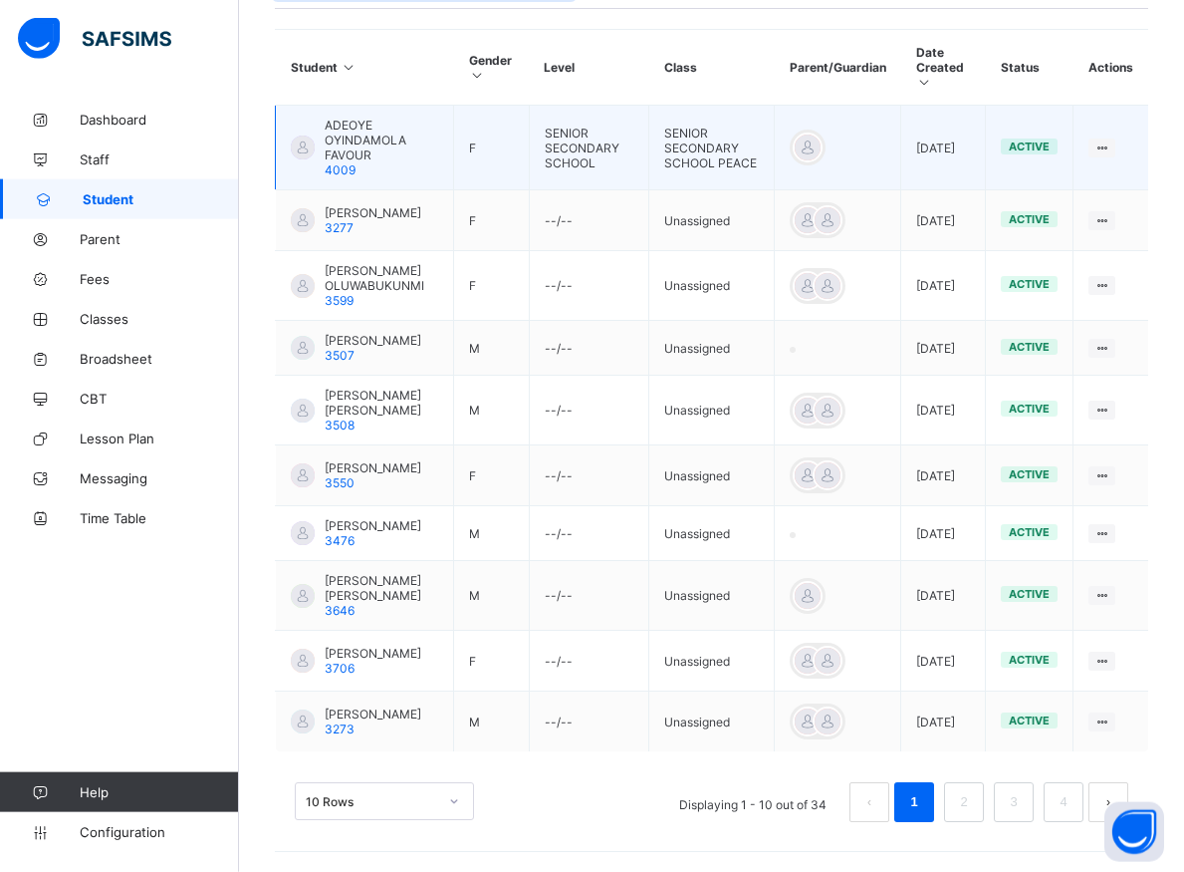
scroll to position [501, 0]
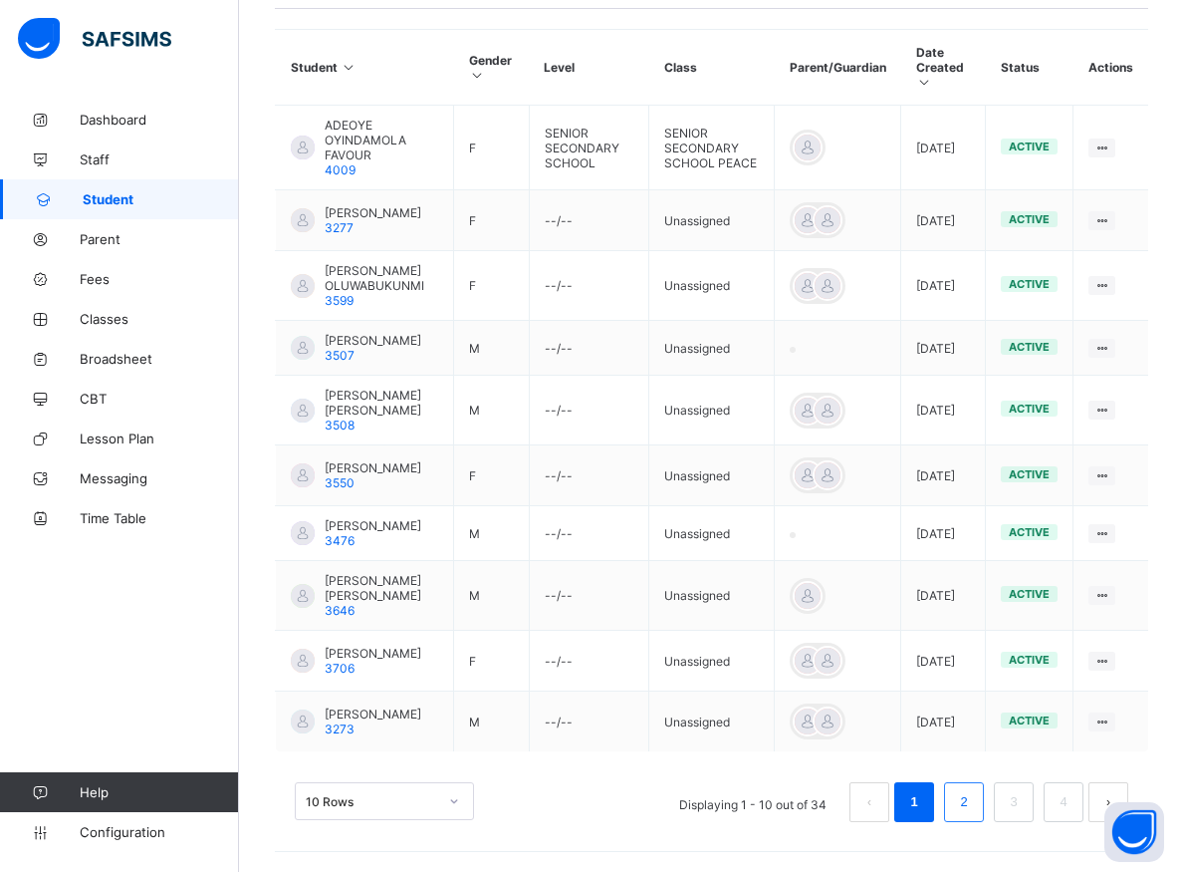
click at [973, 801] on link "2" at bounding box center [963, 802] width 19 height 26
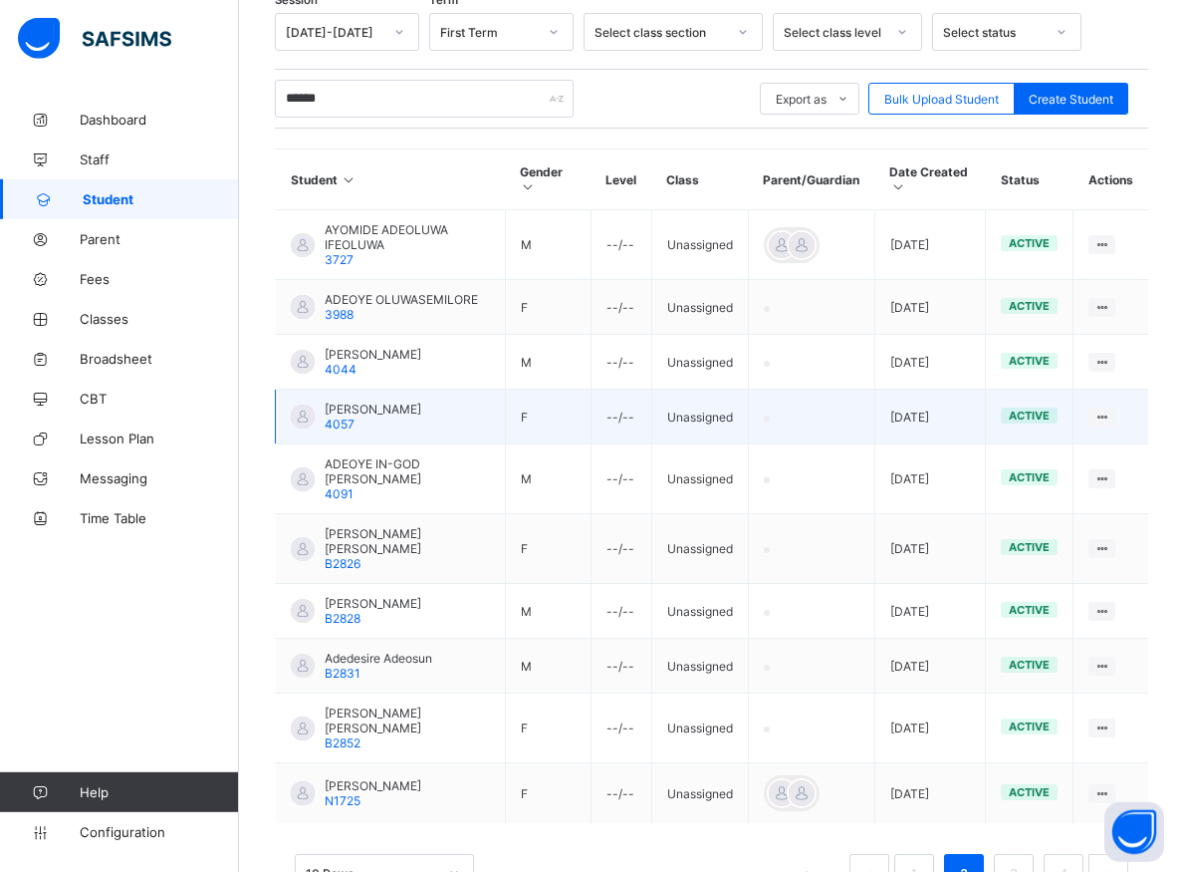
scroll to position [402, 0]
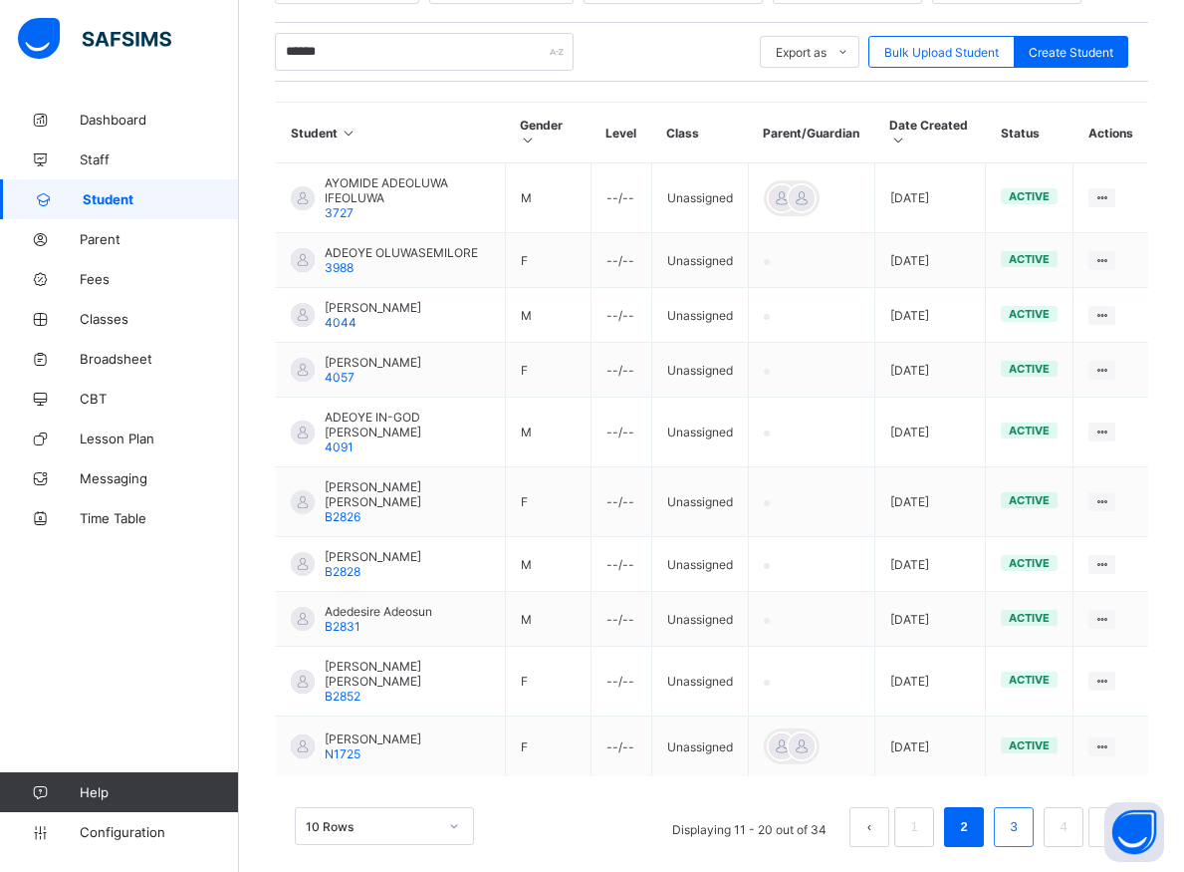
click at [1023, 814] on link "3" at bounding box center [1013, 827] width 19 height 26
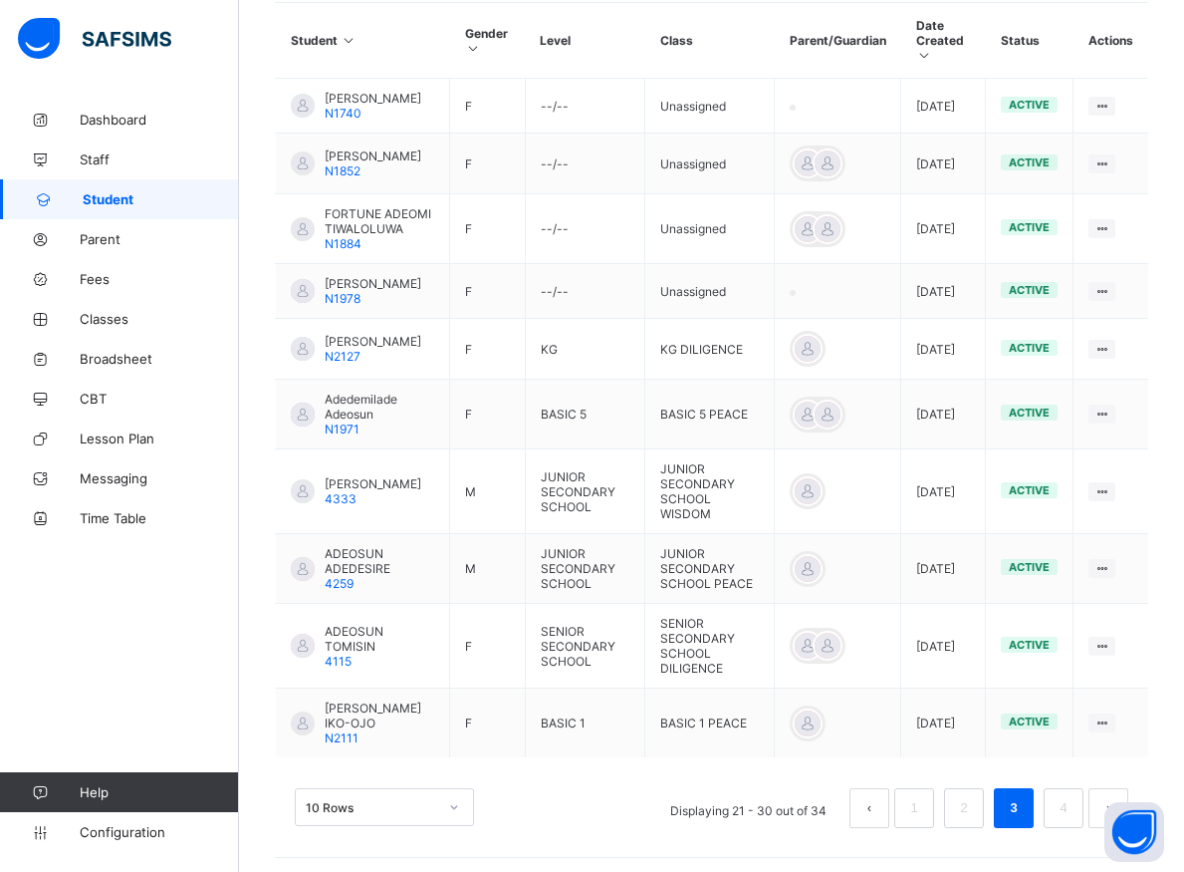
scroll to position [519, 0]
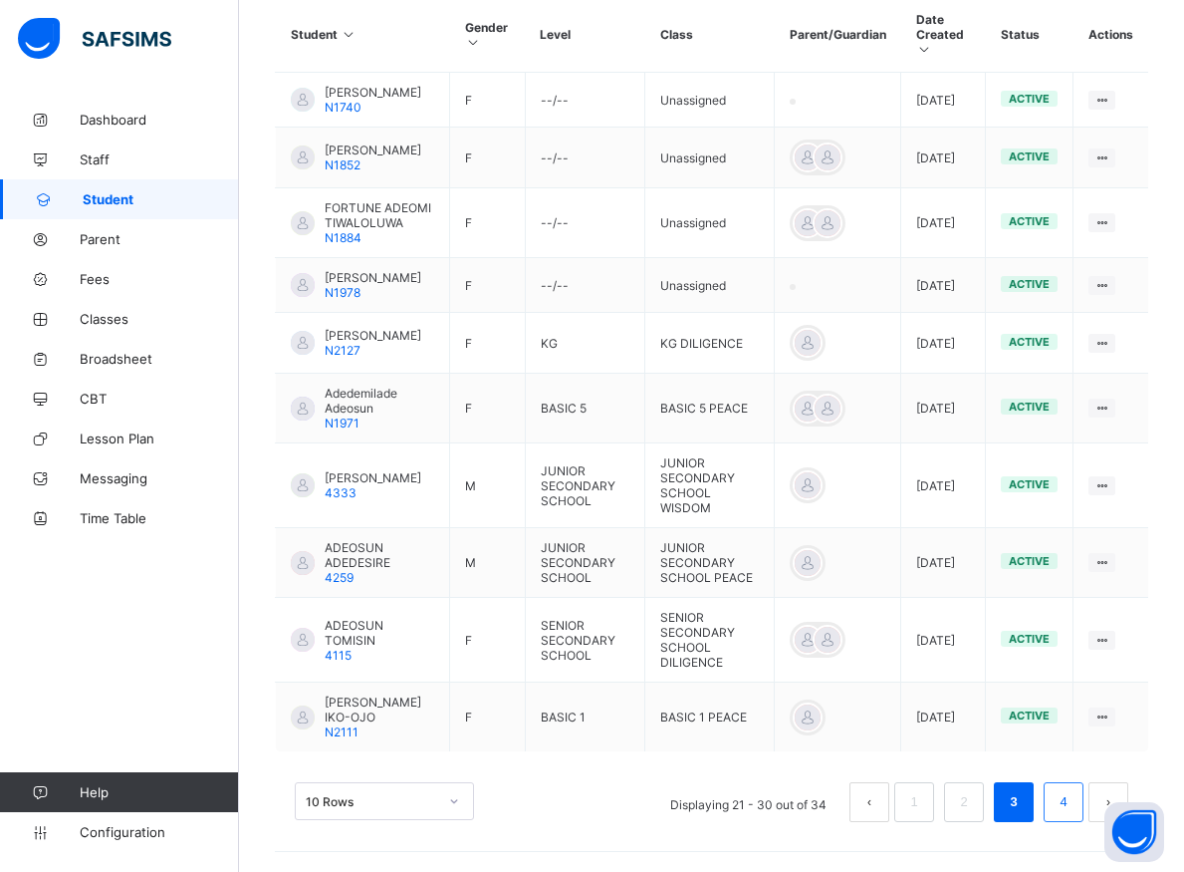
click at [1073, 815] on link "4" at bounding box center [1063, 802] width 19 height 26
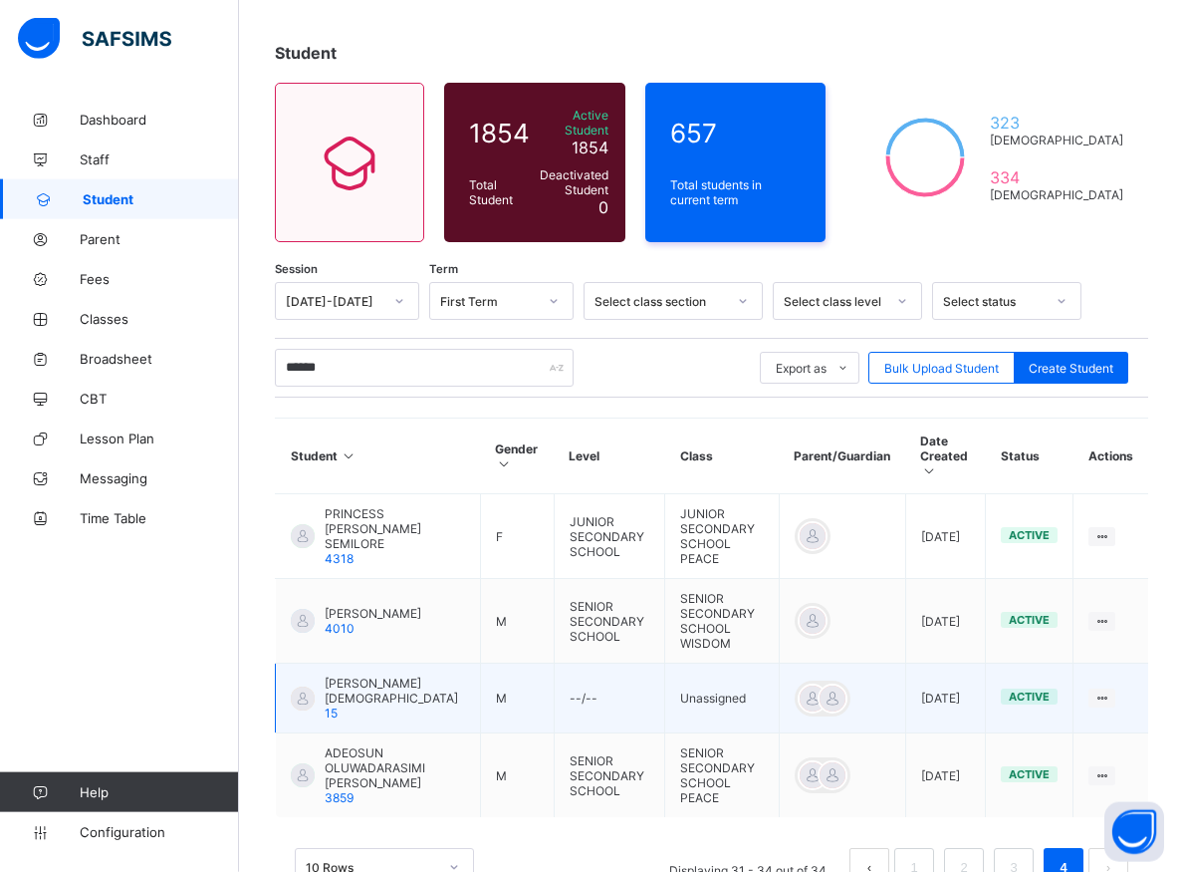
scroll to position [113, 0]
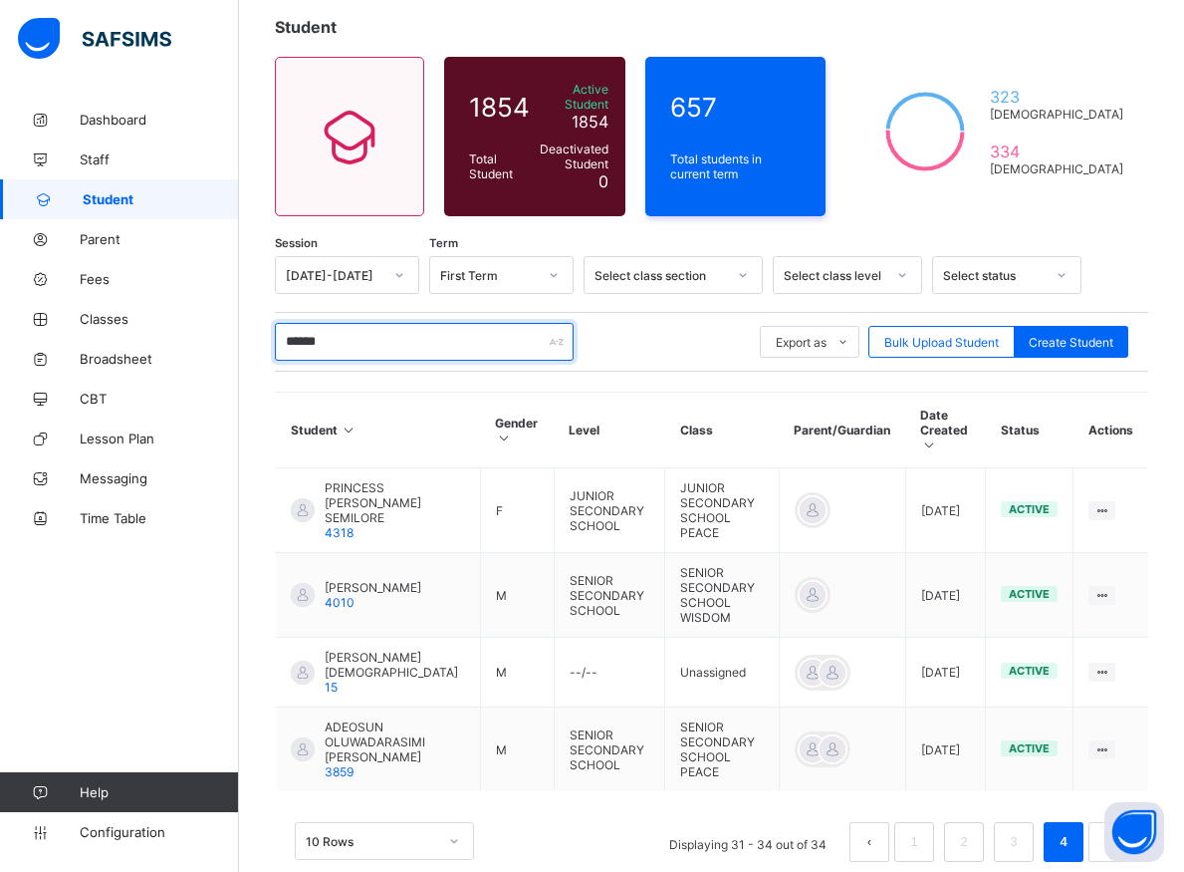
click at [351, 340] on input "******" at bounding box center [424, 342] width 299 height 38
type input "*"
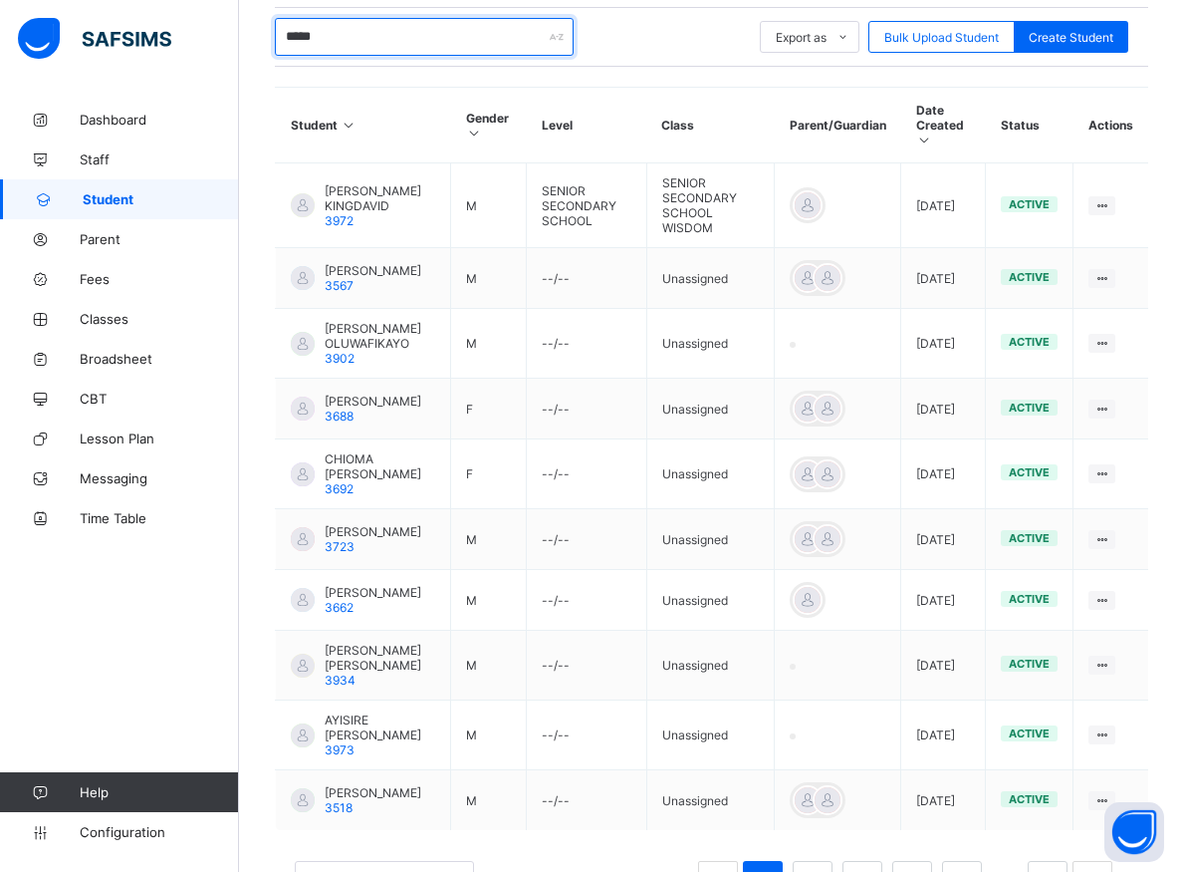
scroll to position [501, 0]
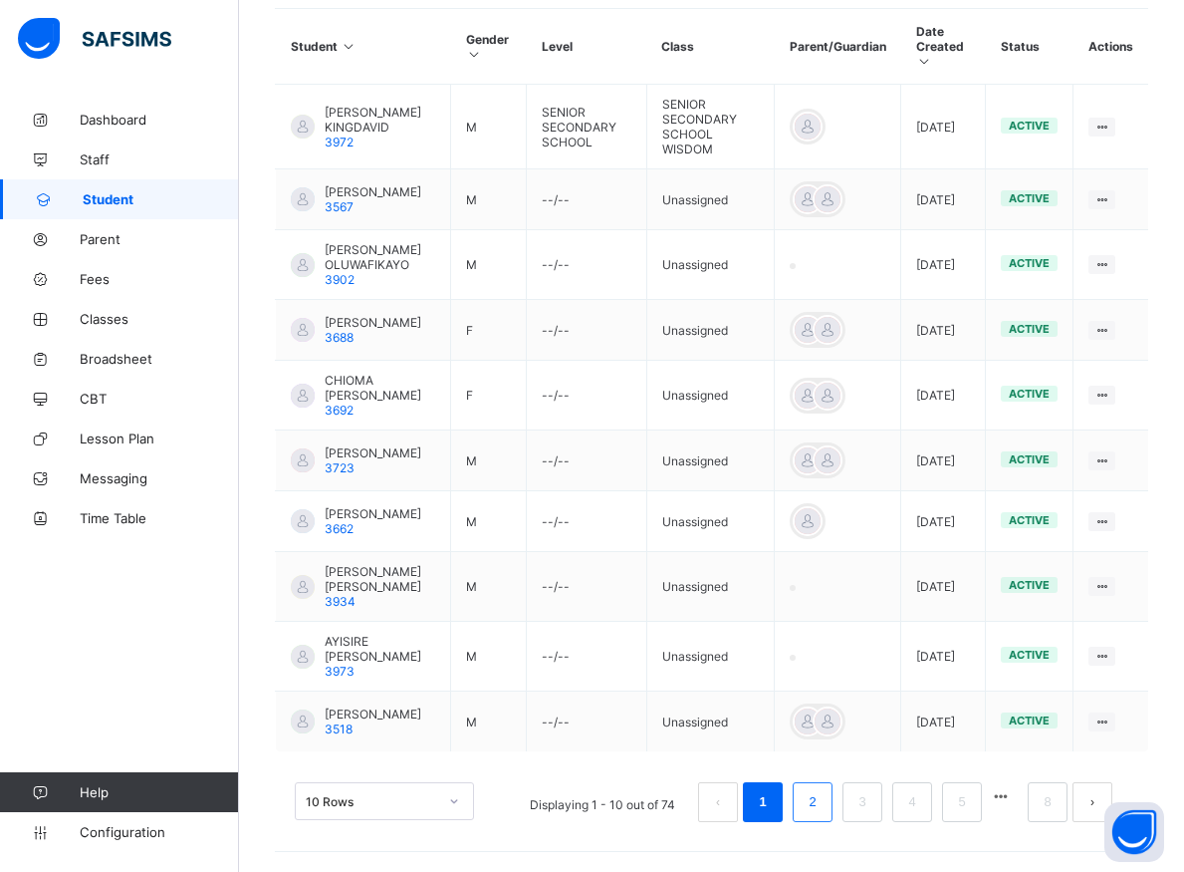
click at [822, 804] on link "2" at bounding box center [812, 802] width 19 height 26
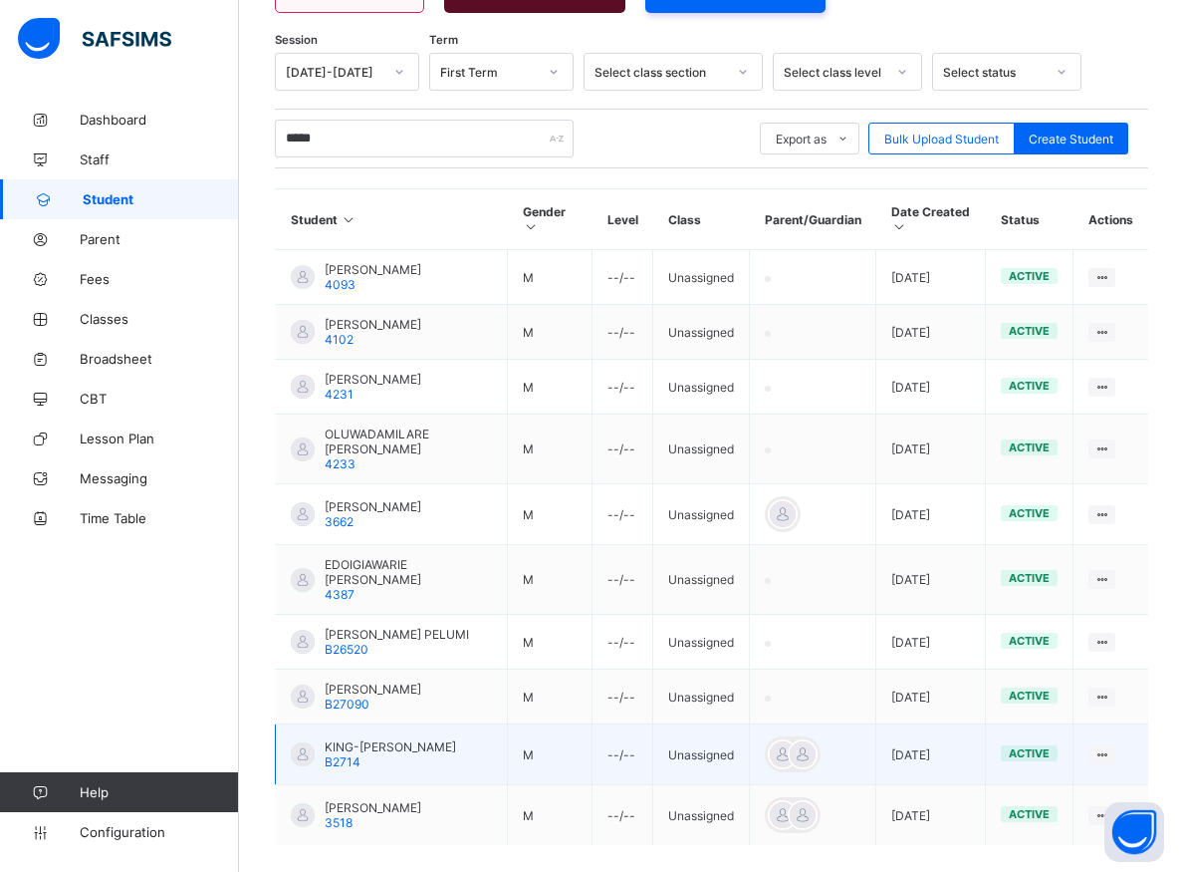
scroll to position [393, 0]
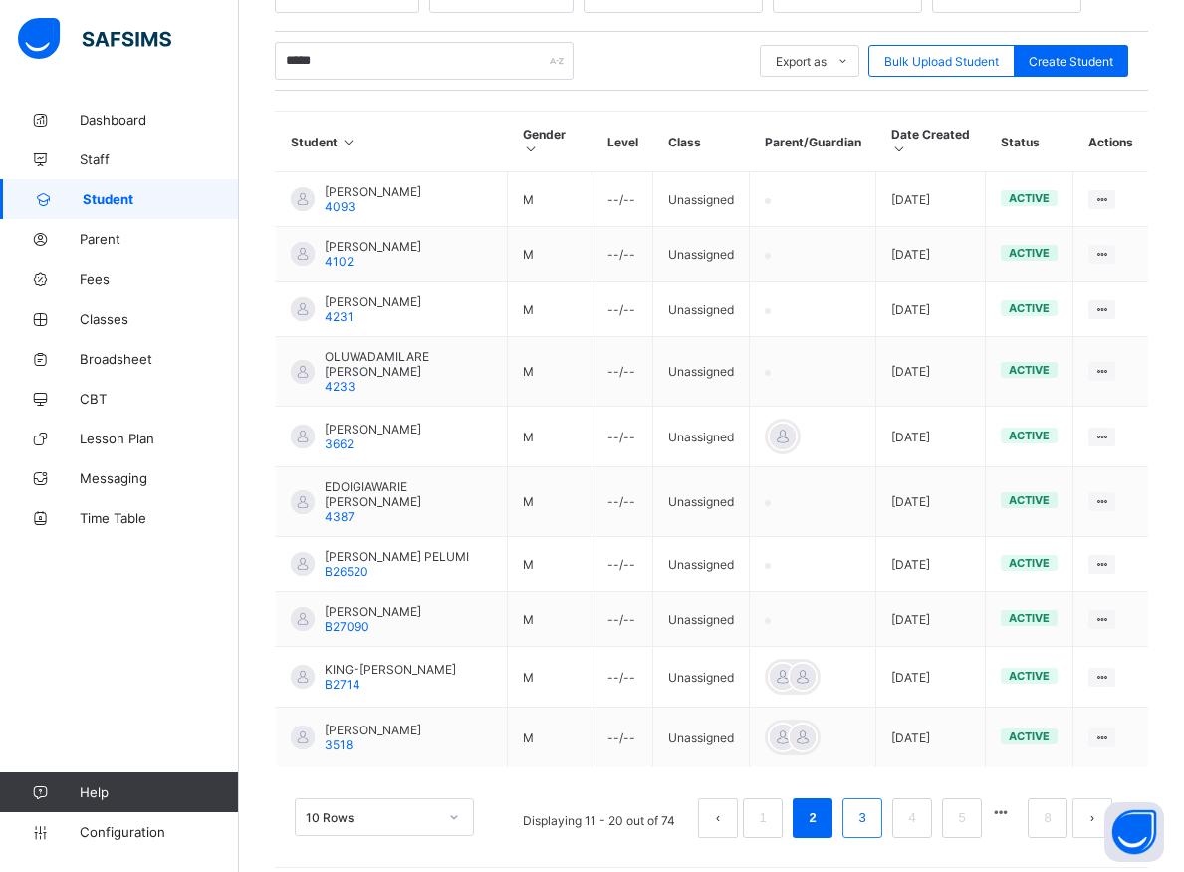
click at [872, 805] on link "3" at bounding box center [862, 818] width 19 height 26
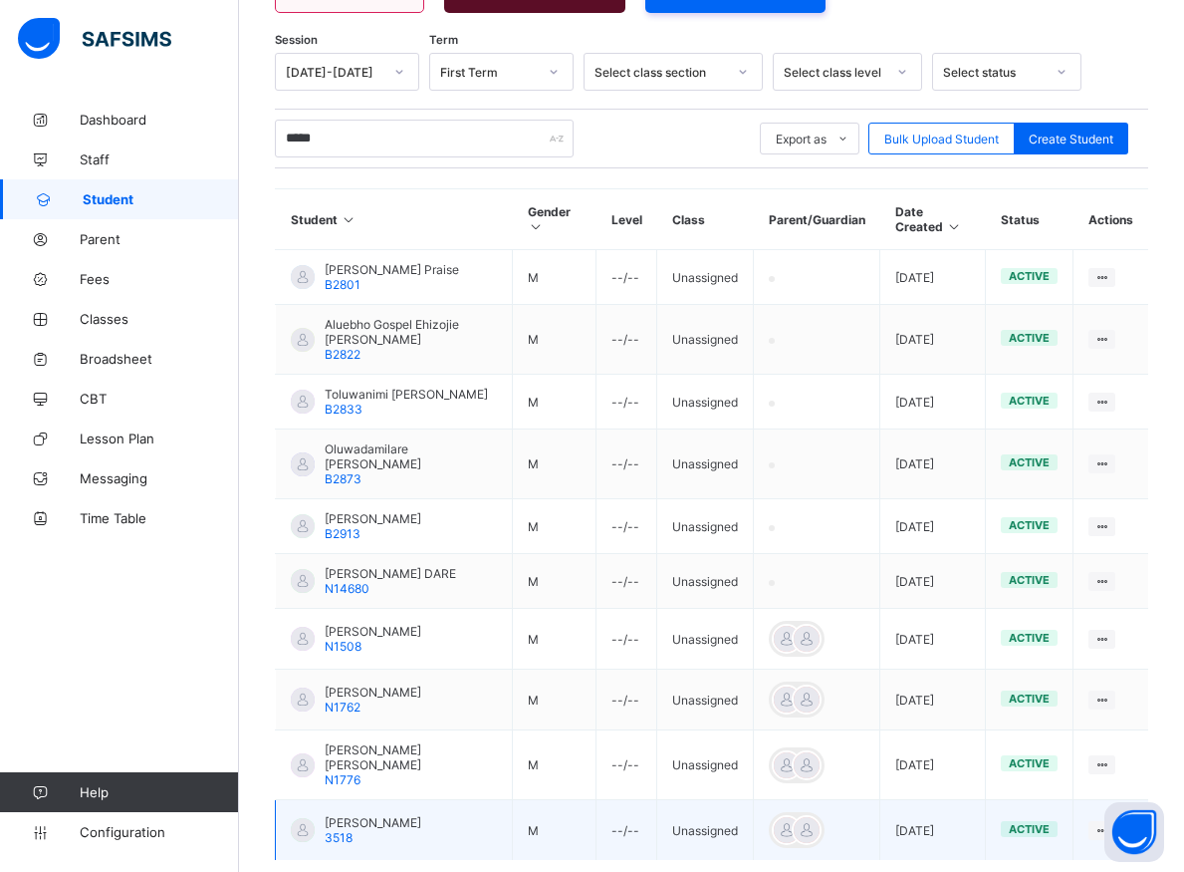
scroll to position [405, 0]
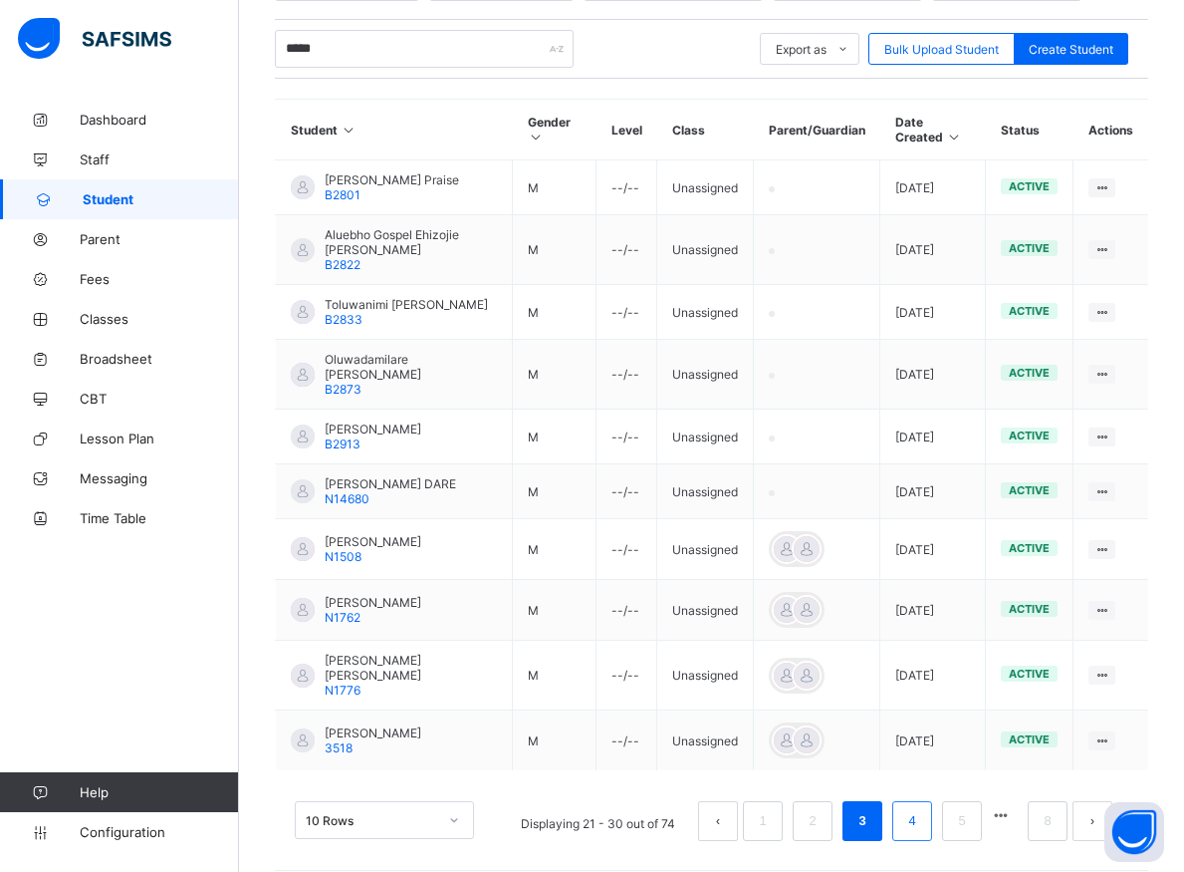
click at [917, 808] on li "4" at bounding box center [913, 821] width 40 height 40
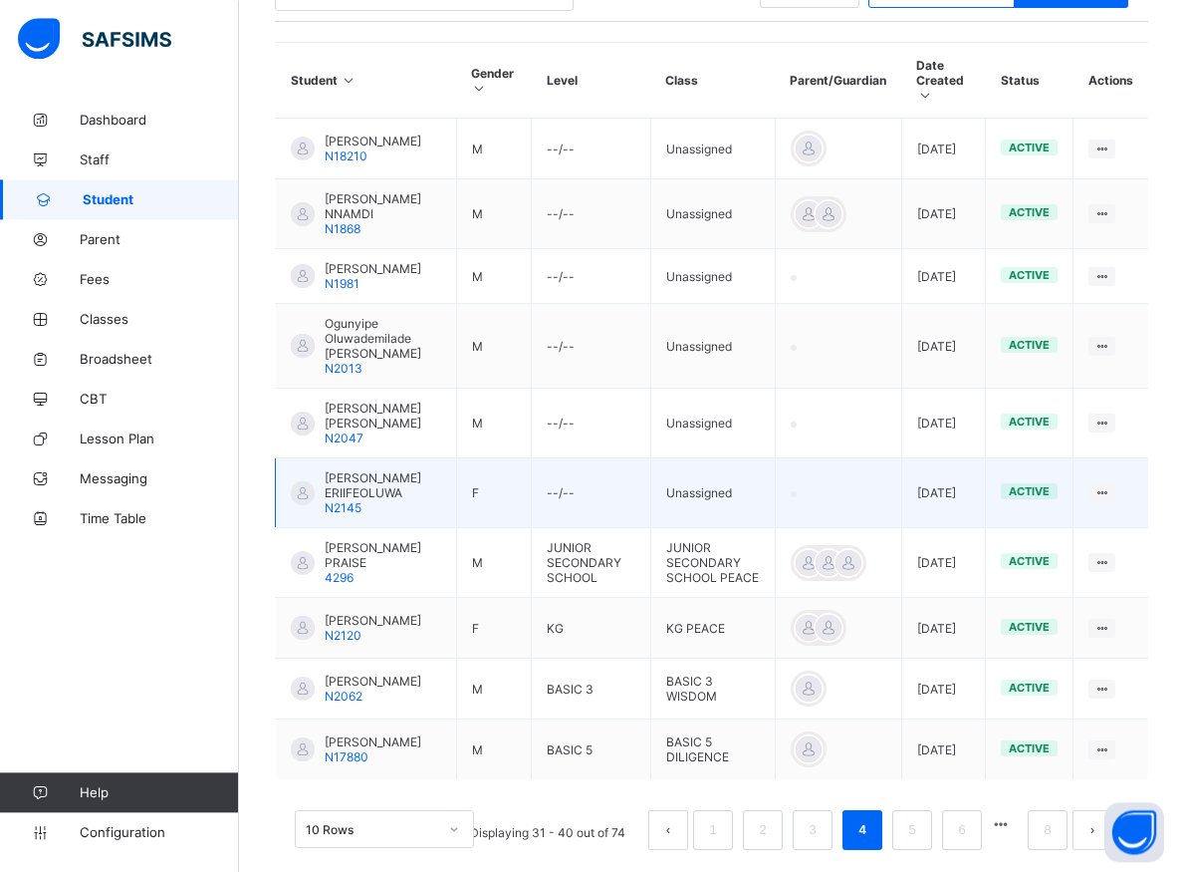
scroll to position [501, 0]
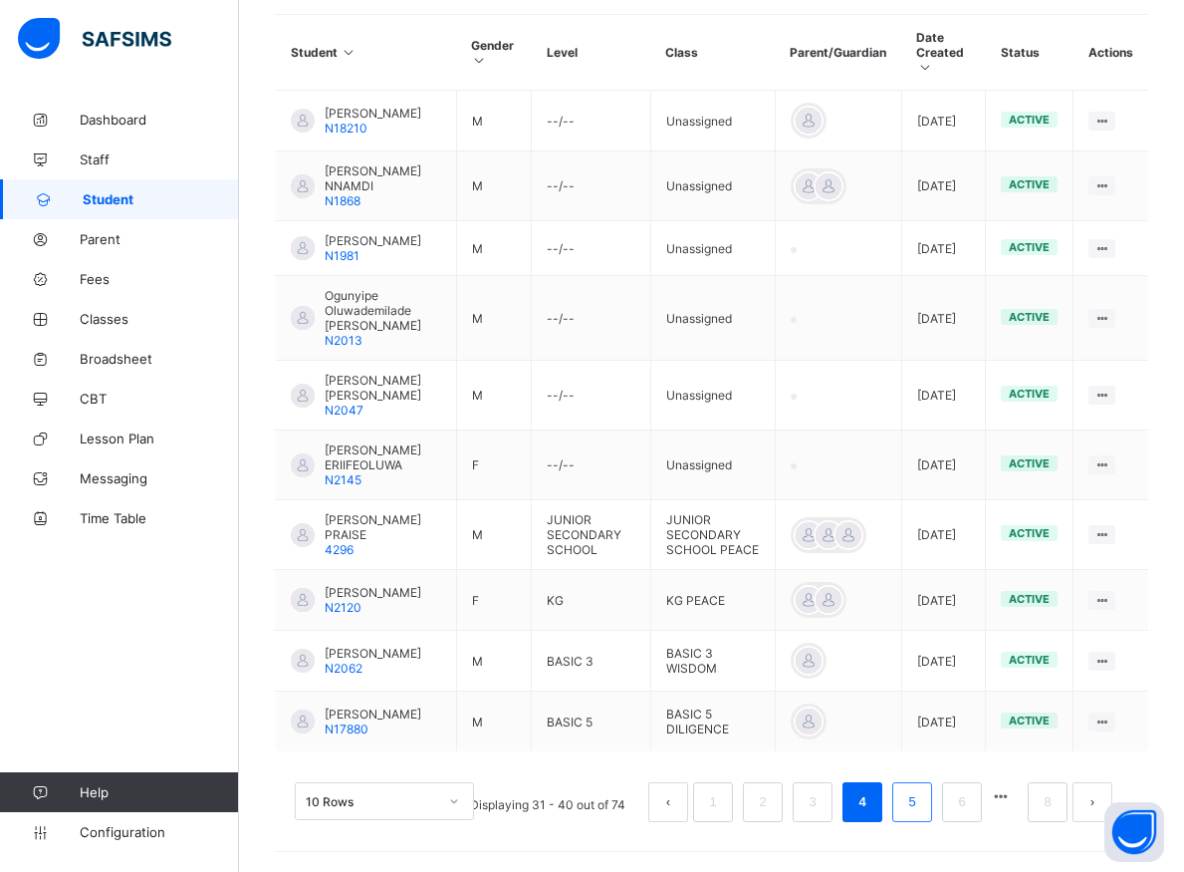
click at [921, 813] on link "5" at bounding box center [912, 802] width 19 height 26
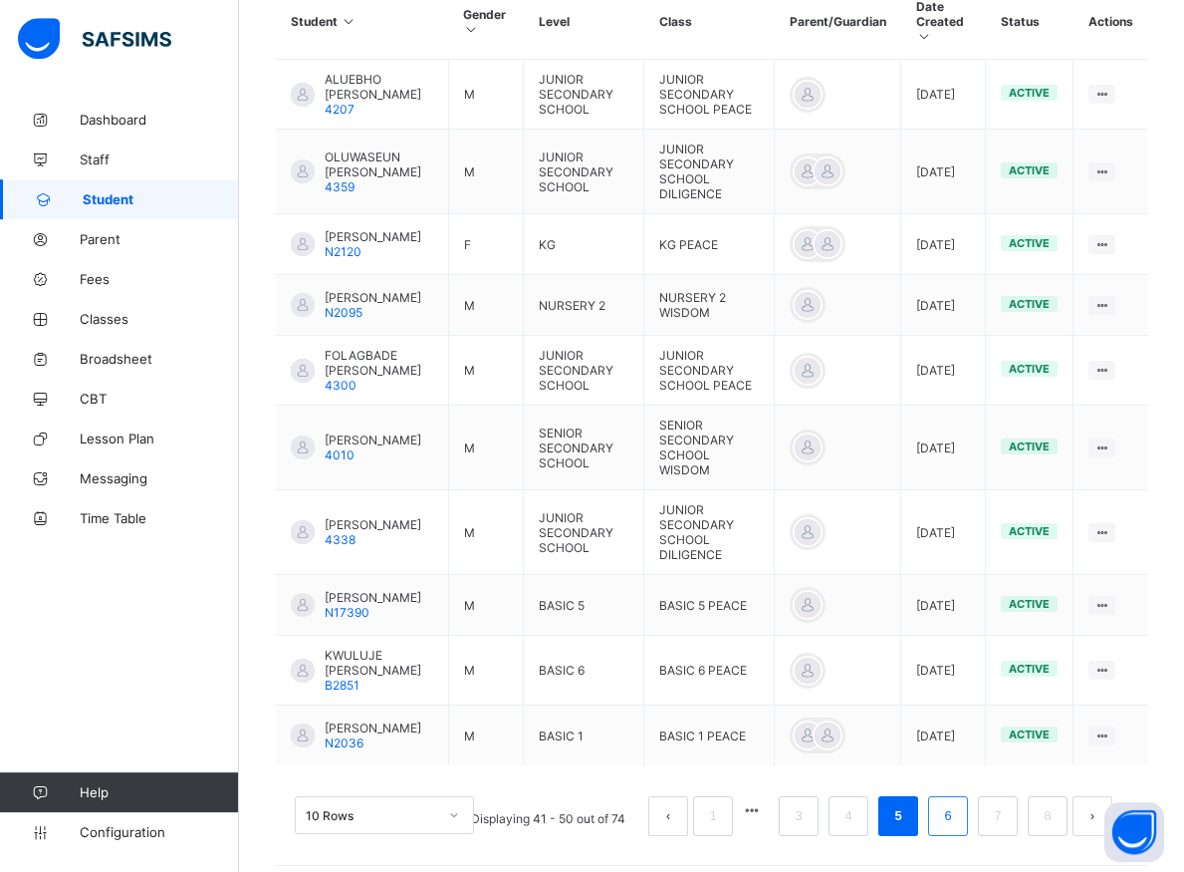
scroll to position [537, 0]
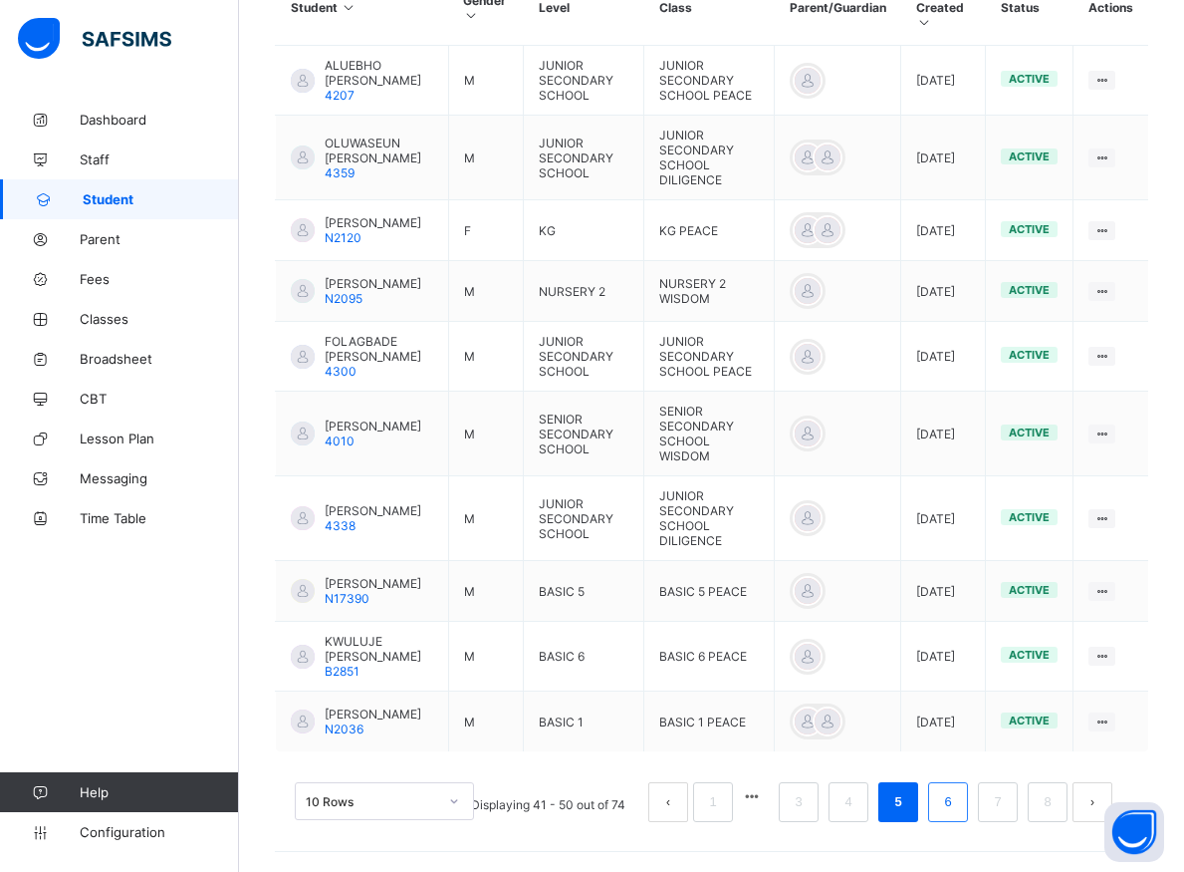
click at [957, 808] on link "6" at bounding box center [947, 802] width 19 height 26
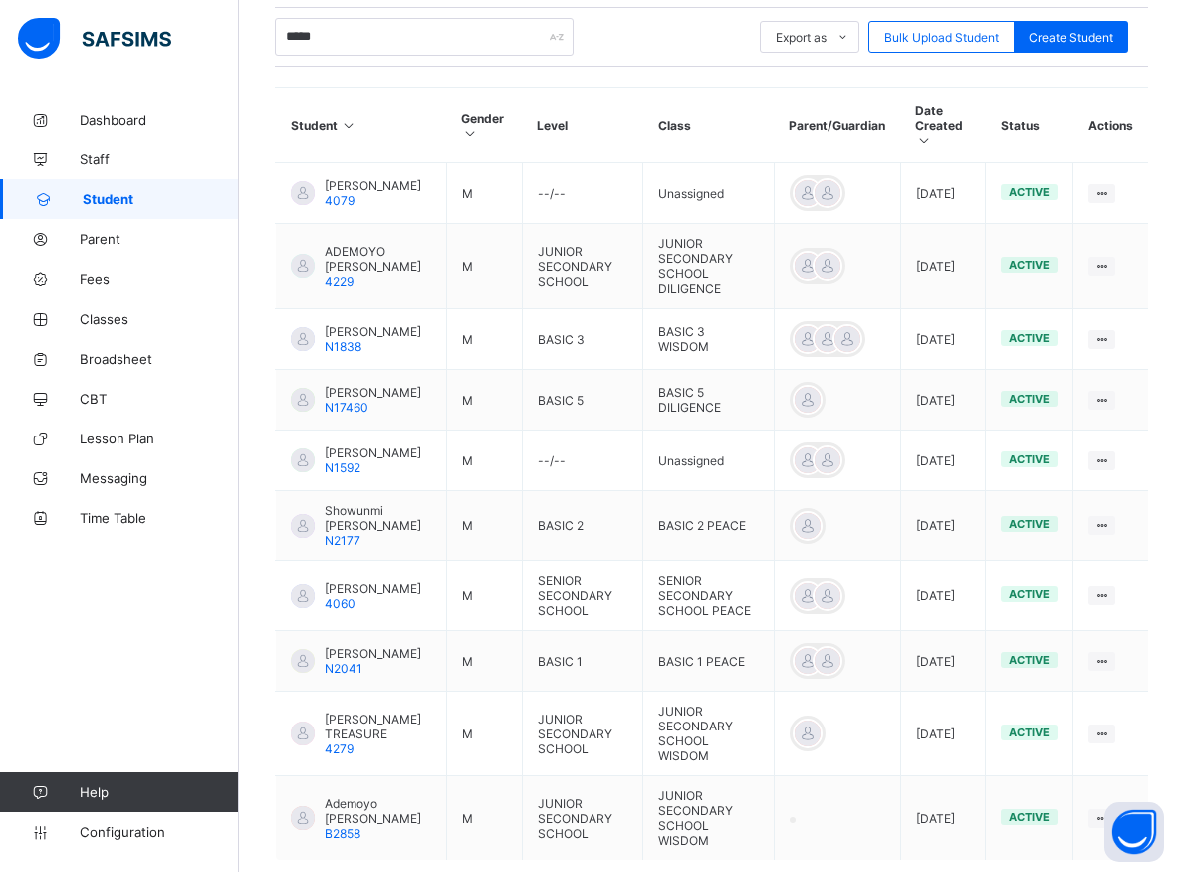
scroll to position [519, 0]
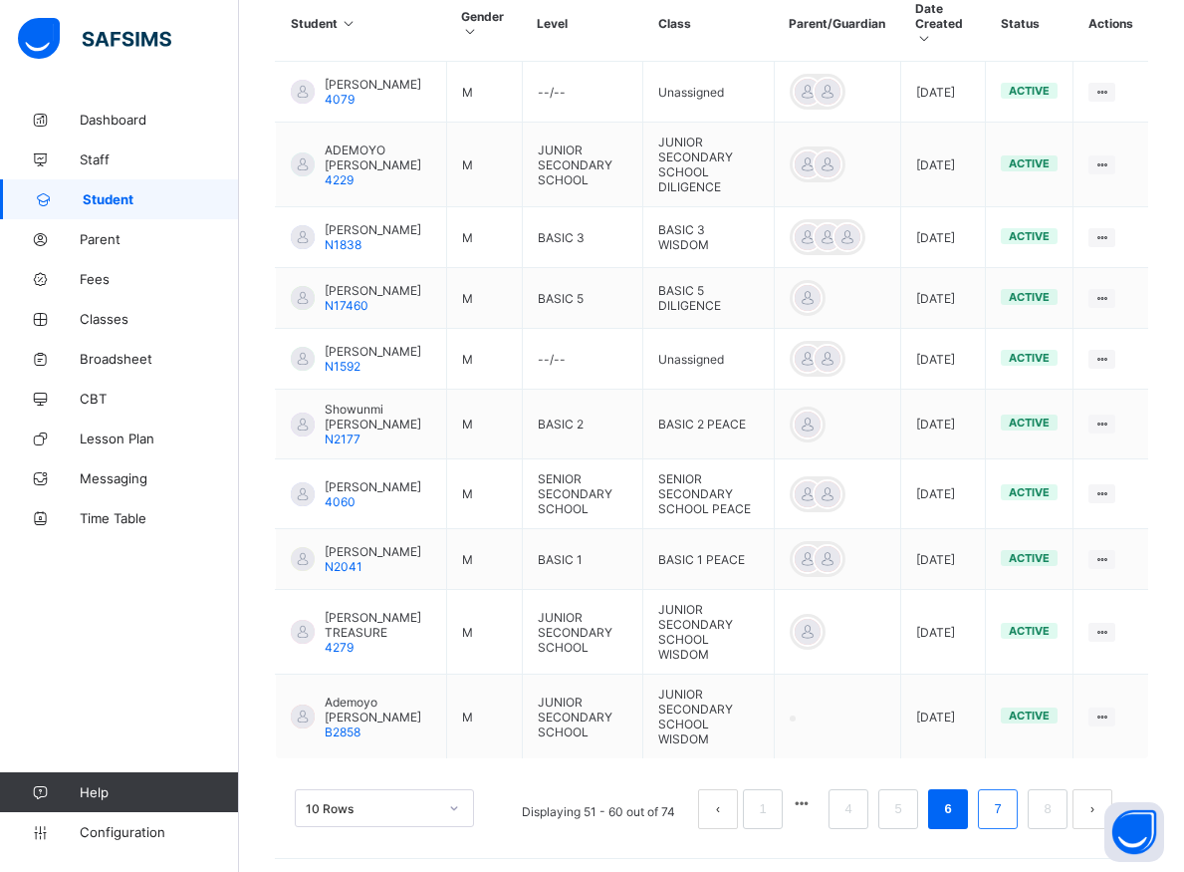
click at [1007, 812] on link "7" at bounding box center [997, 809] width 19 height 26
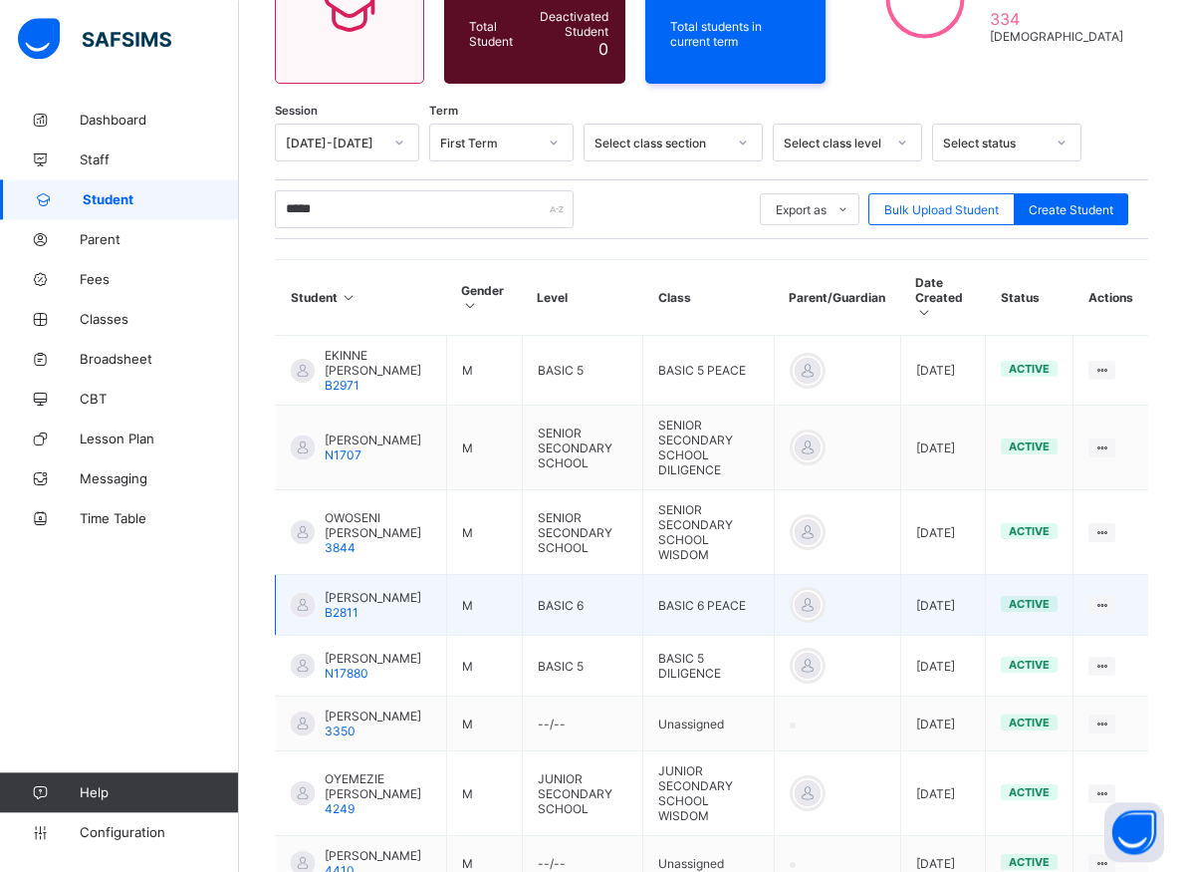
scroll to position [498, 0]
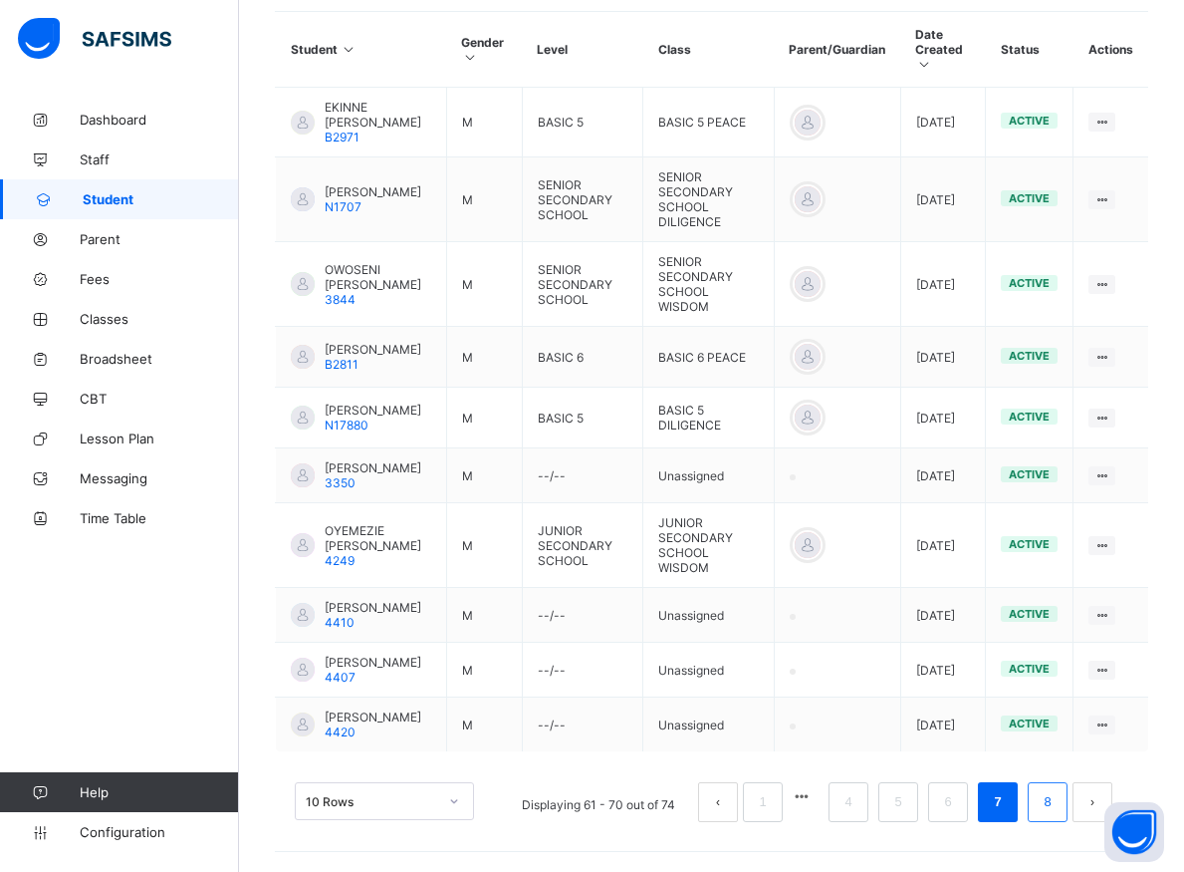
click at [1057, 808] on link "8" at bounding box center [1047, 802] width 19 height 26
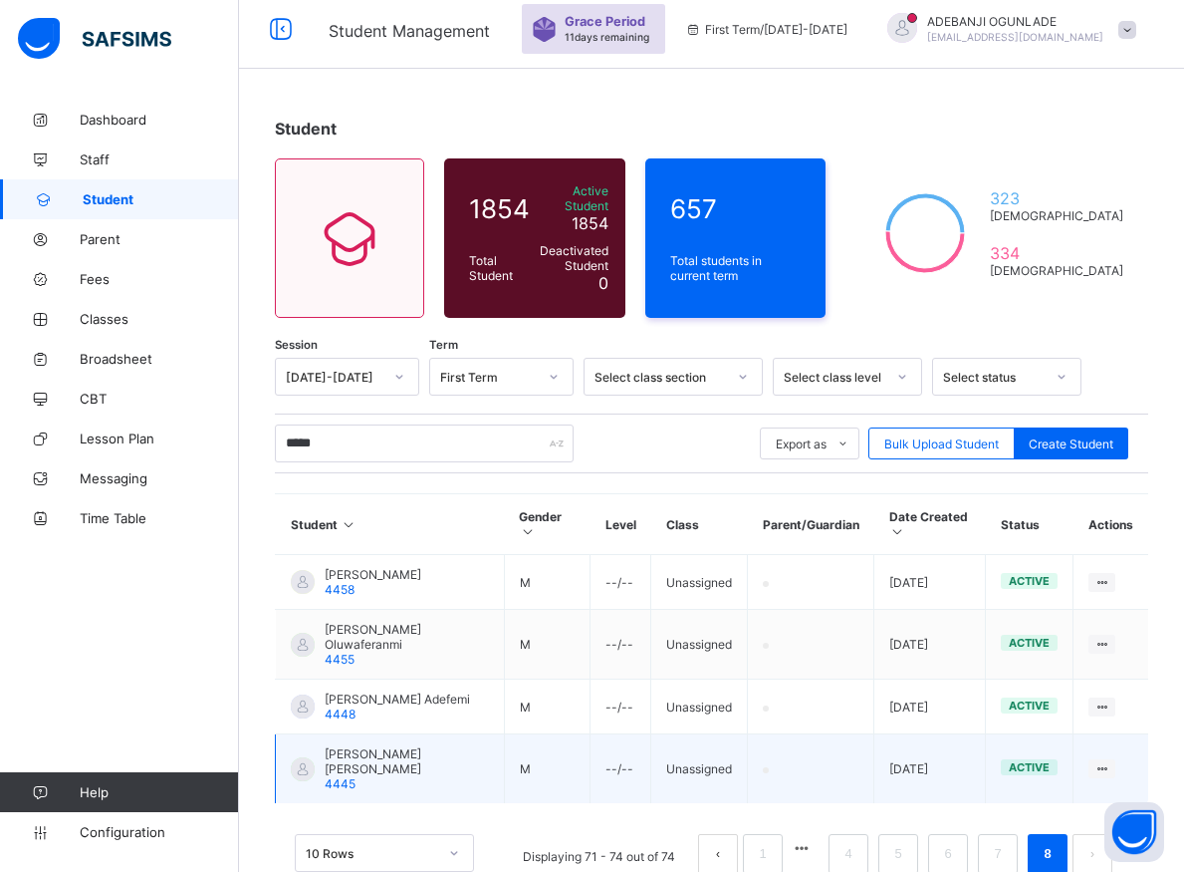
scroll to position [38, 0]
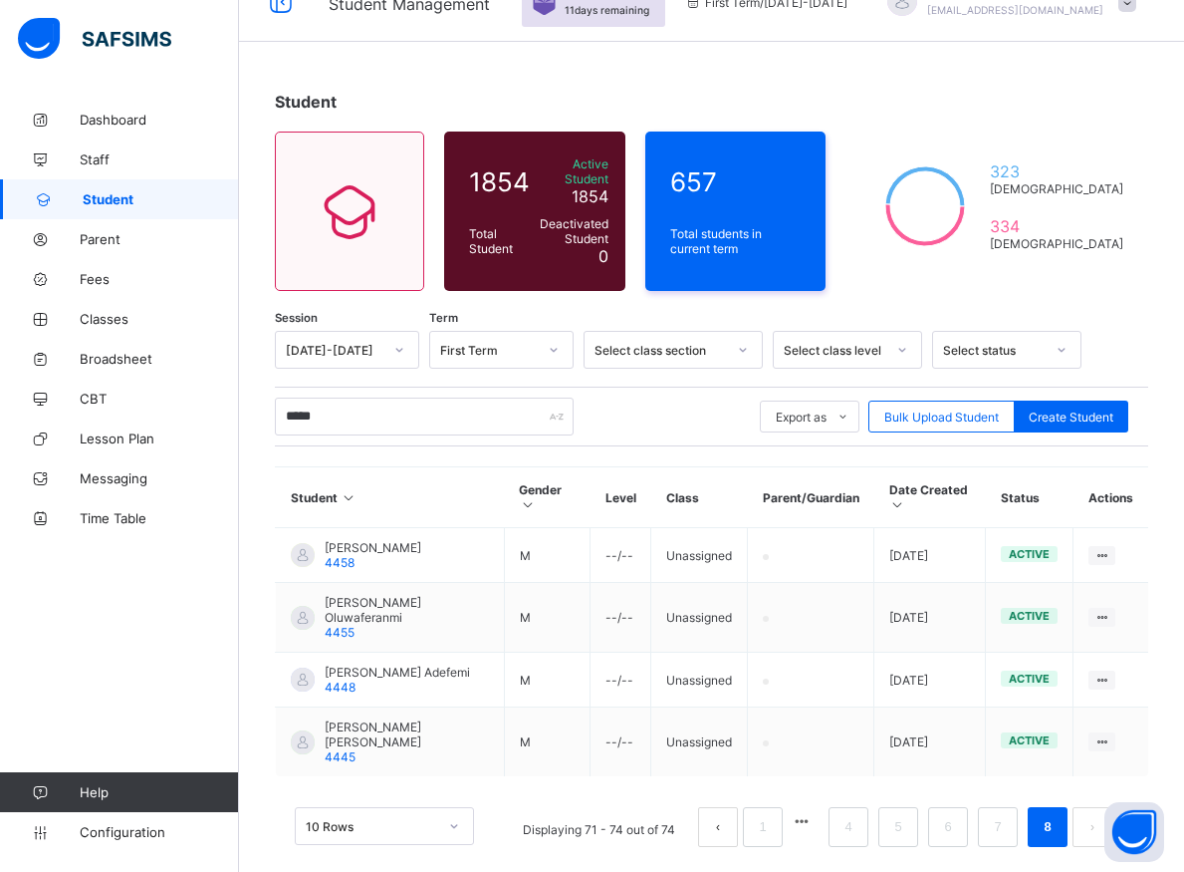
click at [1057, 814] on link "8" at bounding box center [1047, 827] width 19 height 26
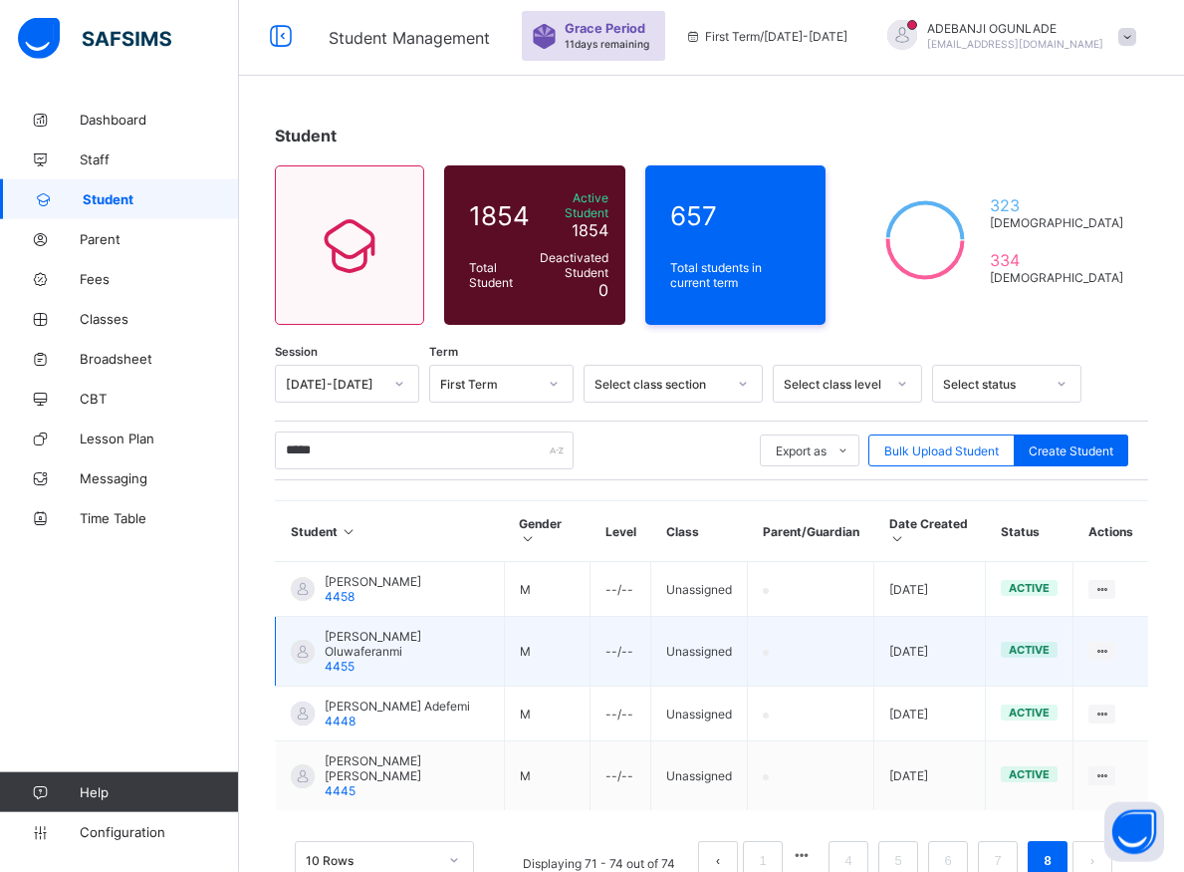
scroll to position [0, 0]
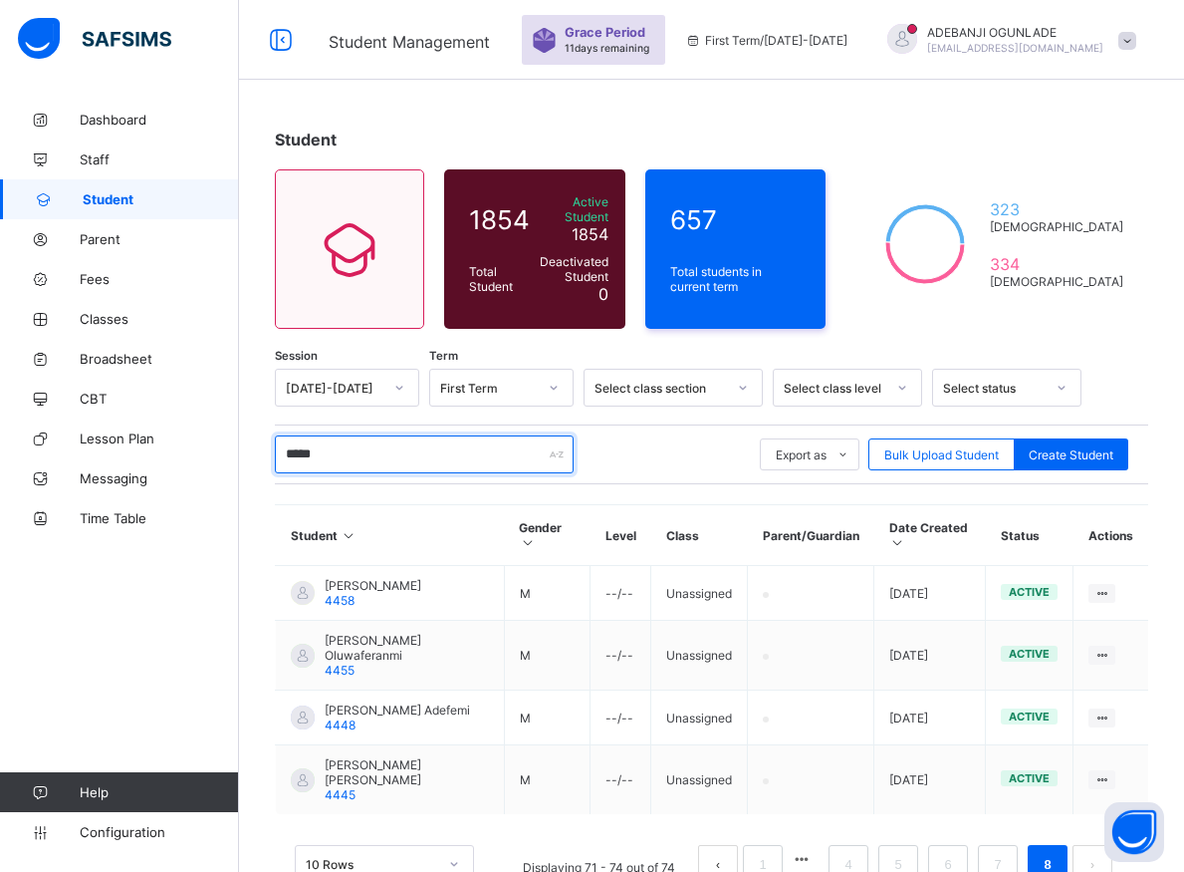
click at [349, 448] on input "*****" at bounding box center [424, 454] width 299 height 38
type input "*"
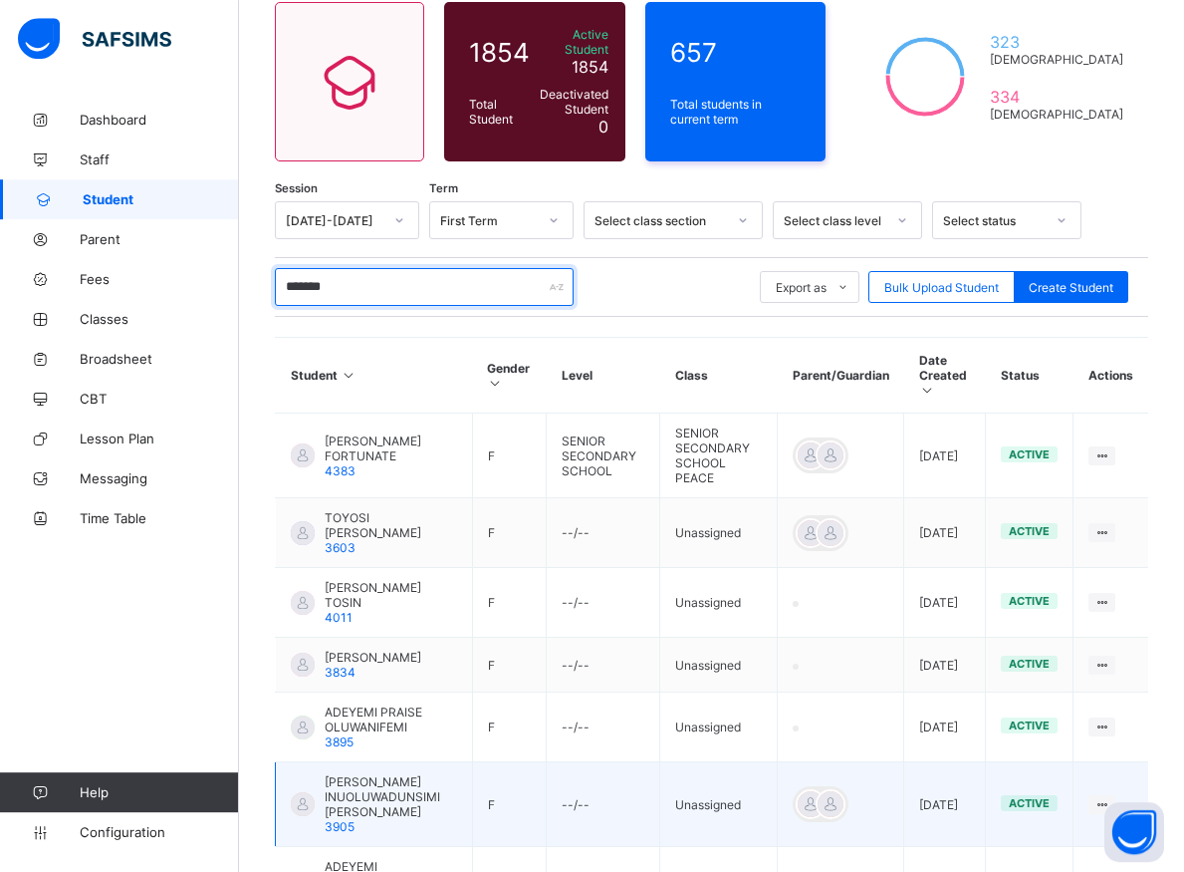
scroll to position [531, 0]
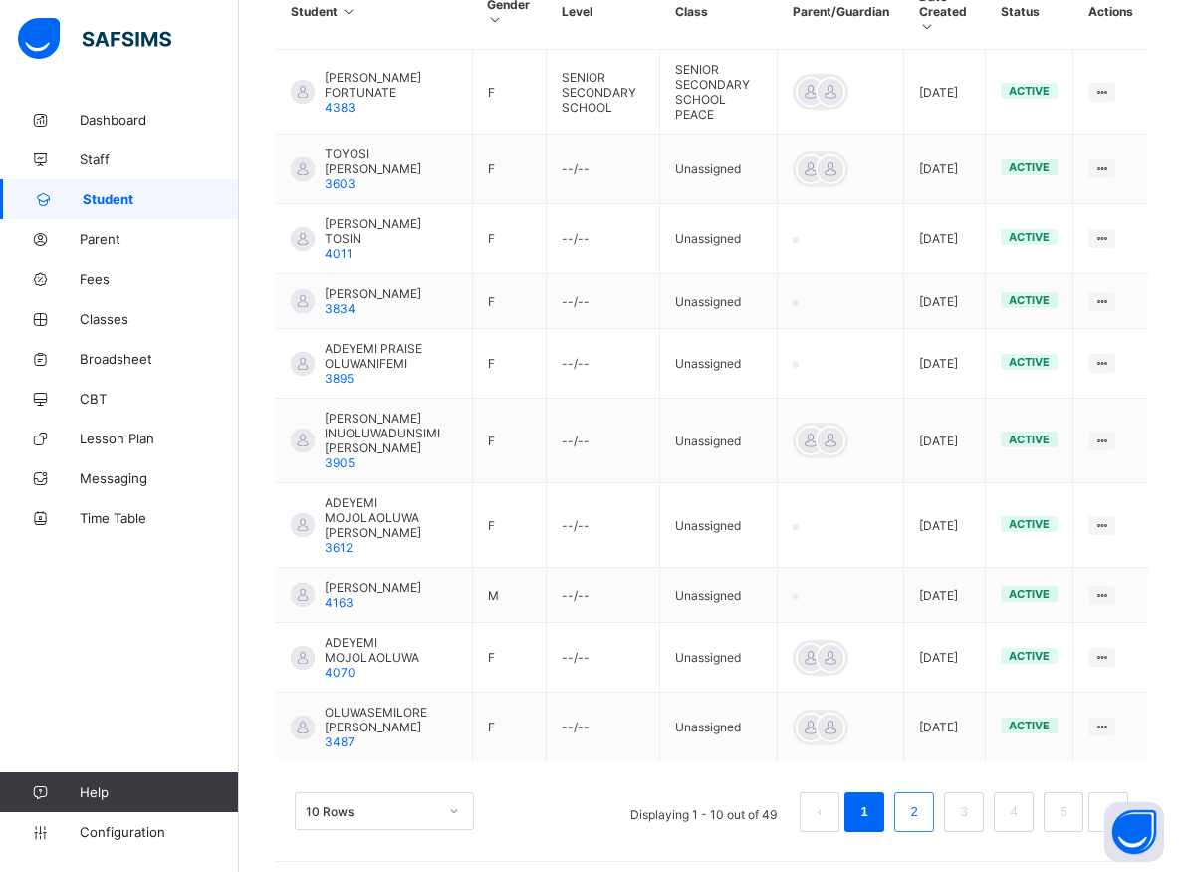
type input "*******"
click at [923, 800] on link "2" at bounding box center [914, 812] width 19 height 26
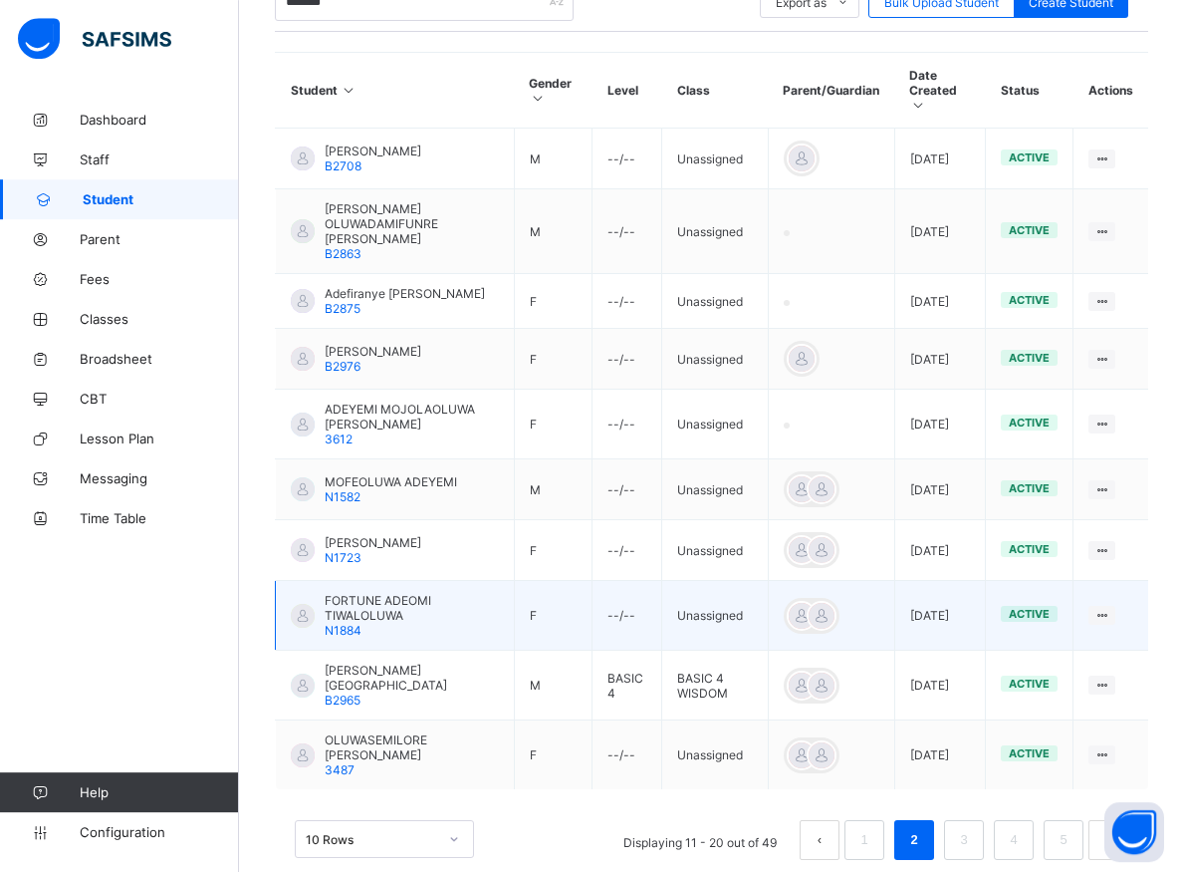
scroll to position [471, 0]
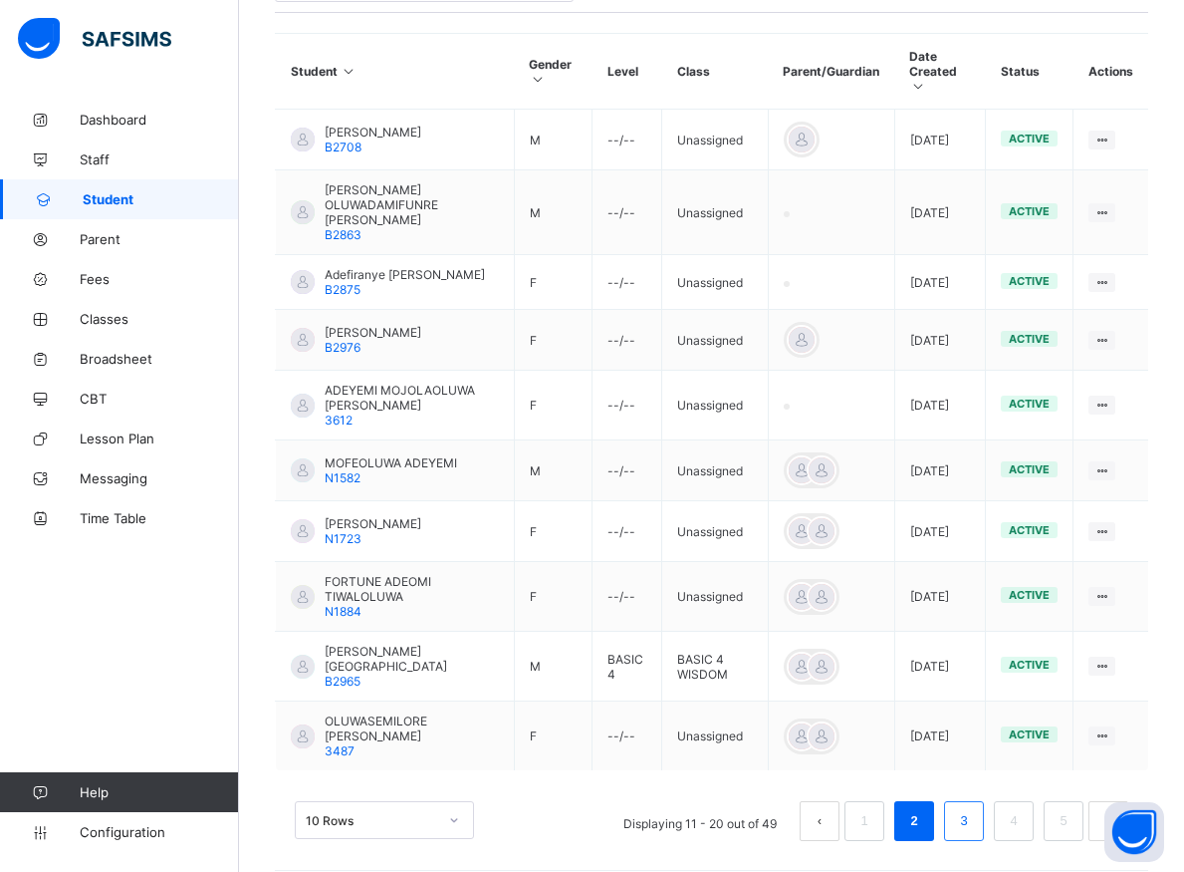
click at [973, 808] on link "3" at bounding box center [963, 821] width 19 height 26
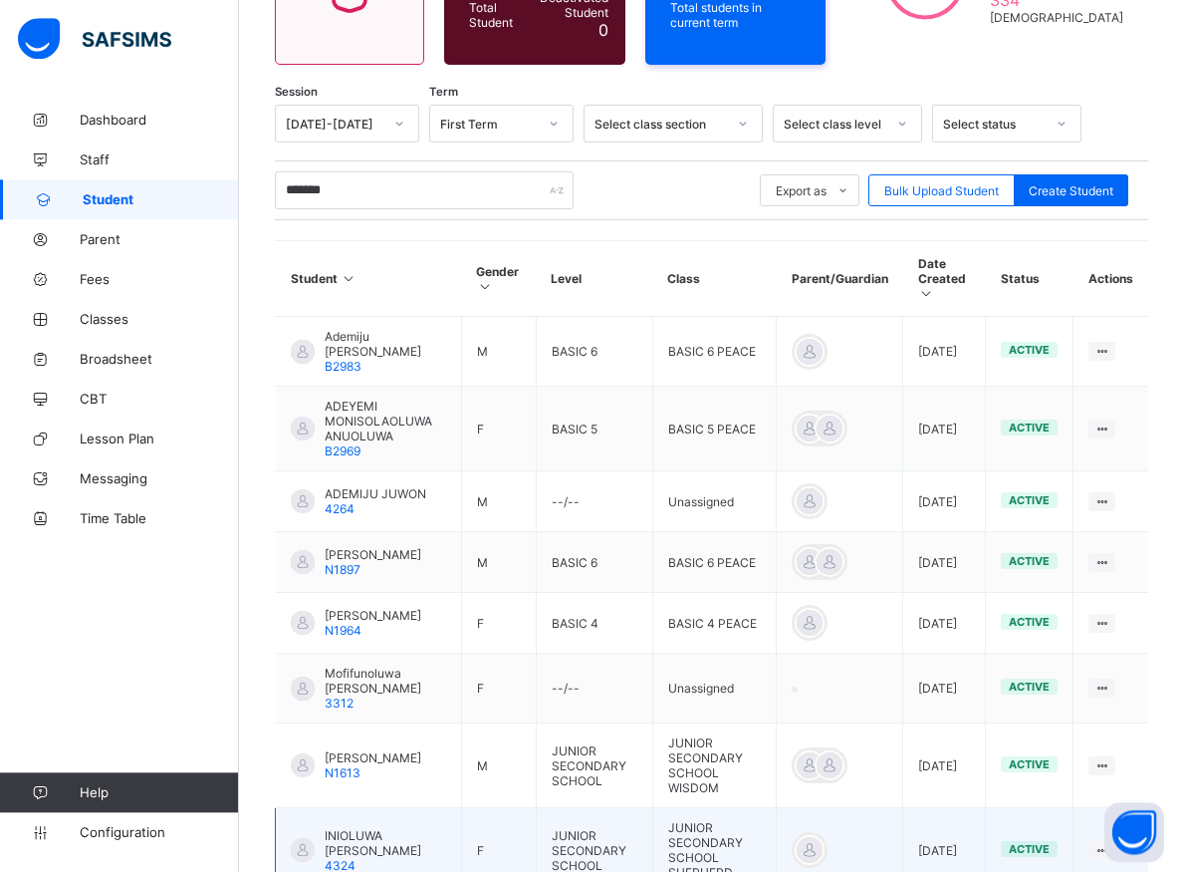
scroll to position [417, 0]
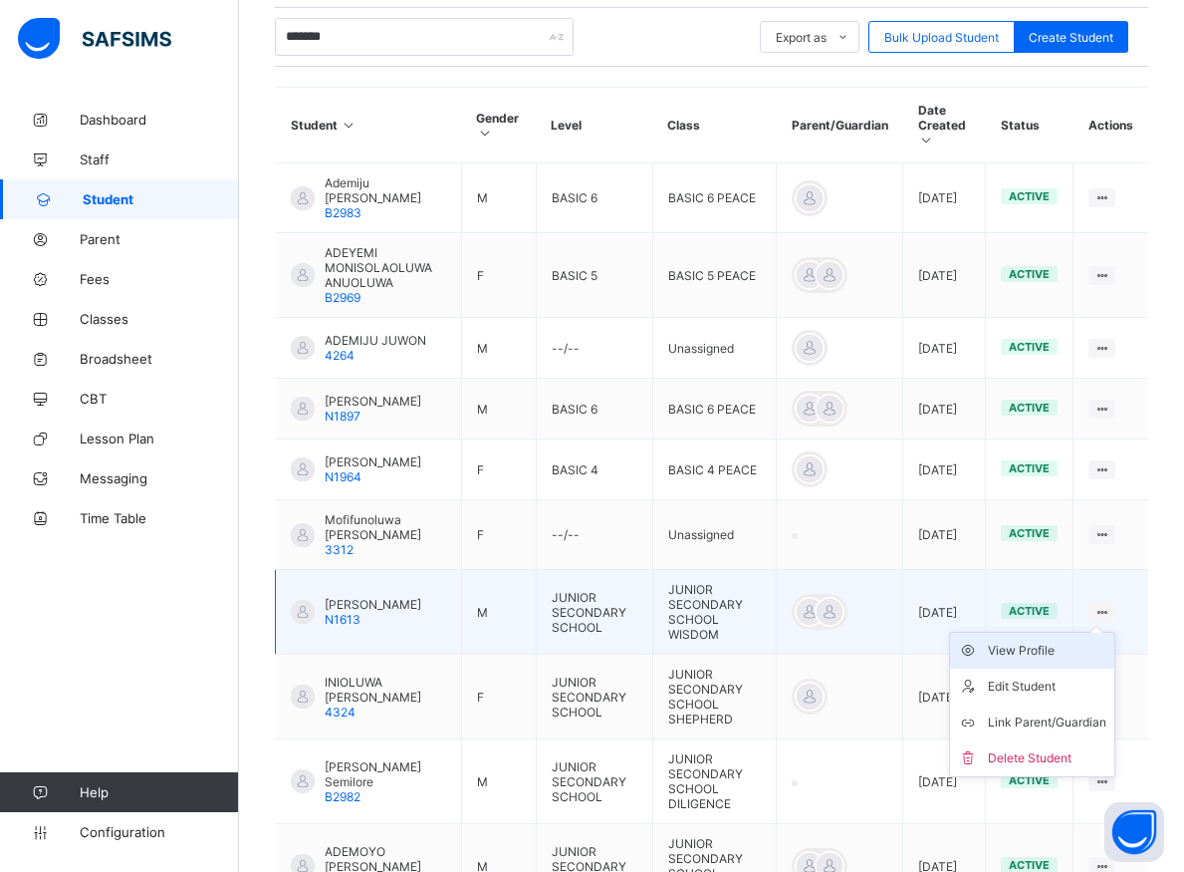
click at [1056, 641] on div "View Profile" at bounding box center [1047, 651] width 119 height 20
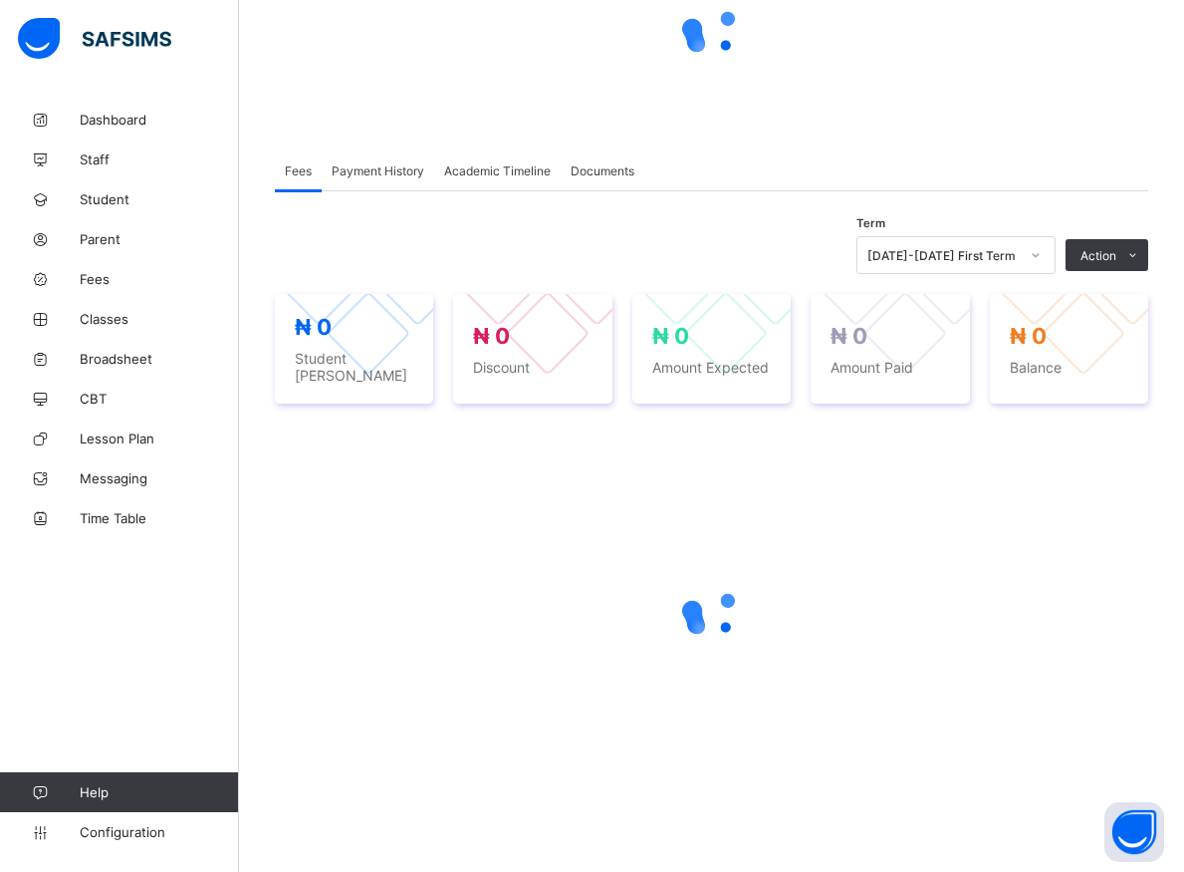
scroll to position [213, 0]
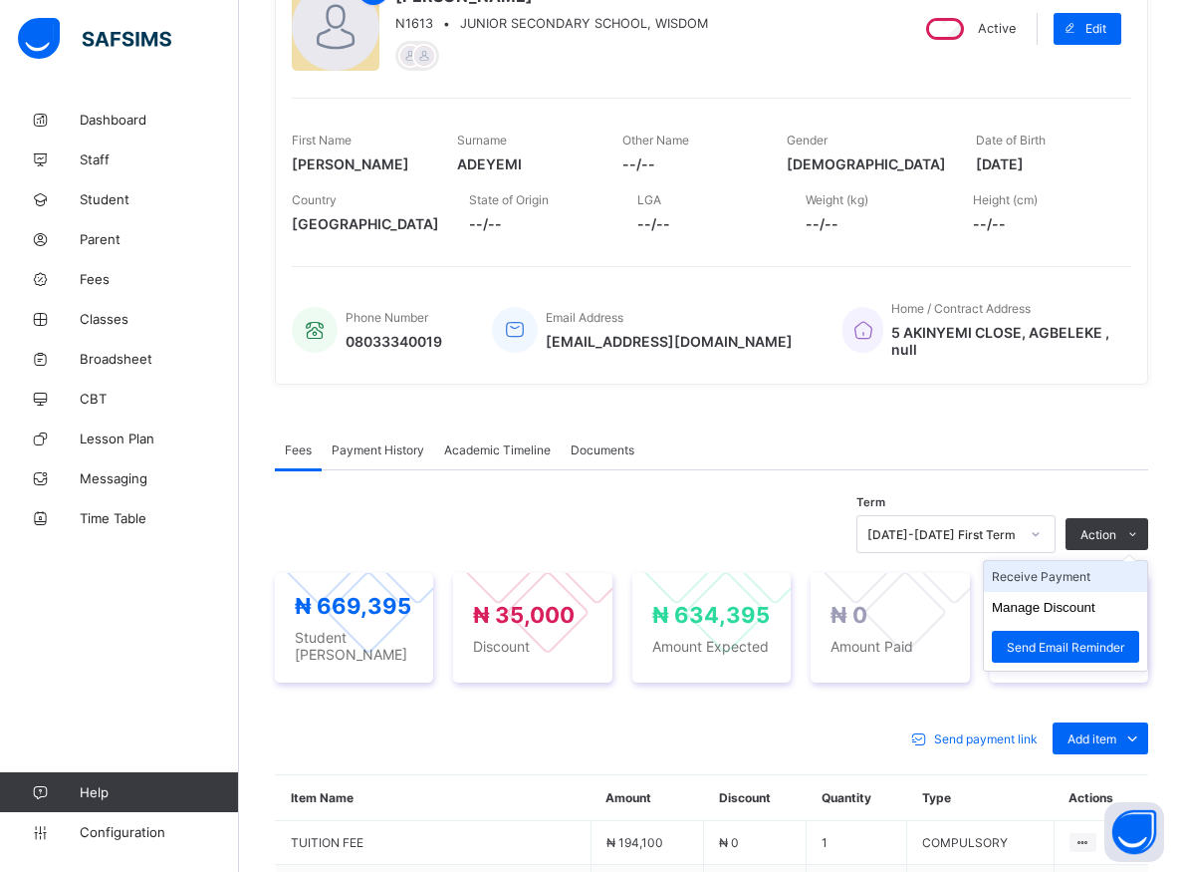
click at [1080, 577] on li "Receive Payment" at bounding box center [1065, 576] width 163 height 31
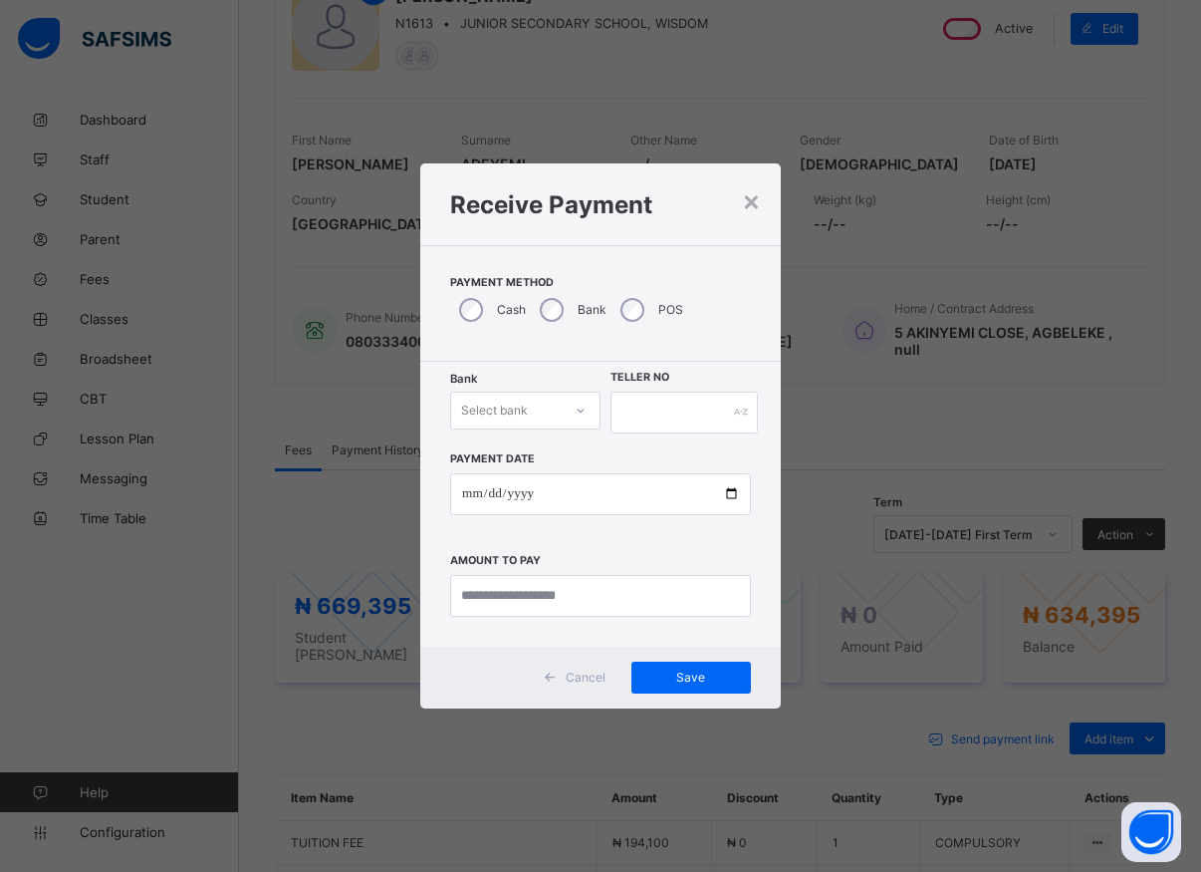
click at [584, 410] on icon at bounding box center [581, 410] width 12 height 20
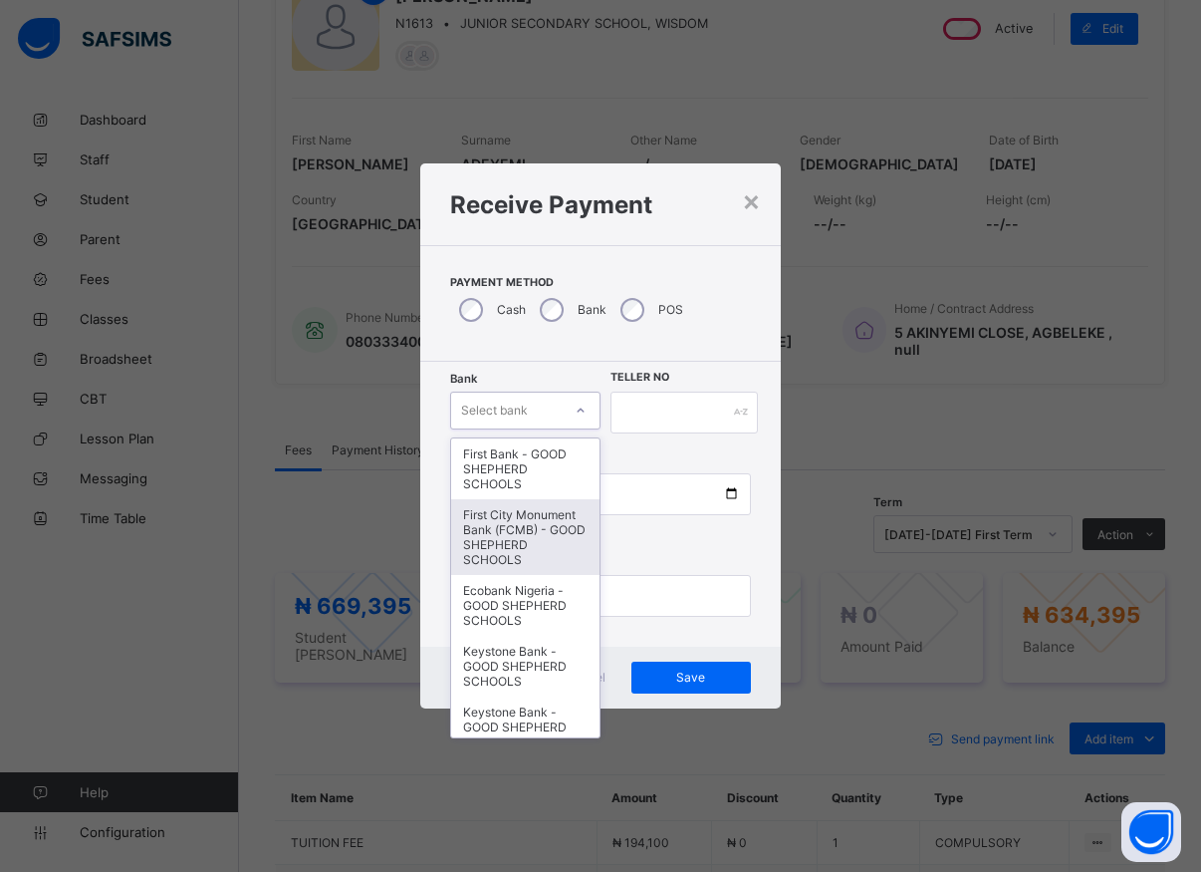
click at [508, 563] on div "First City Monument Bank (FCMB) - GOOD SHEPHERD SCHOOLS" at bounding box center [525, 537] width 148 height 76
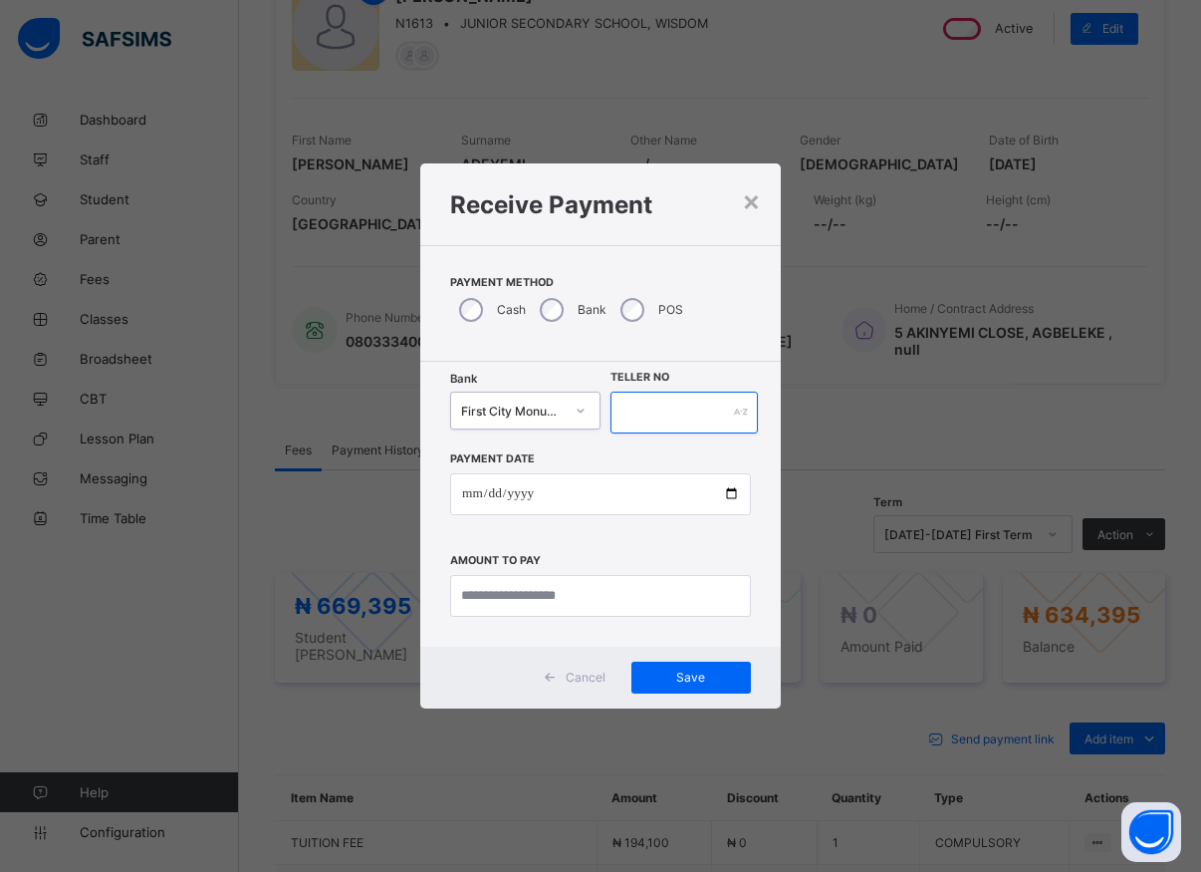
click at [631, 407] on input "text" at bounding box center [684, 413] width 147 height 42
type input "*****"
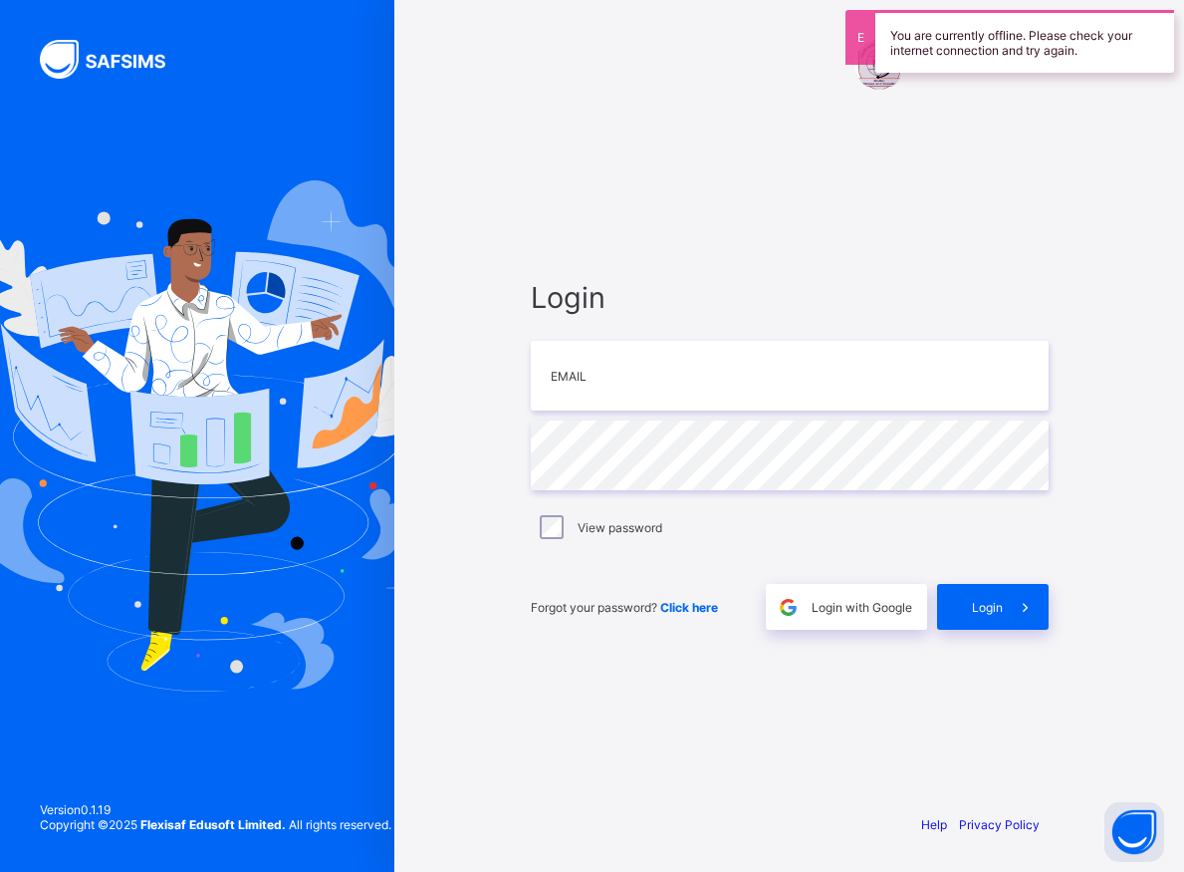
type input "**********"
